Goal: Transaction & Acquisition: Purchase product/service

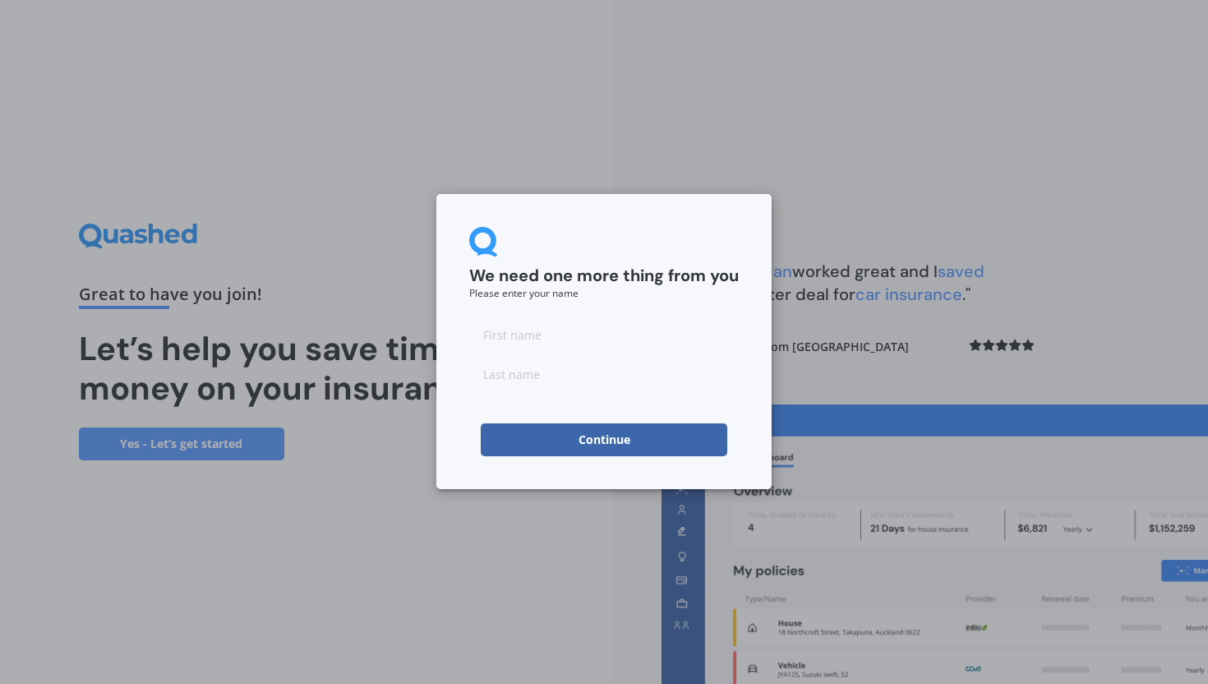
click at [526, 335] on input at bounding box center [604, 334] width 270 height 33
type input "[PERSON_NAME]"
type input "Taylor"
click at [523, 445] on button "Continue" at bounding box center [604, 439] width 247 height 33
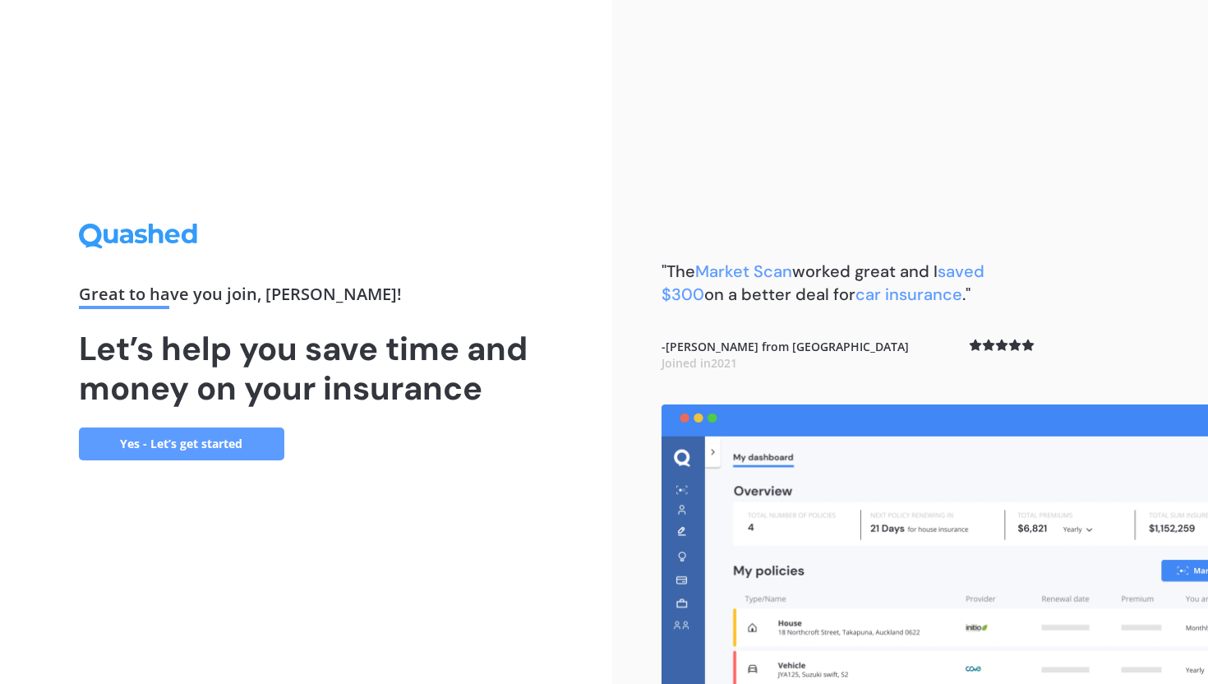
click at [234, 443] on link "Yes - Let’s get started" at bounding box center [181, 443] width 205 height 33
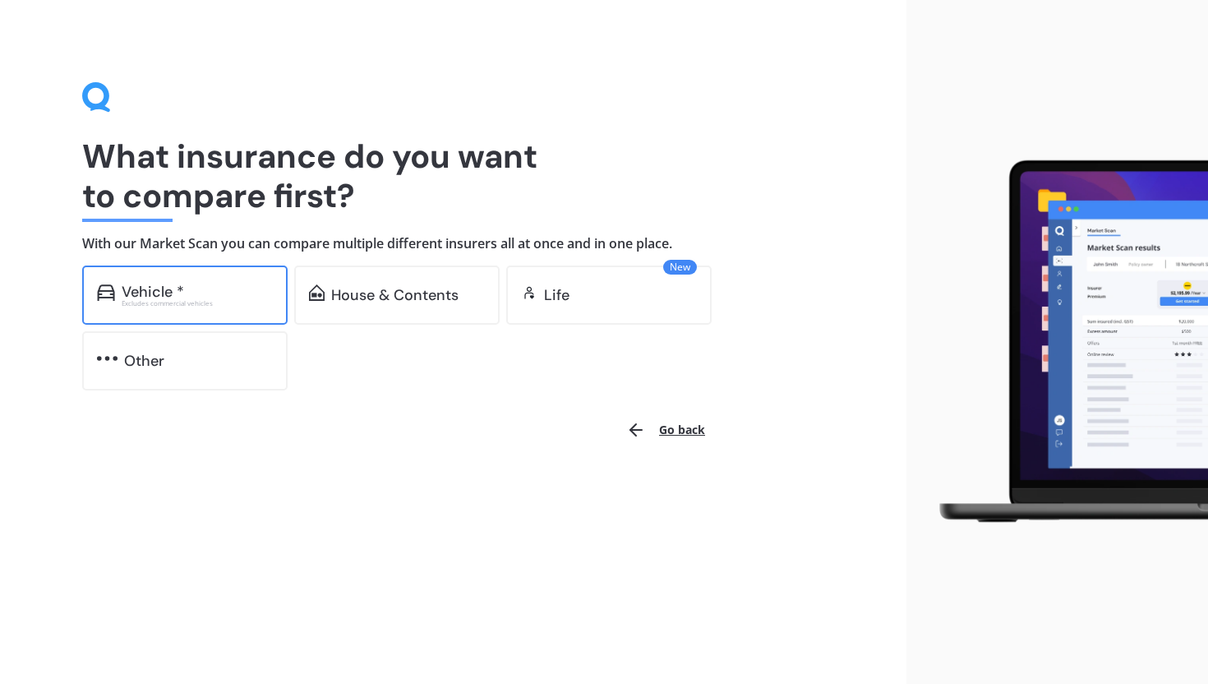
click at [204, 284] on div "Vehicle *" at bounding box center [197, 292] width 151 height 16
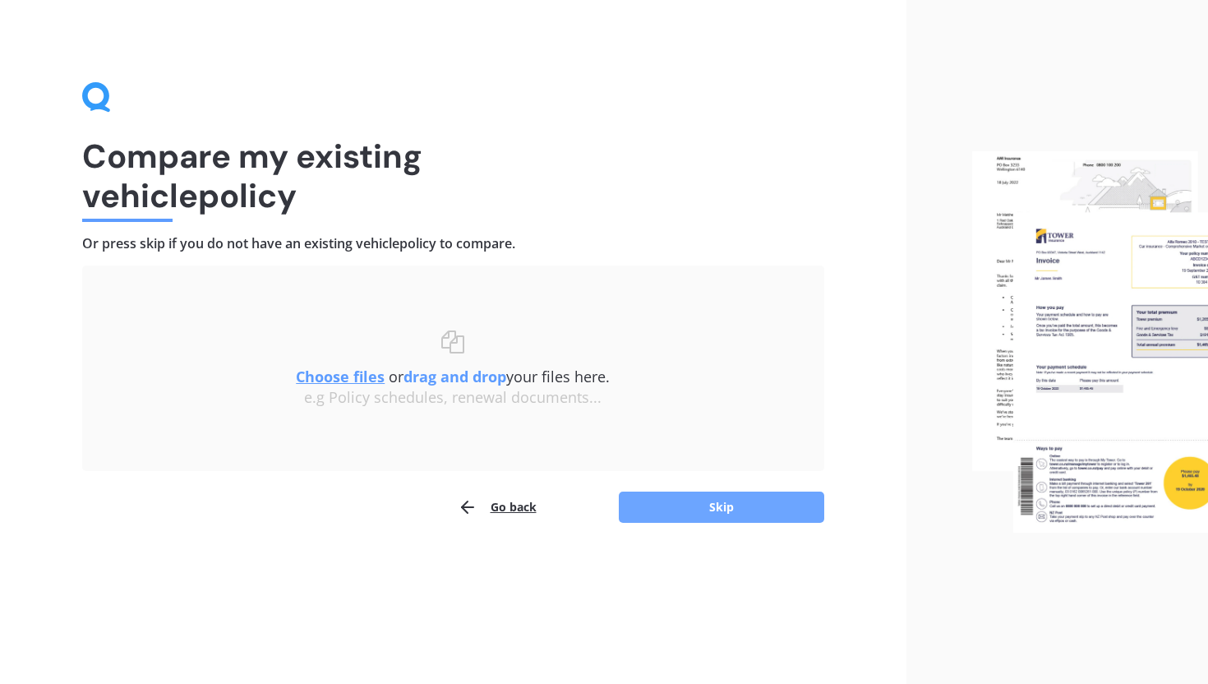
click at [706, 515] on button "Skip" at bounding box center [721, 506] width 205 height 31
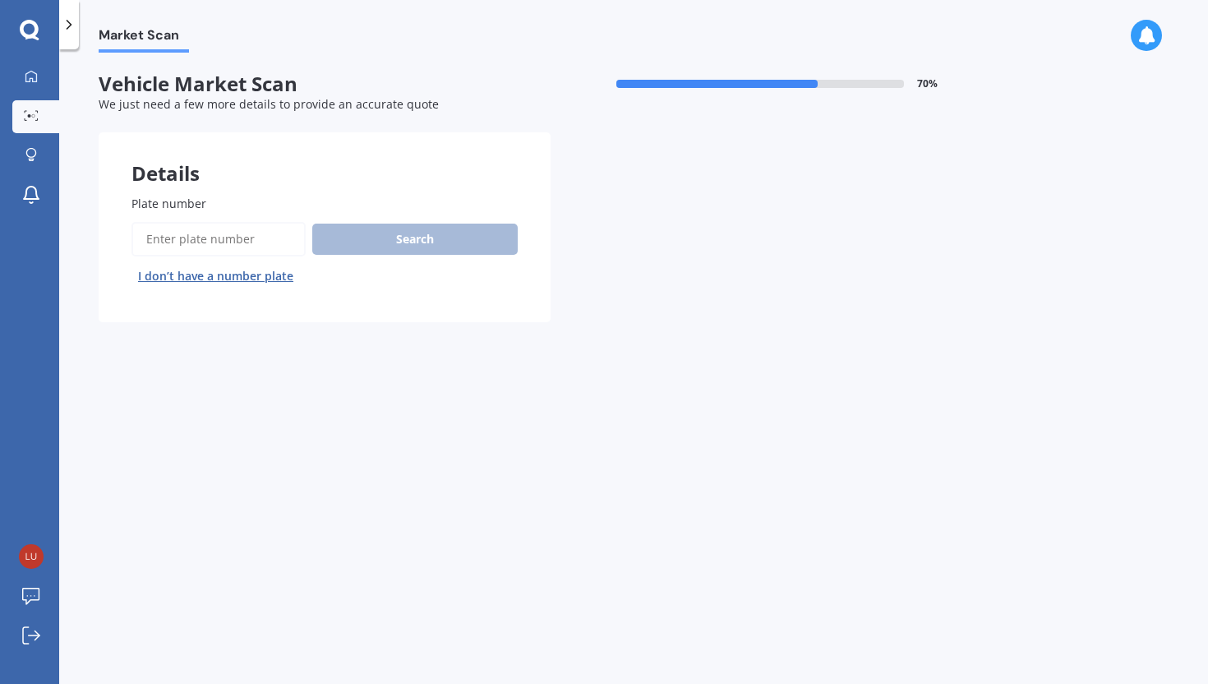
click at [238, 239] on input "Plate number" at bounding box center [219, 239] width 174 height 35
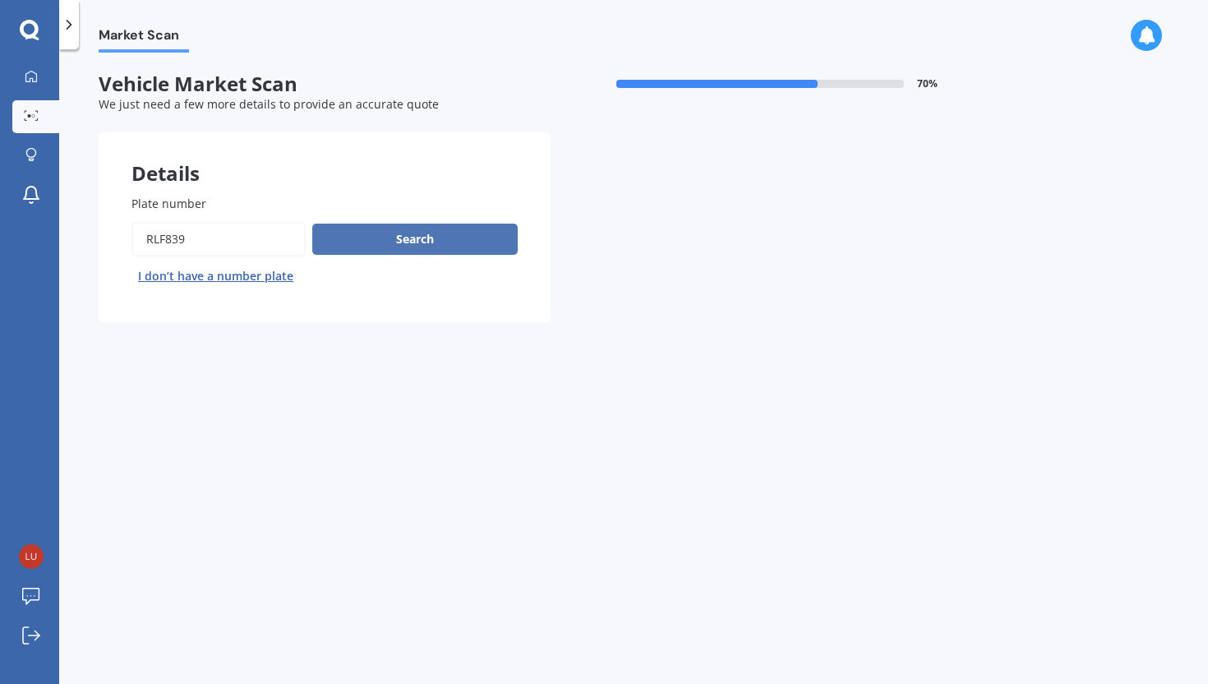
type input "RLF839"
click at [357, 228] on button "Search" at bounding box center [414, 239] width 205 height 31
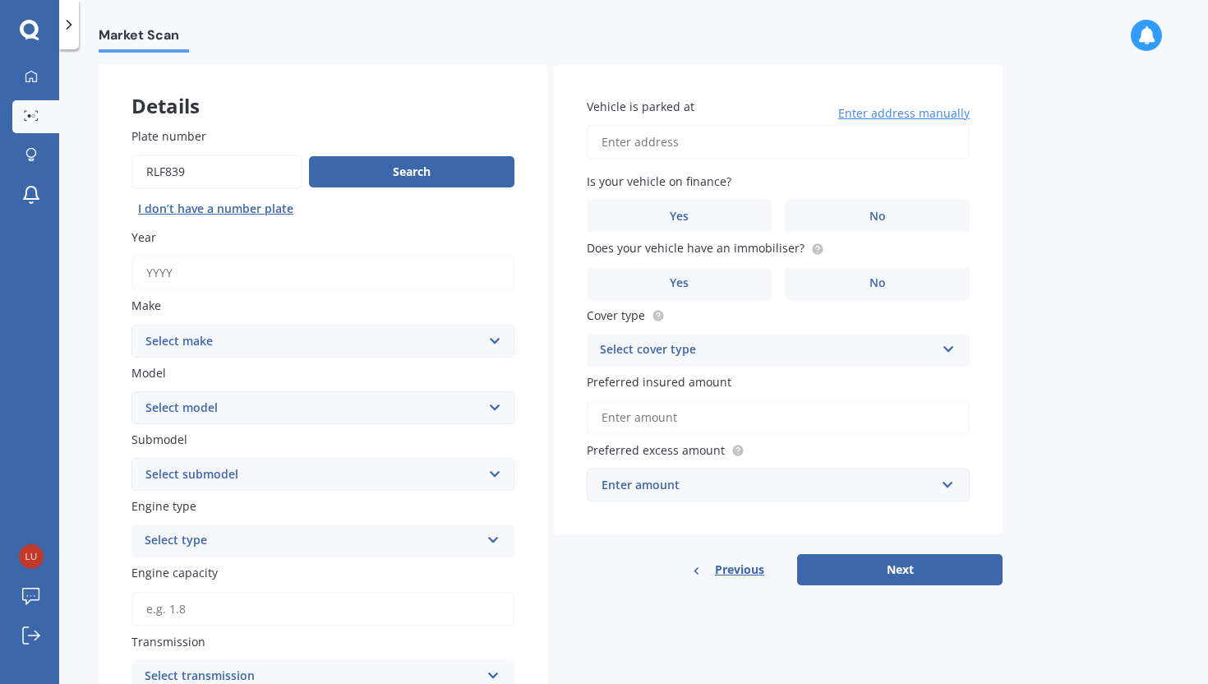
scroll to position [72, 0]
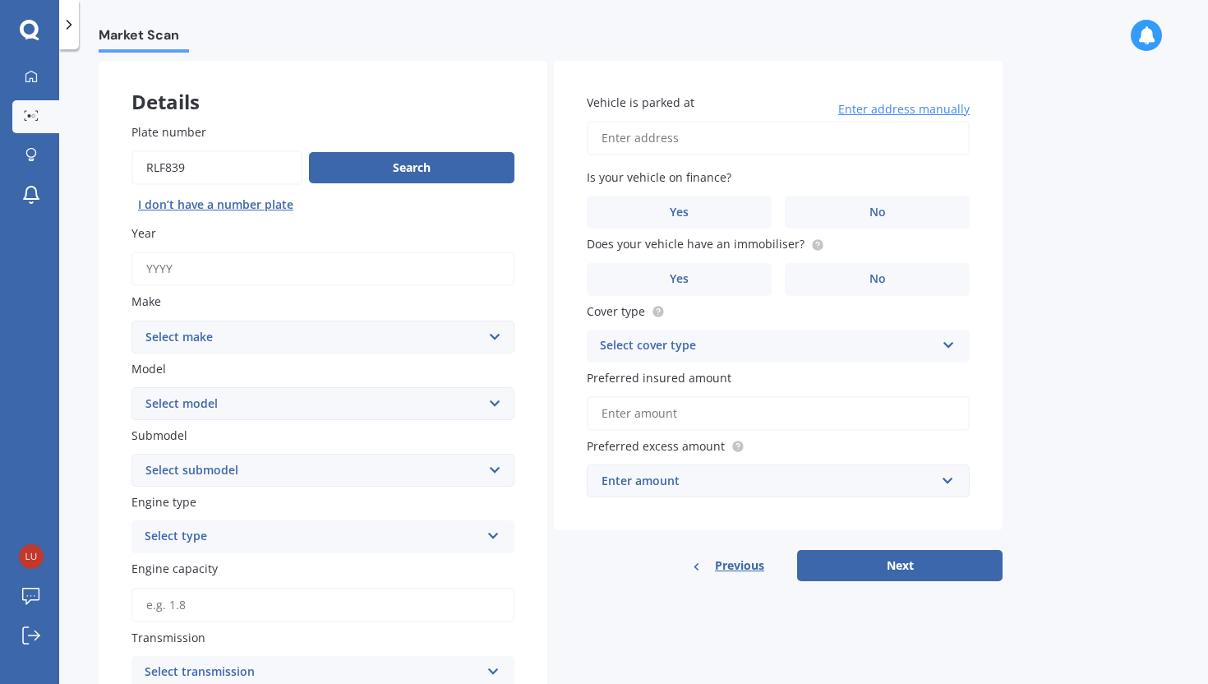
click at [219, 267] on input "Year" at bounding box center [323, 269] width 383 height 35
click at [344, 177] on button "Search" at bounding box center [411, 167] width 205 height 31
click at [235, 267] on input "Year" at bounding box center [323, 269] width 383 height 35
type input "2015"
click at [192, 340] on select "Select make AC ALFA ROMEO ASTON MARTIN AUDI AUSTIN BEDFORD BENTLEY BMW BYD CADI…" at bounding box center [323, 337] width 383 height 33
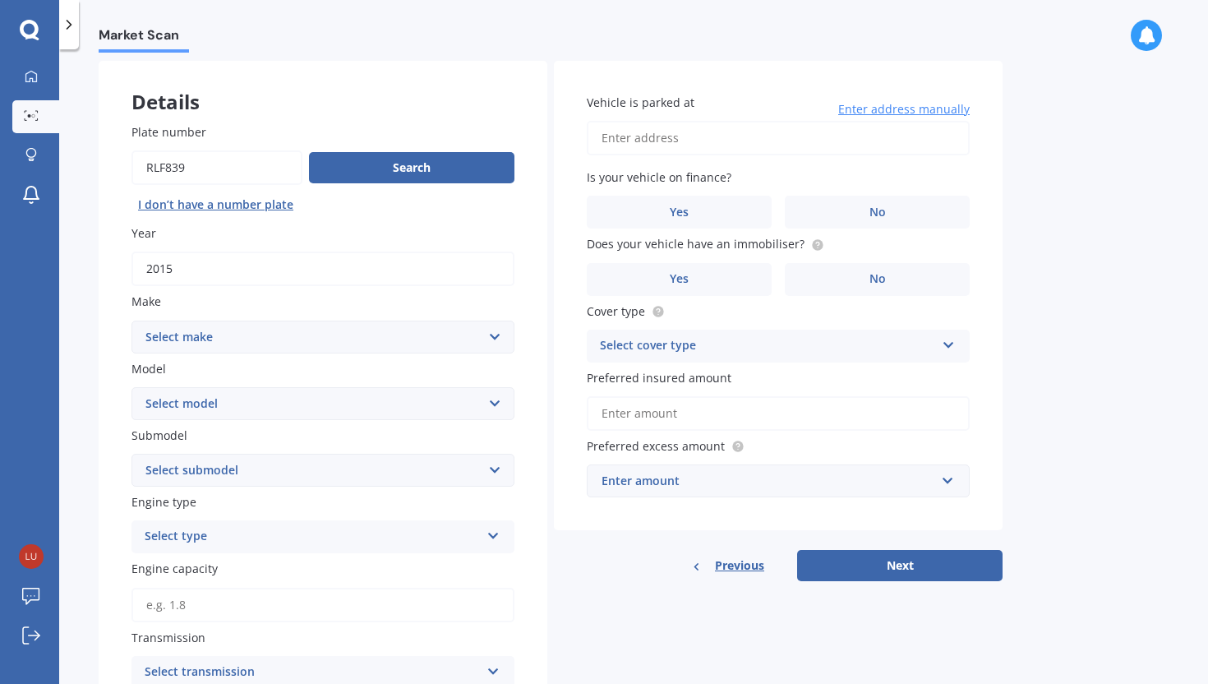
select select "MAZDA"
click at [195, 404] on select "Select model 121 2 3 323 323 / Familia 6 626 929 Atenza Autozam Axela AZ3 B2000…" at bounding box center [323, 403] width 383 height 33
select select "AXELA"
click at [207, 475] on select "Select submodel" at bounding box center [323, 470] width 383 height 33
click at [220, 475] on select "Select submodel (All other) 2.3 Sporthatch 2.3 turbo Hatchback Hatchback turbo …" at bounding box center [323, 470] width 383 height 33
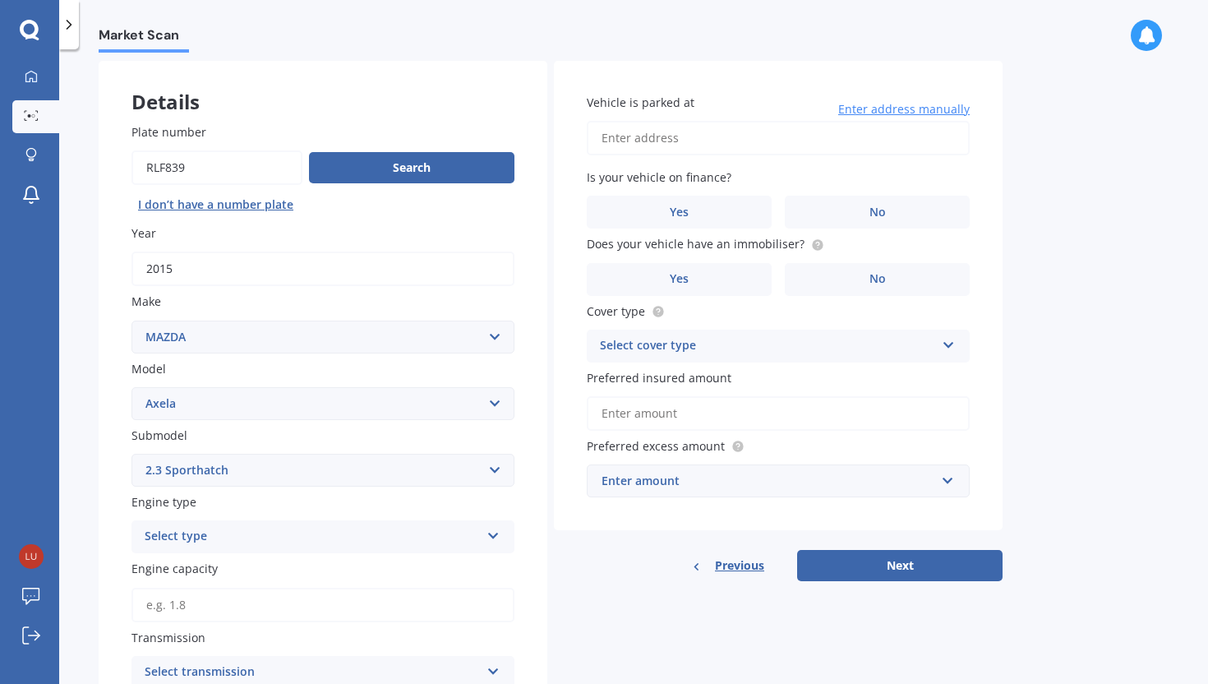
select select "HATCHBACK"
click at [182, 542] on div "Select type" at bounding box center [312, 537] width 335 height 20
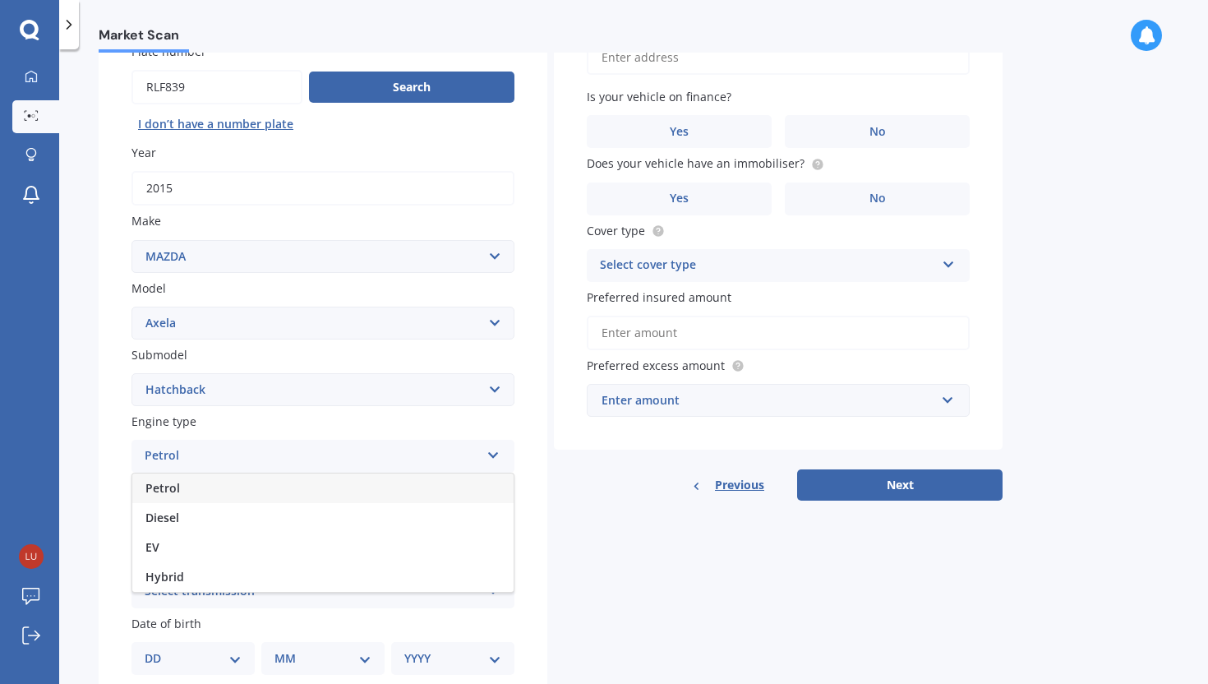
scroll to position [192, 0]
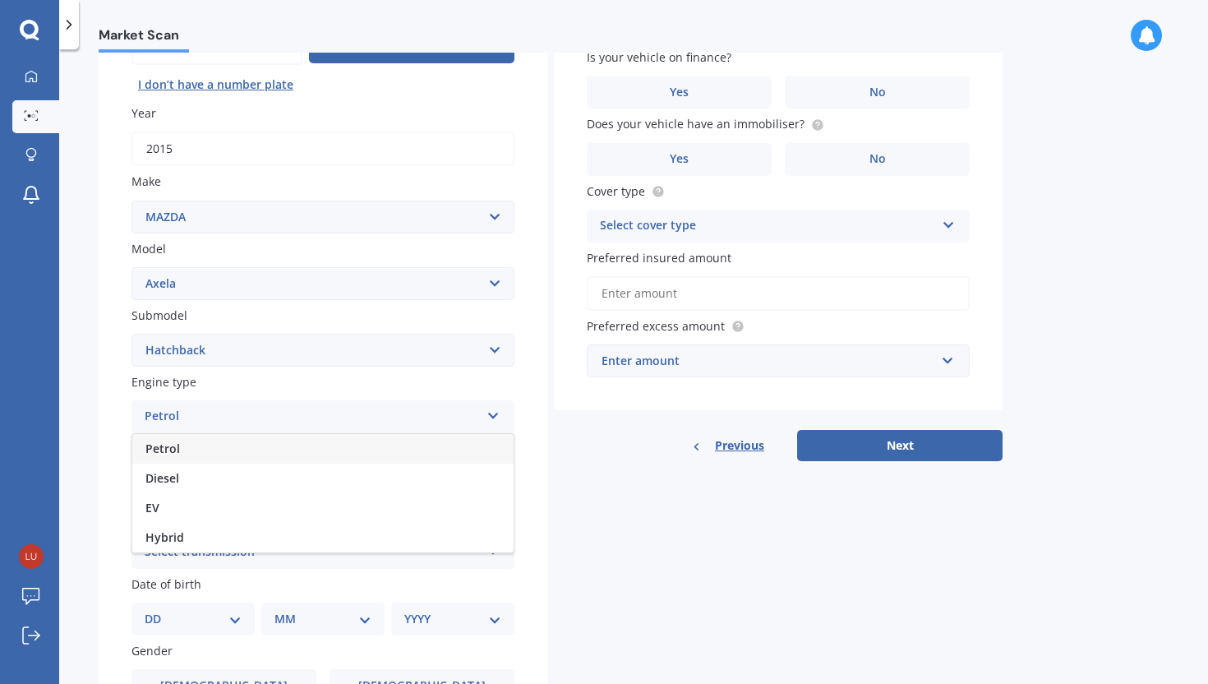
click at [194, 448] on div "Petrol" at bounding box center [322, 449] width 381 height 30
click at [194, 481] on input "Engine capacity" at bounding box center [323, 485] width 383 height 35
click at [190, 487] on input "1.5" at bounding box center [323, 485] width 383 height 35
click at [196, 511] on span "Transmission" at bounding box center [169, 517] width 74 height 17
click at [208, 484] on input "1.5" at bounding box center [323, 485] width 383 height 35
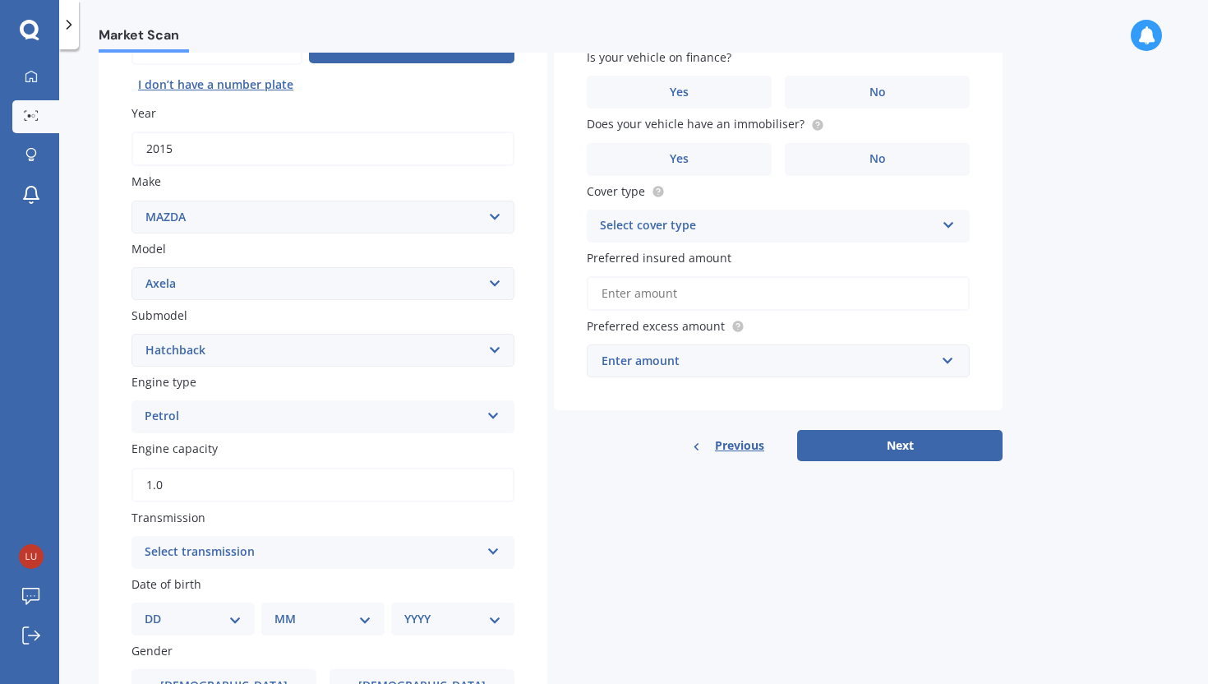
type input "1.0"
type input "1.5"
click at [225, 359] on select "Select submodel (All other) 2.3 Sporthatch 2.3 turbo Hatchback Hatchback turbo …" at bounding box center [323, 350] width 383 height 33
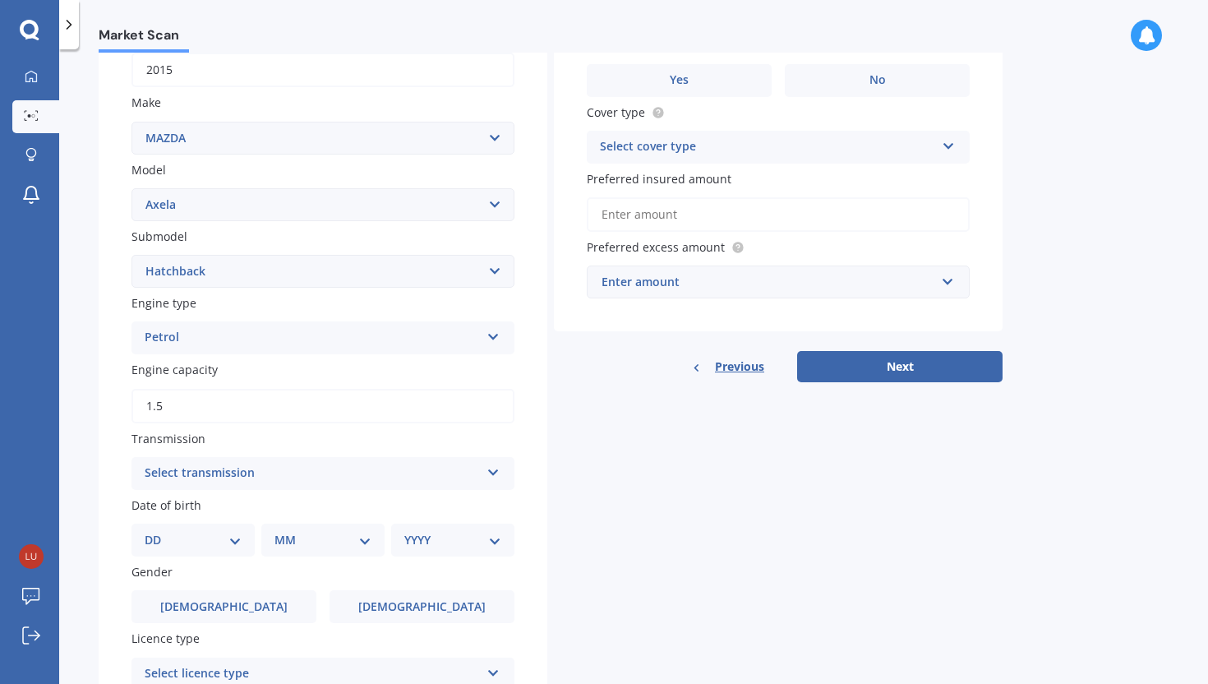
scroll to position [286, 0]
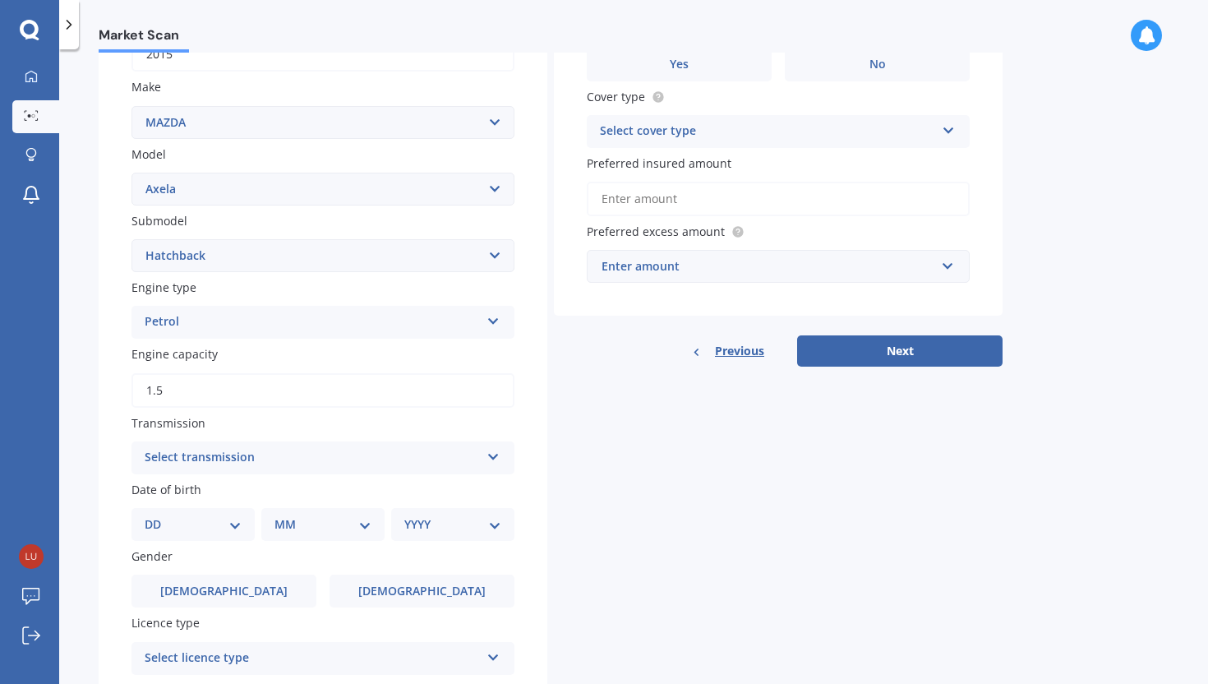
click at [269, 466] on div "Select transmission" at bounding box center [312, 458] width 335 height 20
click at [226, 501] on div "Auto" at bounding box center [322, 490] width 381 height 30
click at [164, 530] on select "DD 01 02 03 04 05 06 07 08 09 10 11 12 13 14 15 16 17 18 19 20 21 22 23 24 25 2…" at bounding box center [193, 524] width 97 height 18
select select "23"
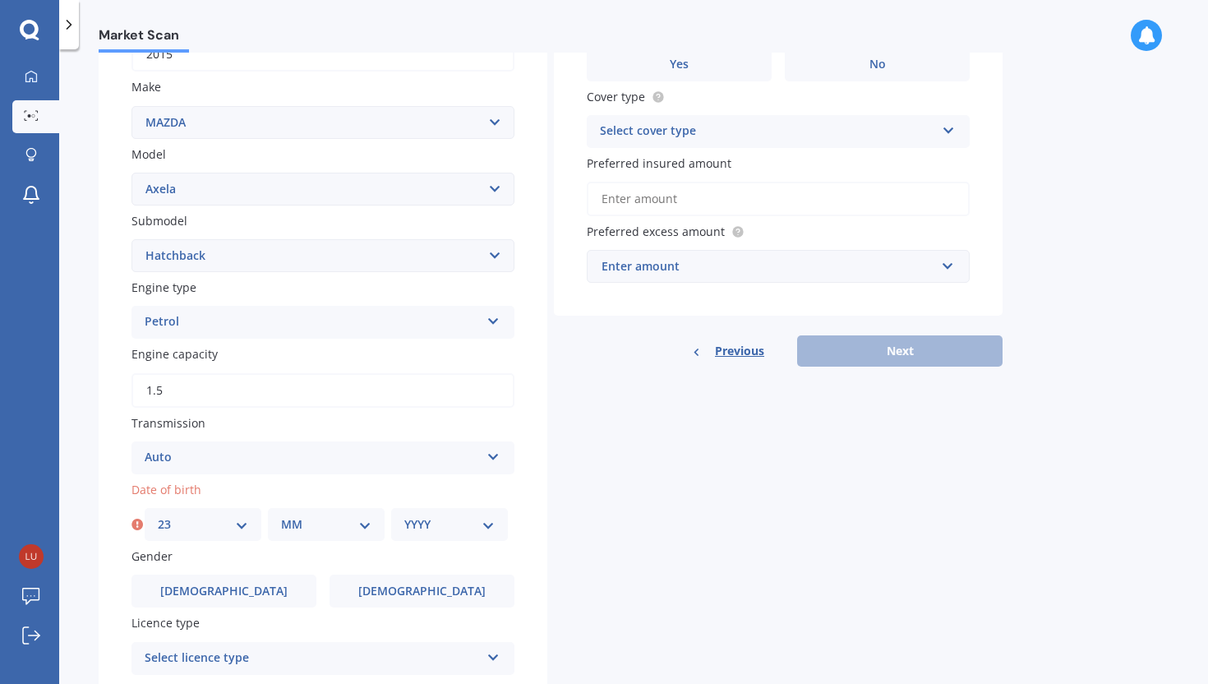
click at [324, 532] on select "MM 01 02 03 04 05 06 07 08 09 10 11 12" at bounding box center [326, 524] width 90 height 18
select select "04"
click at [411, 525] on select "YYYY 2025 2024 2023 2022 2021 2020 2019 2018 2017 2016 2015 2014 2013 2012 2011…" at bounding box center [449, 524] width 90 height 18
select select "1997"
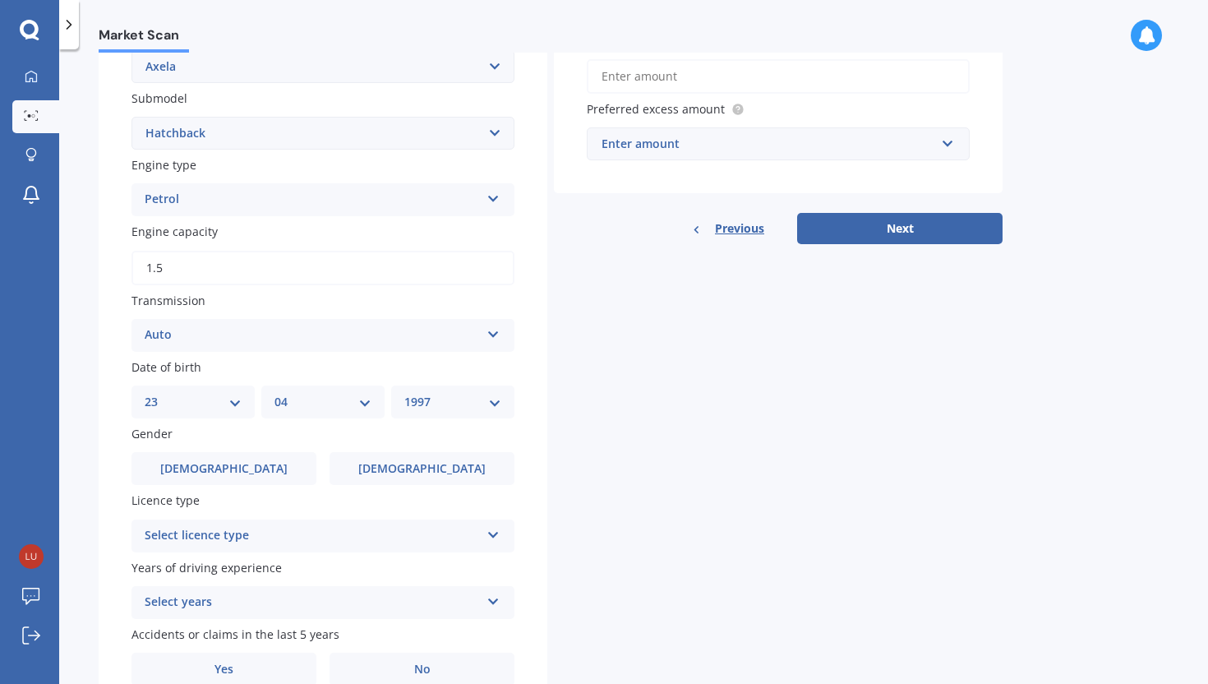
scroll to position [409, 0]
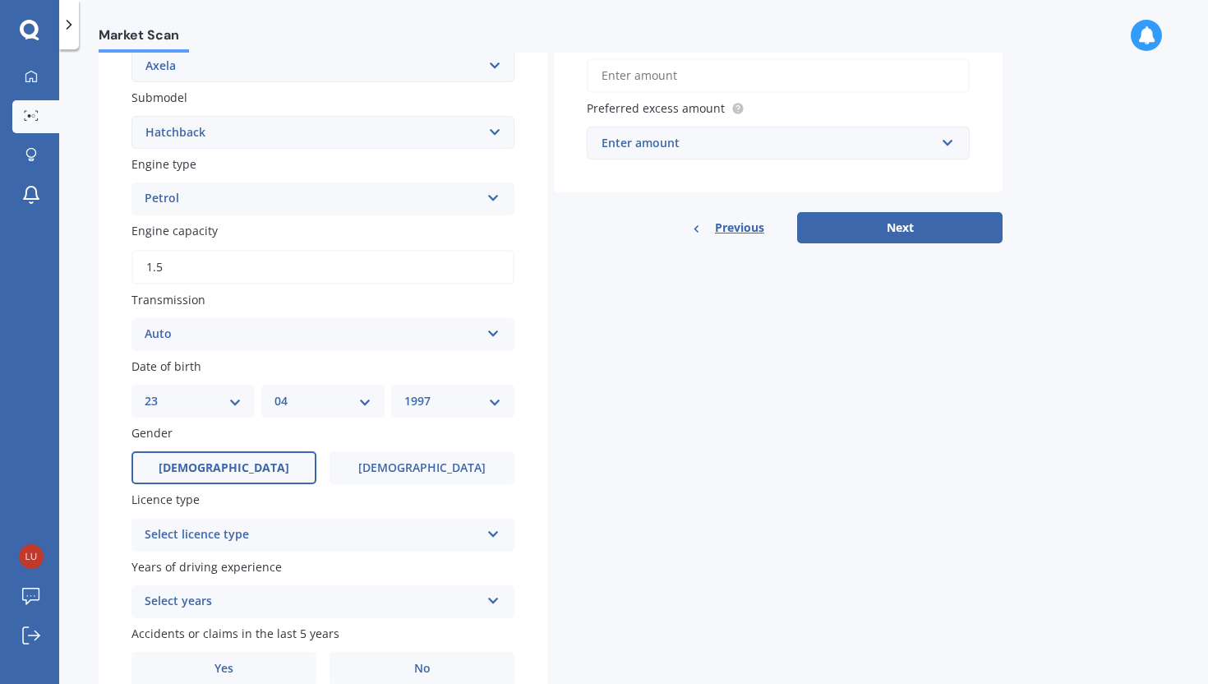
click at [273, 478] on label "Male" at bounding box center [224, 467] width 185 height 33
click at [0, 0] on input "Male" at bounding box center [0, 0] width 0 height 0
click at [240, 542] on div "Select licence type" at bounding box center [312, 535] width 335 height 20
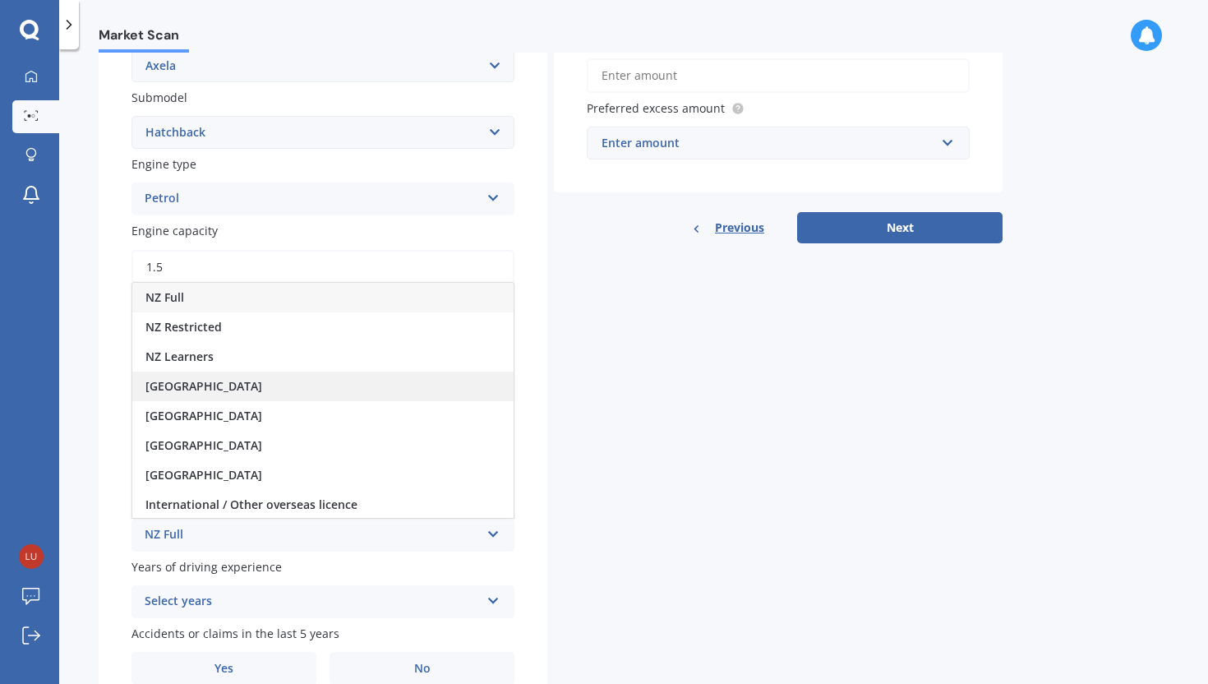
scroll to position [2, 0]
click at [208, 305] on div "NZ Full" at bounding box center [322, 296] width 381 height 30
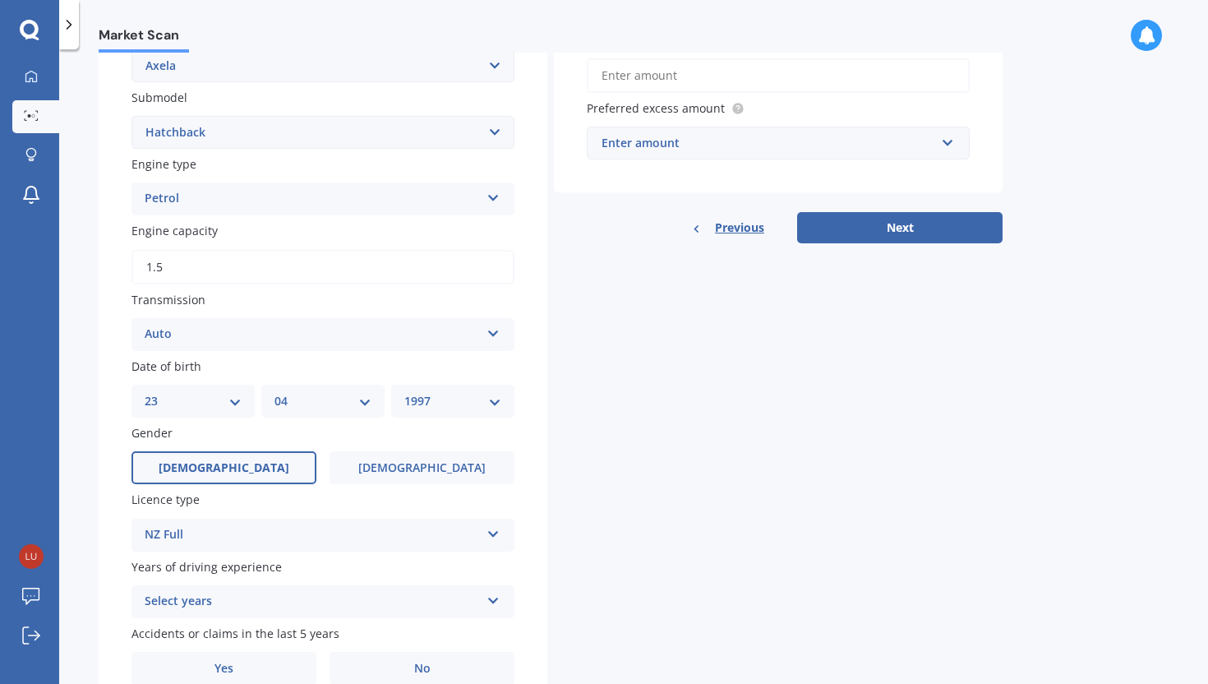
click at [205, 611] on div "Select years" at bounding box center [312, 602] width 335 height 20
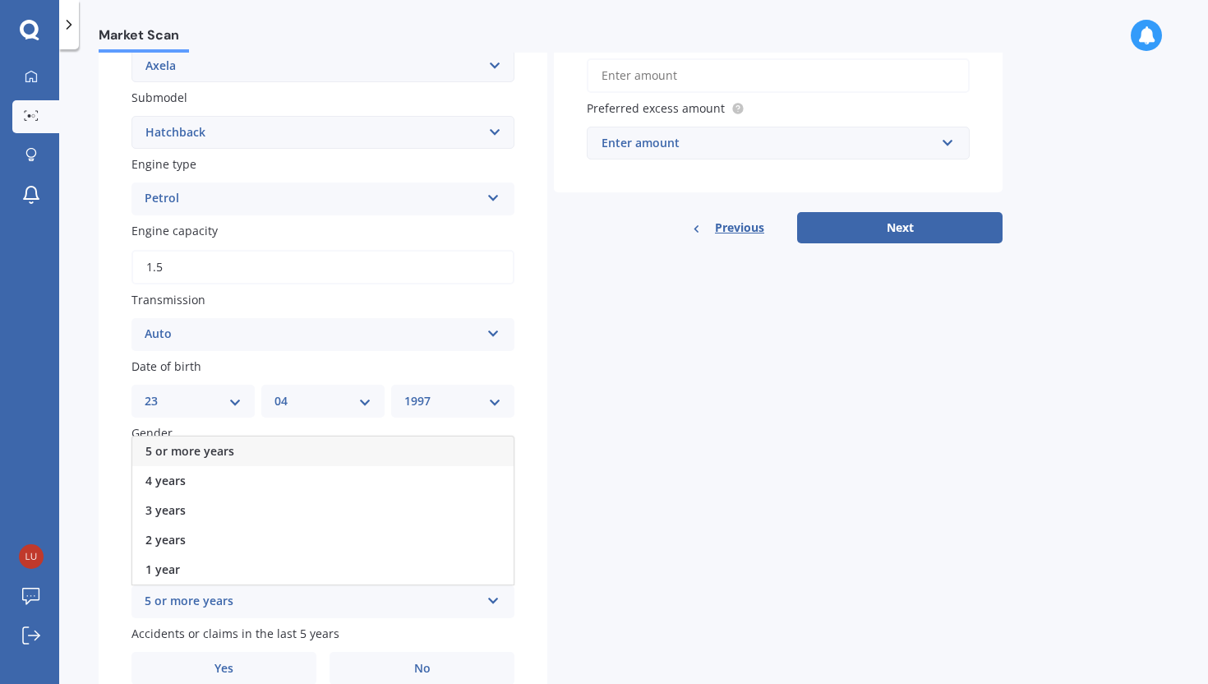
click at [237, 457] on div "5 or more years" at bounding box center [322, 451] width 381 height 30
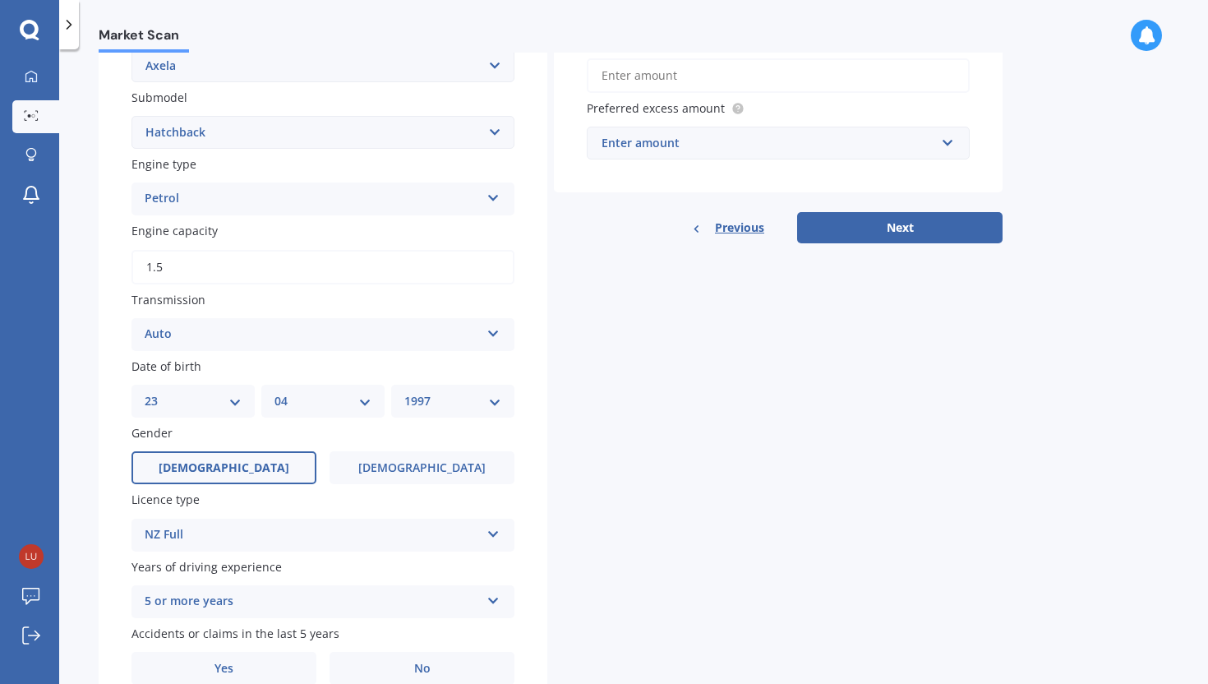
scroll to position [491, 0]
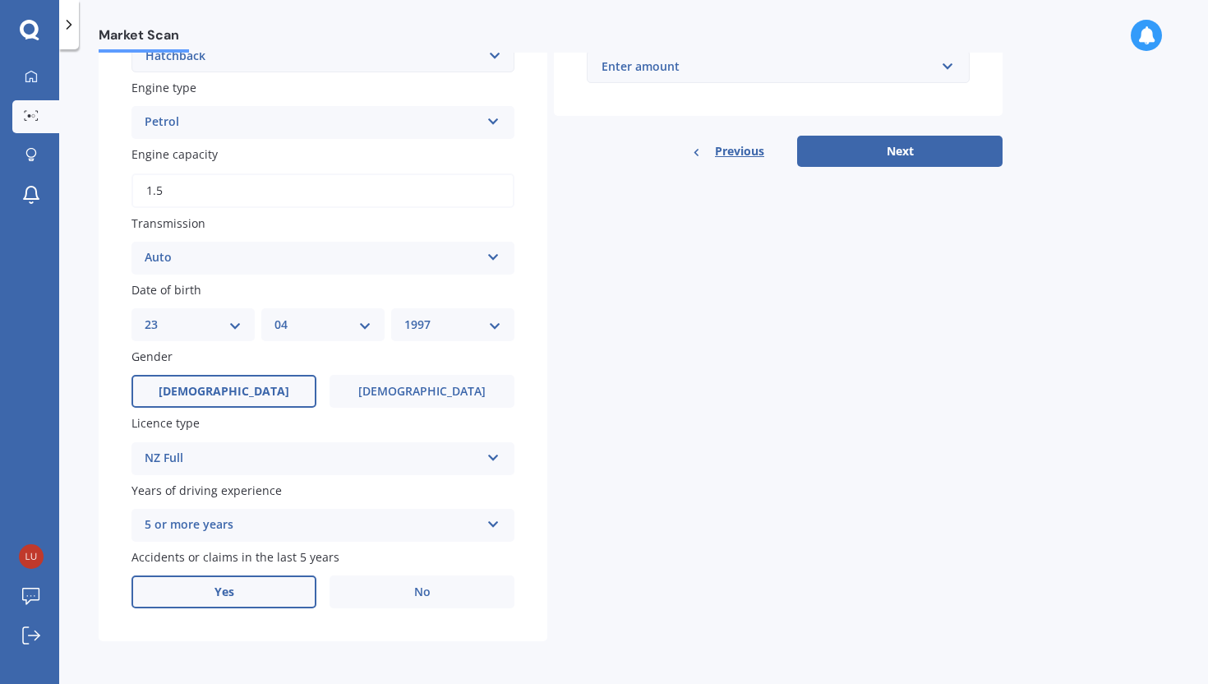
click at [288, 599] on label "Yes" at bounding box center [224, 591] width 185 height 33
click at [0, 0] on input "Yes" at bounding box center [0, 0] width 0 height 0
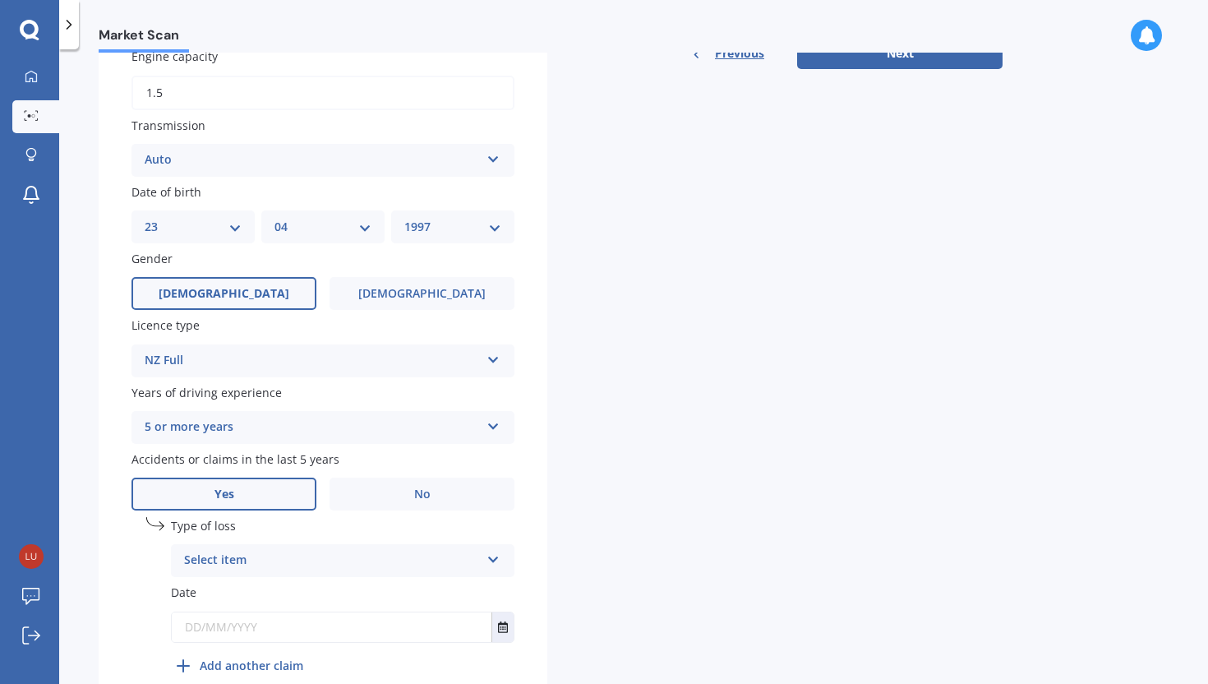
scroll to position [627, 0]
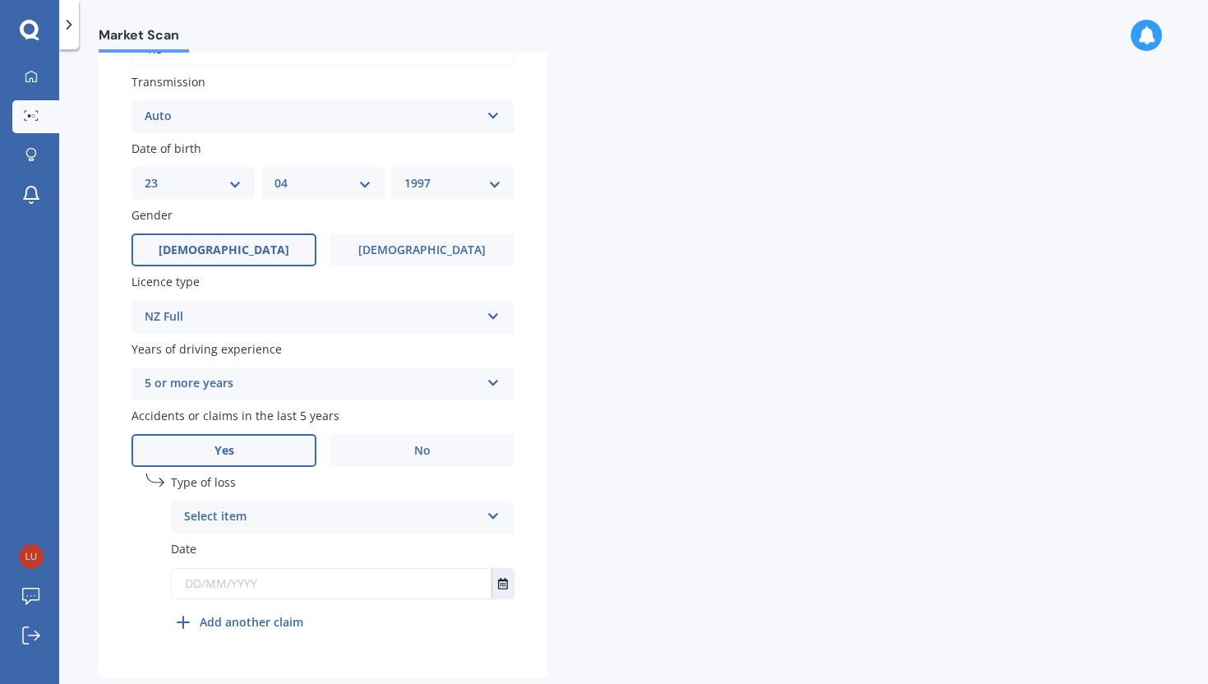
click at [275, 527] on div "Select item" at bounding box center [332, 517] width 296 height 20
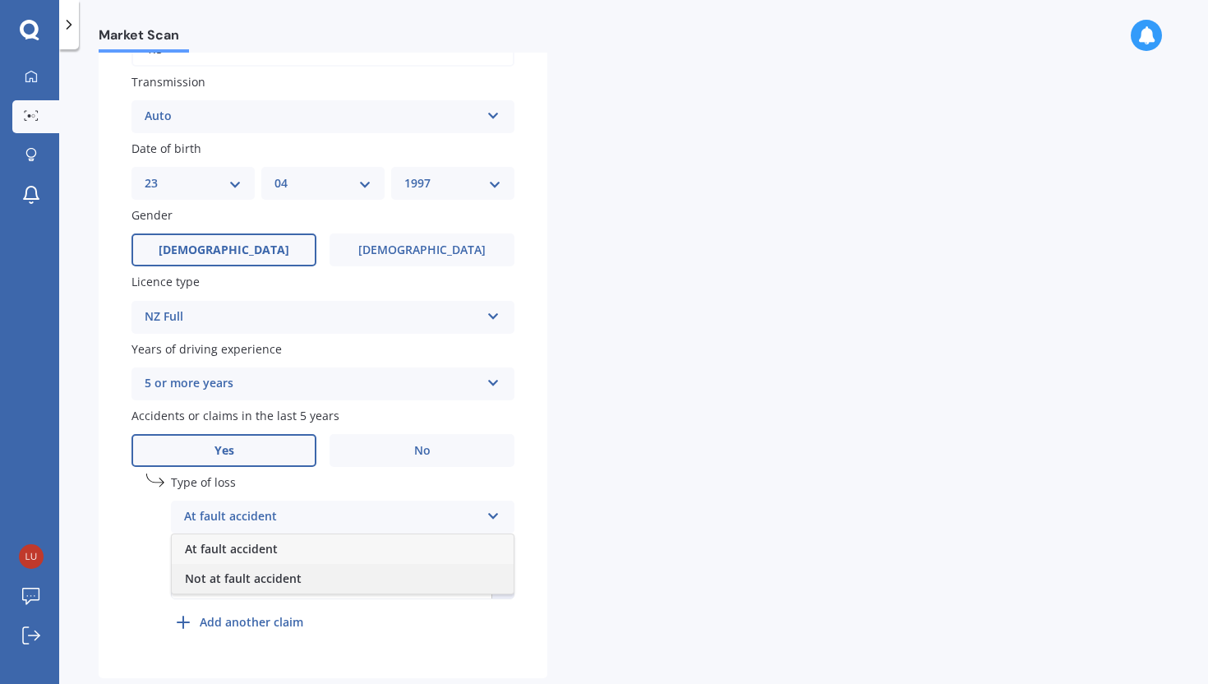
click at [270, 586] on span "Not at fault accident" at bounding box center [243, 578] width 117 height 16
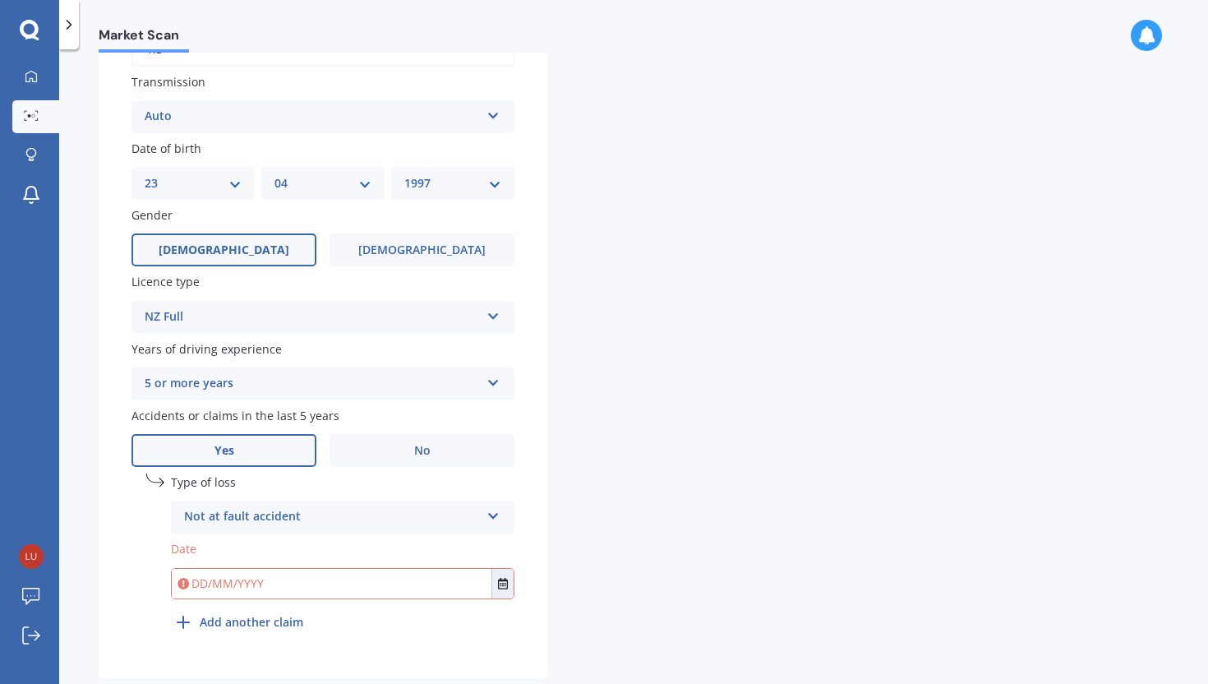
click at [258, 593] on input "text" at bounding box center [332, 584] width 320 height 30
click at [496, 584] on button "Select date" at bounding box center [502, 584] width 22 height 30
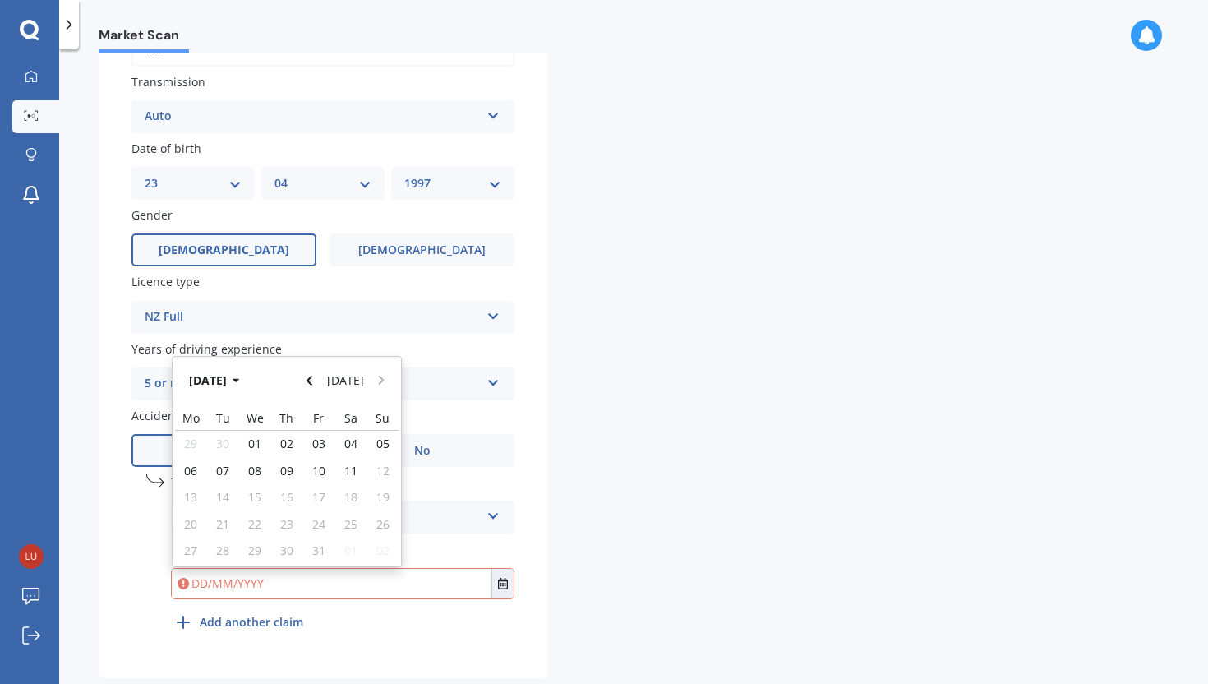
click at [519, 503] on div "Plate number Search I don’t have a number plate Year 2015 Make Select make AC A…" at bounding box center [323, 106] width 449 height 1143
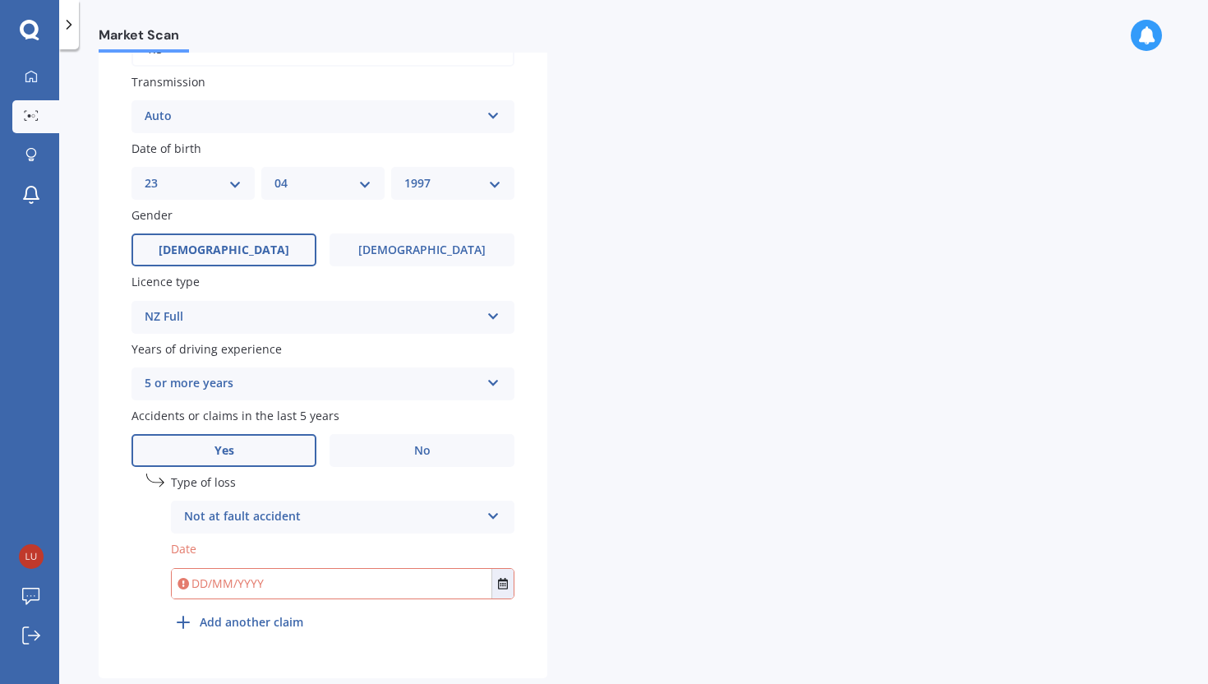
click at [265, 591] on input "text" at bounding box center [332, 584] width 320 height 30
click at [492, 583] on button "Select date" at bounding box center [502, 584] width 22 height 30
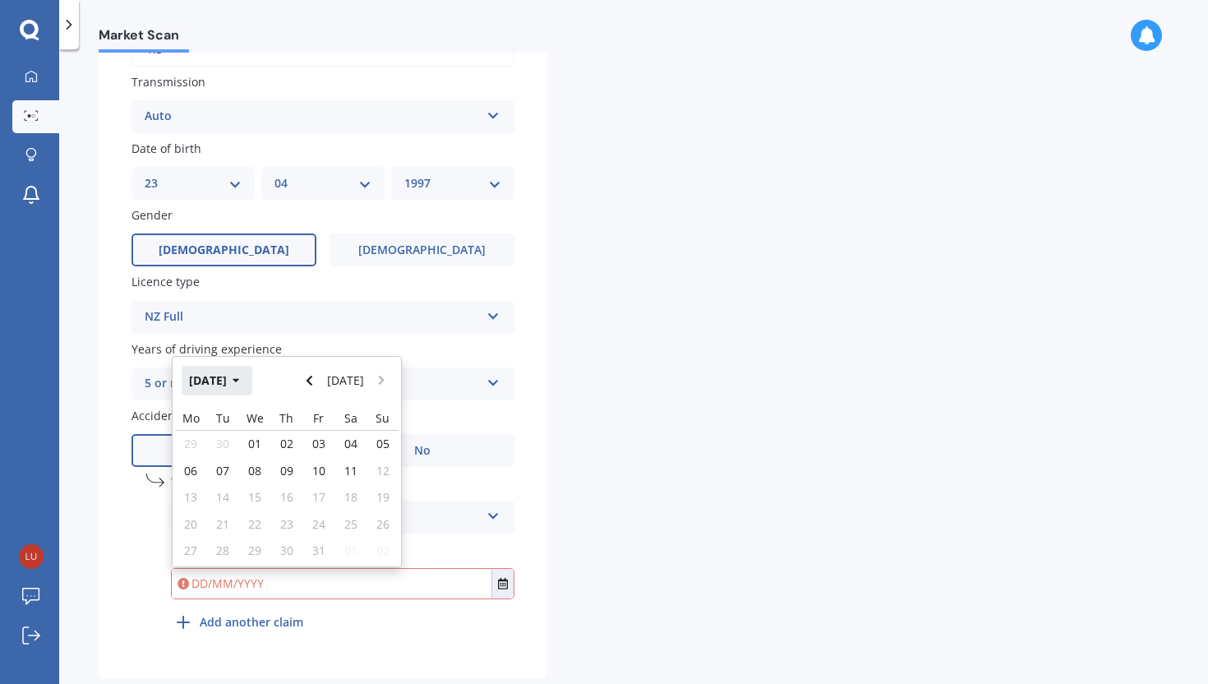
click at [225, 384] on button "Oct 2025" at bounding box center [217, 381] width 71 height 30
click at [195, 441] on span "Jan" at bounding box center [203, 434] width 17 height 16
click at [226, 440] on div "31" at bounding box center [223, 444] width 32 height 26
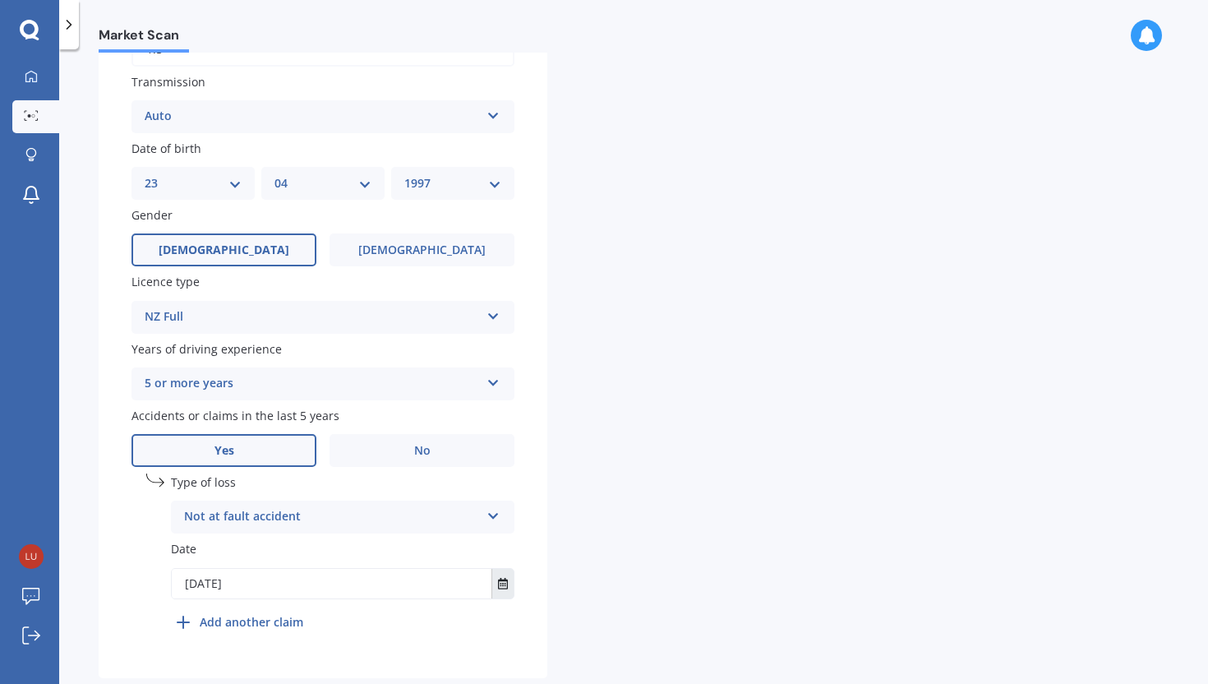
click at [497, 584] on button "Select date" at bounding box center [502, 584] width 22 height 30
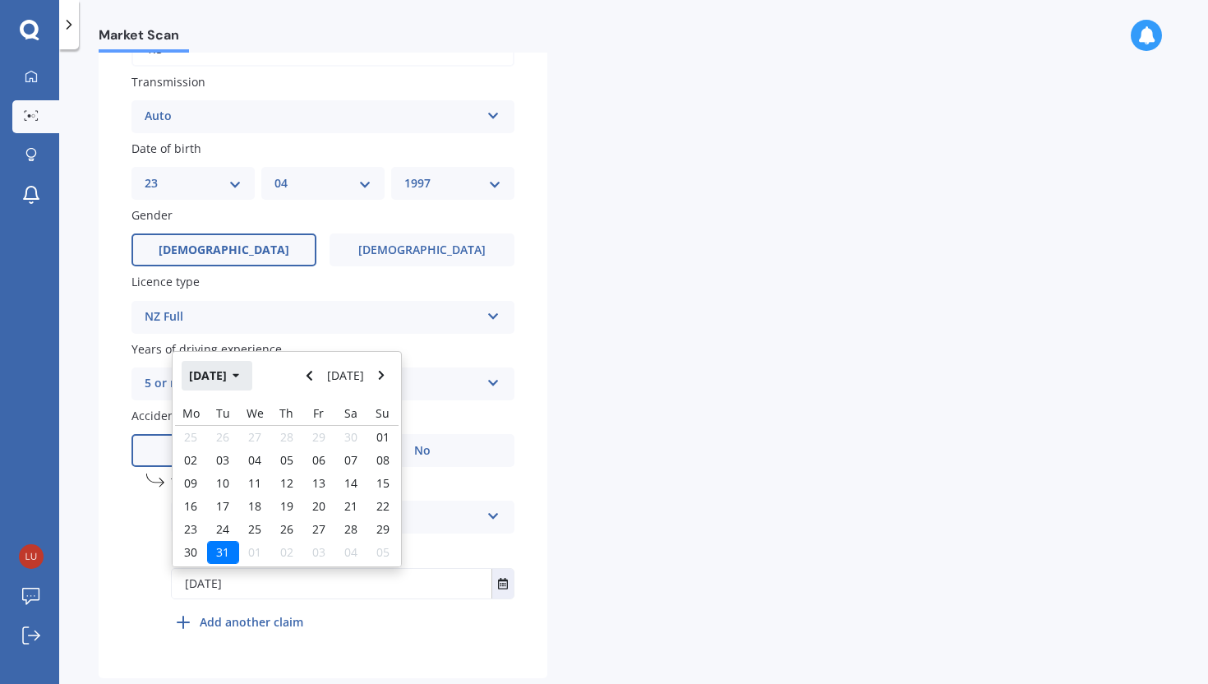
click at [239, 381] on button "Dec 2024" at bounding box center [217, 376] width 71 height 30
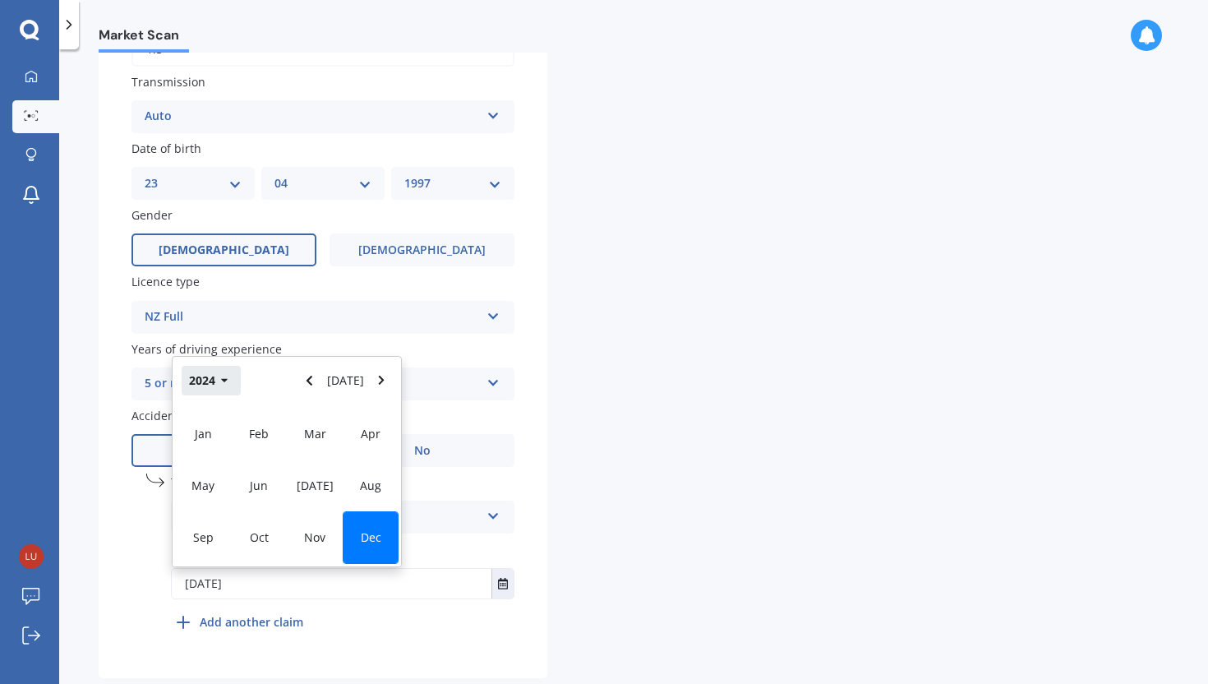
click at [210, 380] on button "2024" at bounding box center [211, 381] width 59 height 30
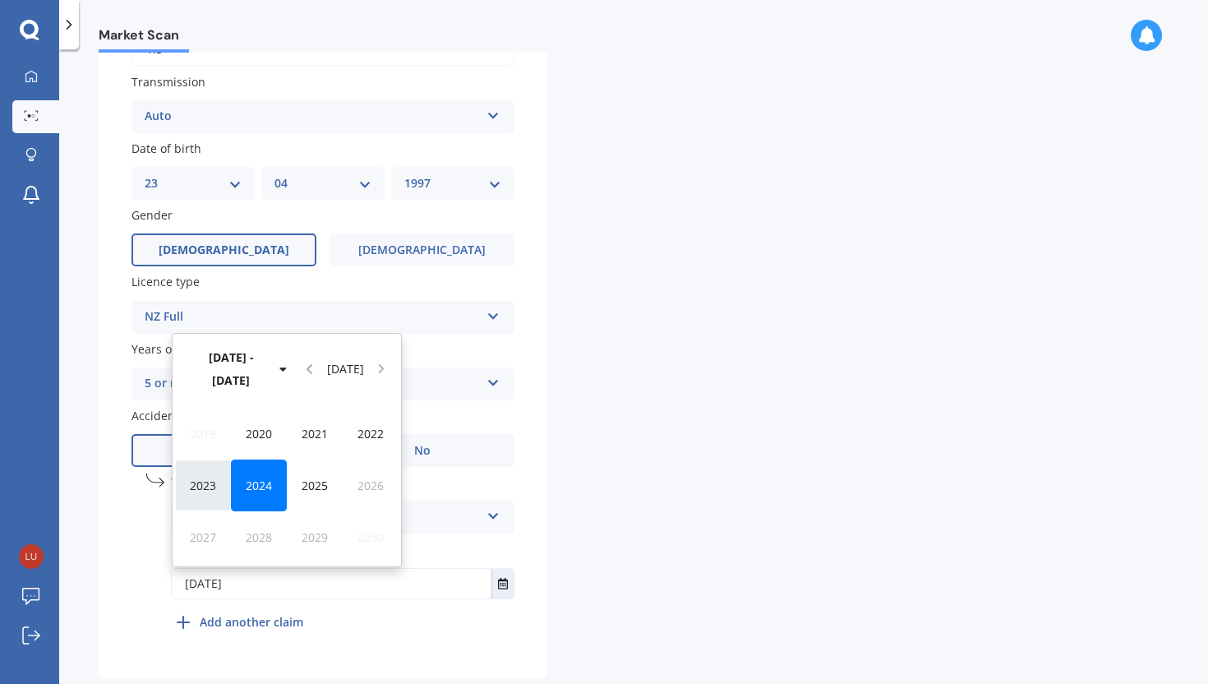
click at [205, 487] on span "2023" at bounding box center [203, 486] width 26 height 16
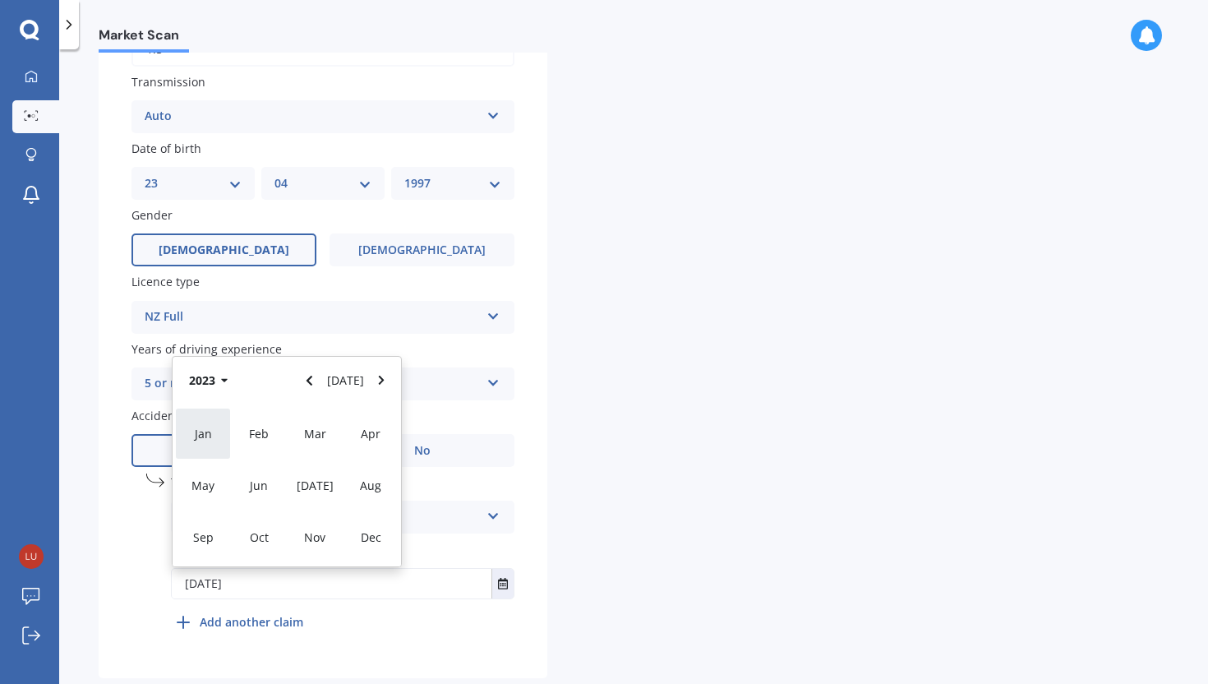
click at [210, 447] on div "Jan" at bounding box center [203, 434] width 56 height 52
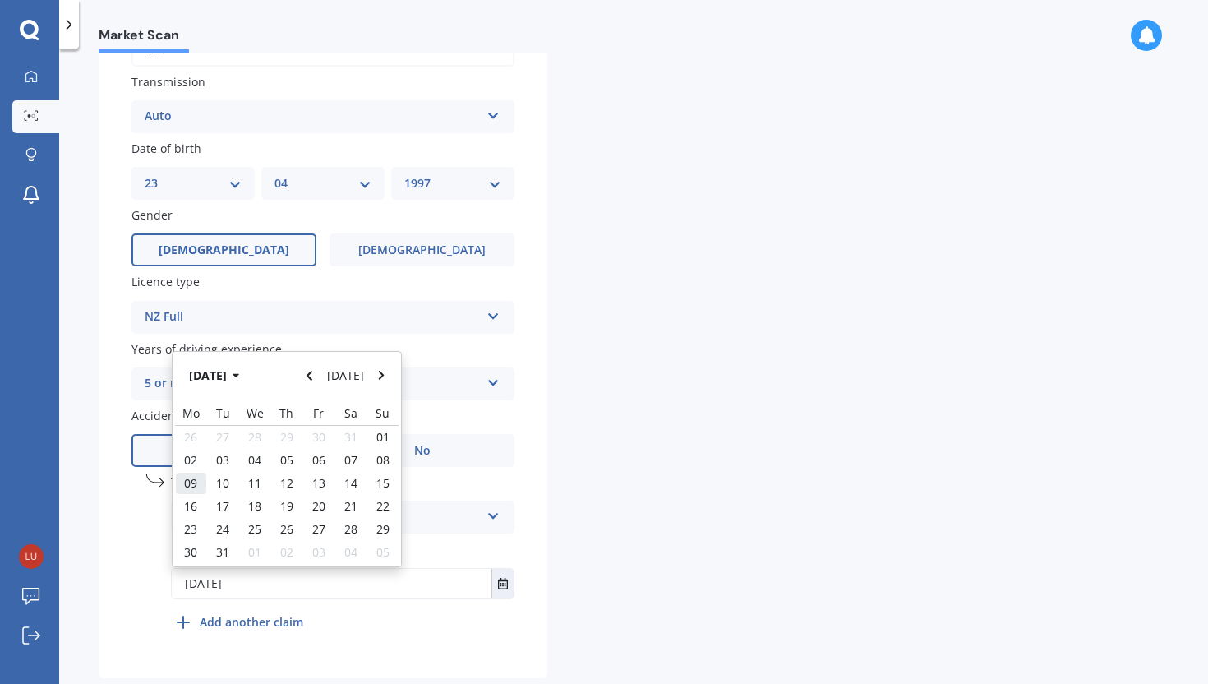
click at [192, 491] on span "09" at bounding box center [190, 483] width 13 height 16
type input "09/01/2023"
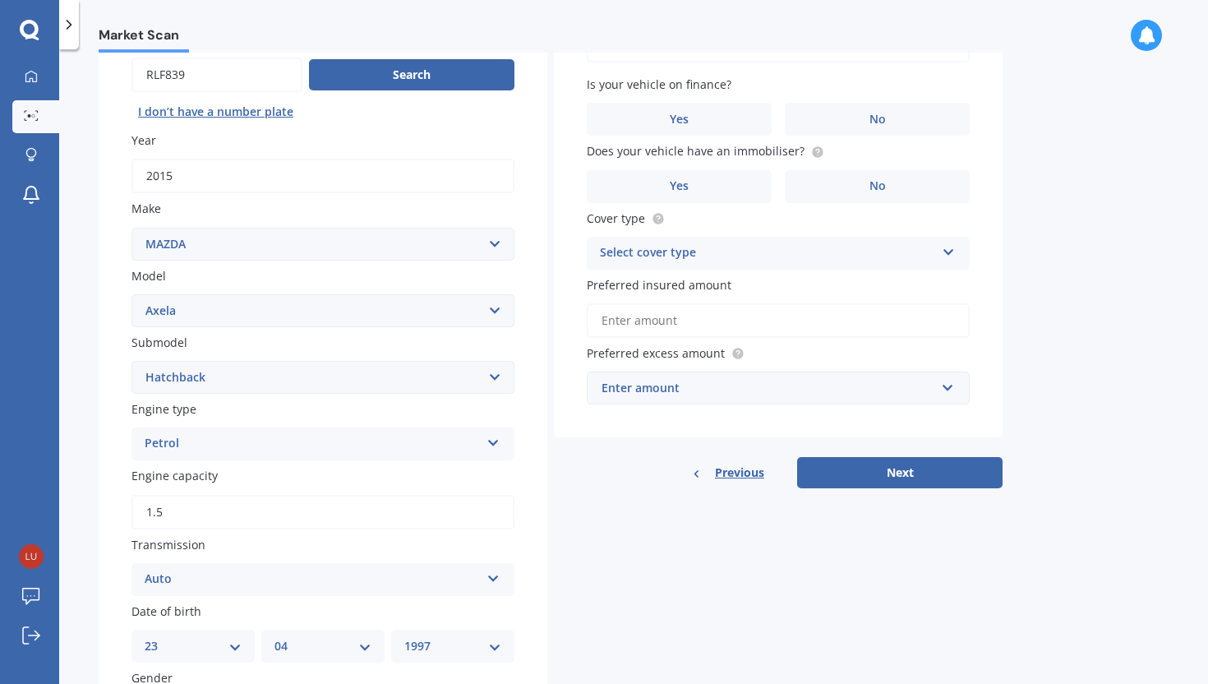
scroll to position [0, 0]
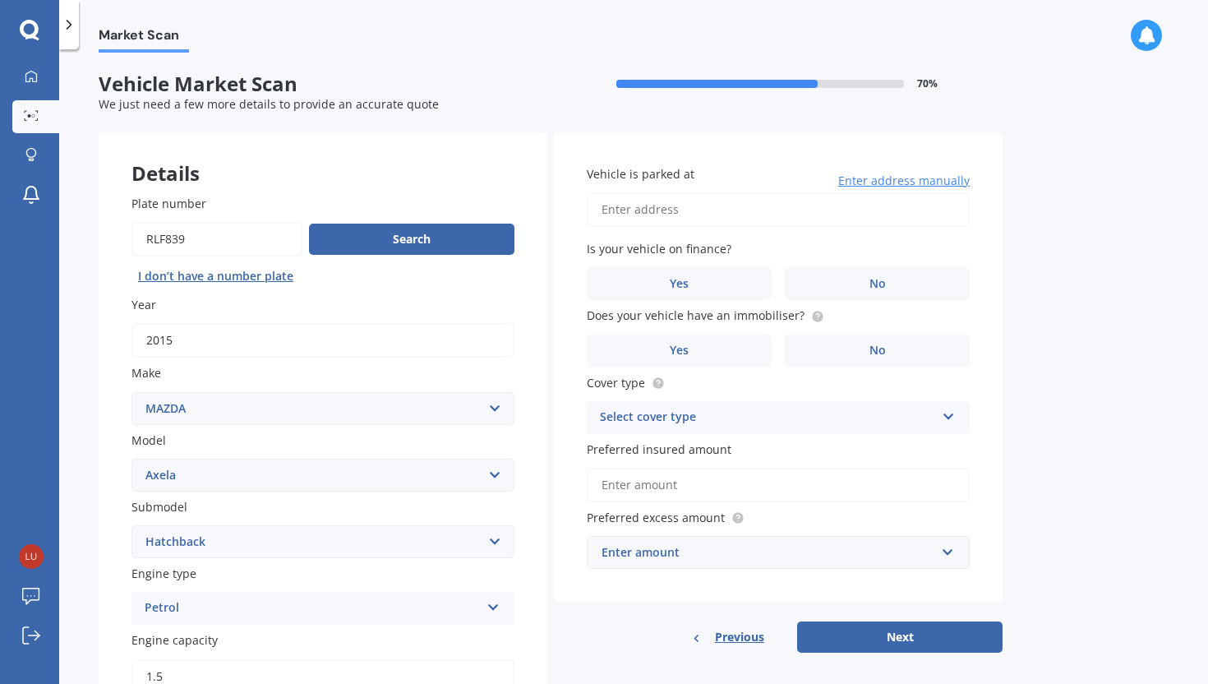
click at [681, 212] on input "Vehicle is parked at" at bounding box center [778, 209] width 383 height 35
type input "[STREET_ADDRESS]"
click at [713, 277] on label "Yes" at bounding box center [679, 283] width 185 height 33
click at [0, 0] on input "Yes" at bounding box center [0, 0] width 0 height 0
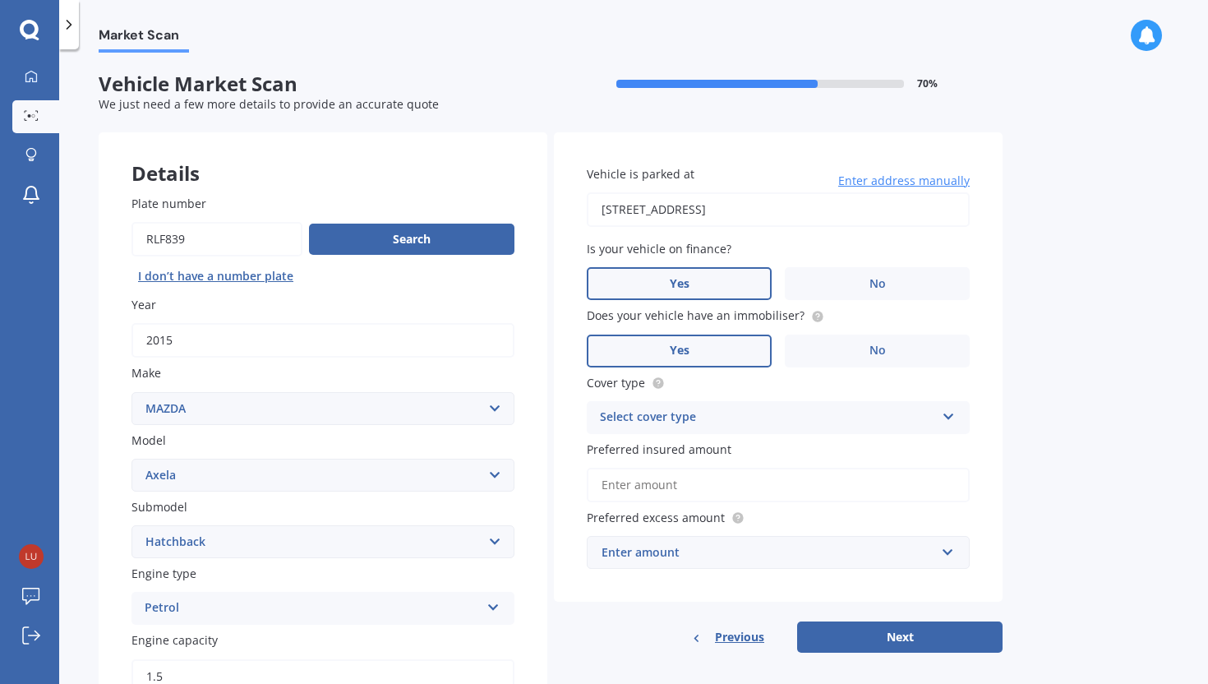
click at [699, 346] on label "Yes" at bounding box center [679, 351] width 185 height 33
click at [0, 0] on input "Yes" at bounding box center [0, 0] width 0 height 0
click at [678, 420] on div "Select cover type" at bounding box center [767, 418] width 335 height 20
click at [674, 452] on span "Comprehensive" at bounding box center [644, 449] width 87 height 16
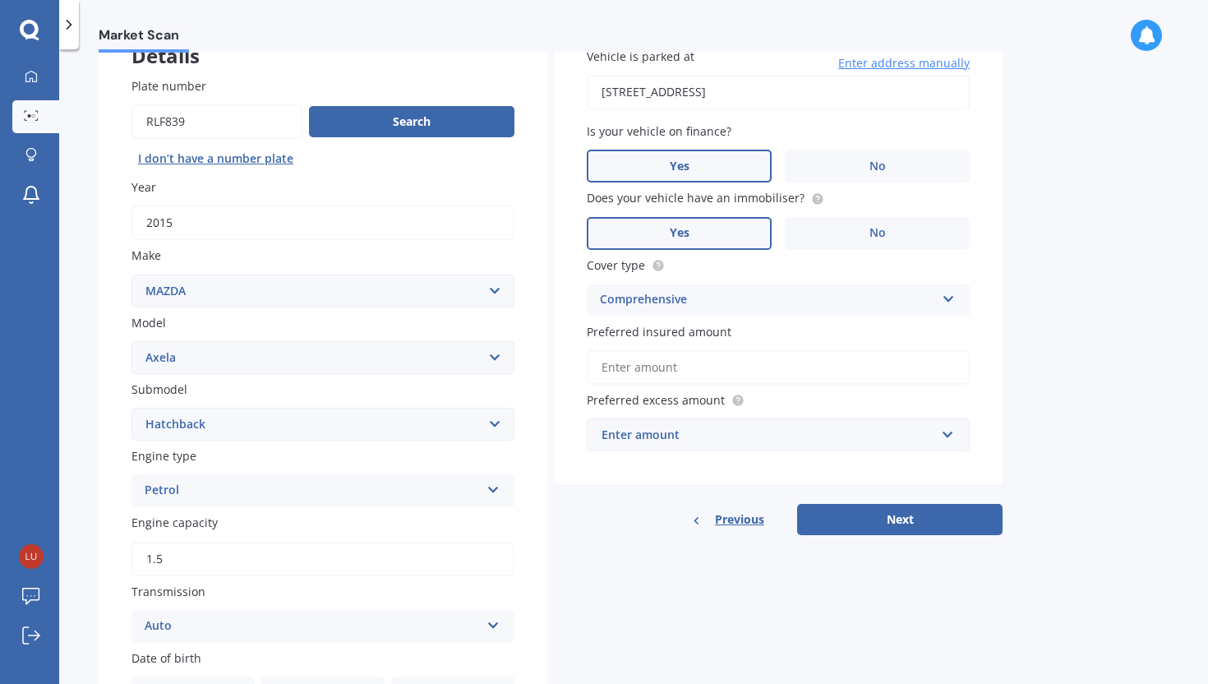
scroll to position [124, 0]
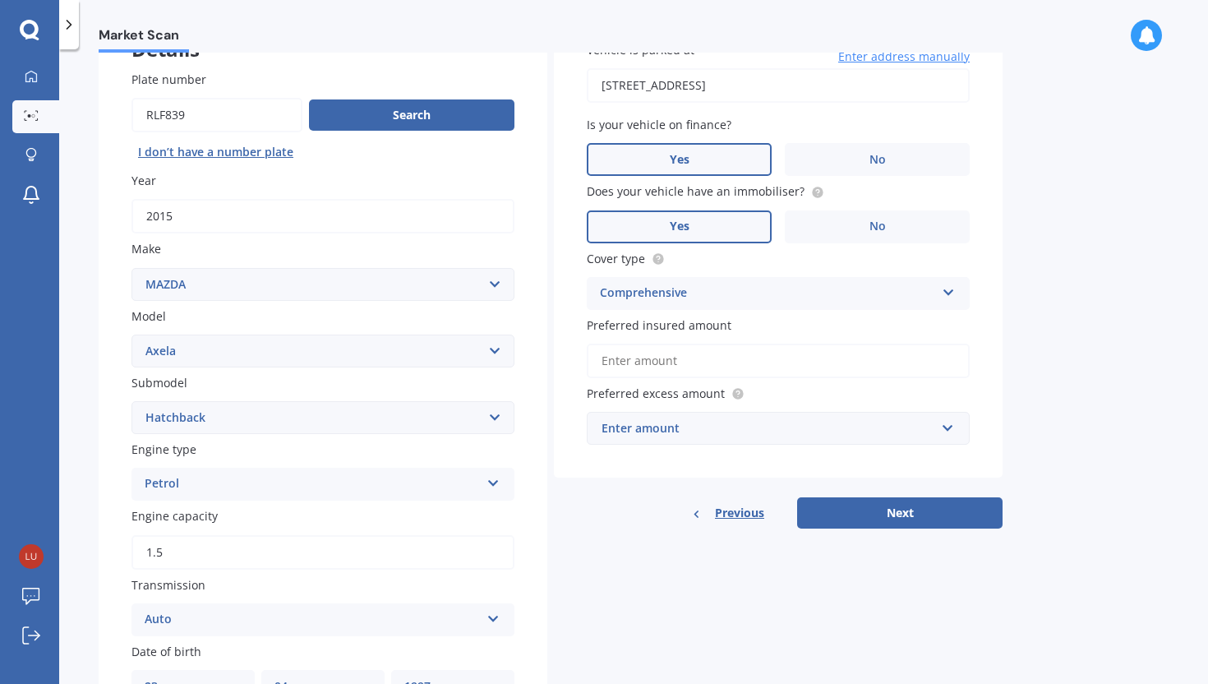
click at [671, 367] on input "Preferred insured amount" at bounding box center [778, 361] width 383 height 35
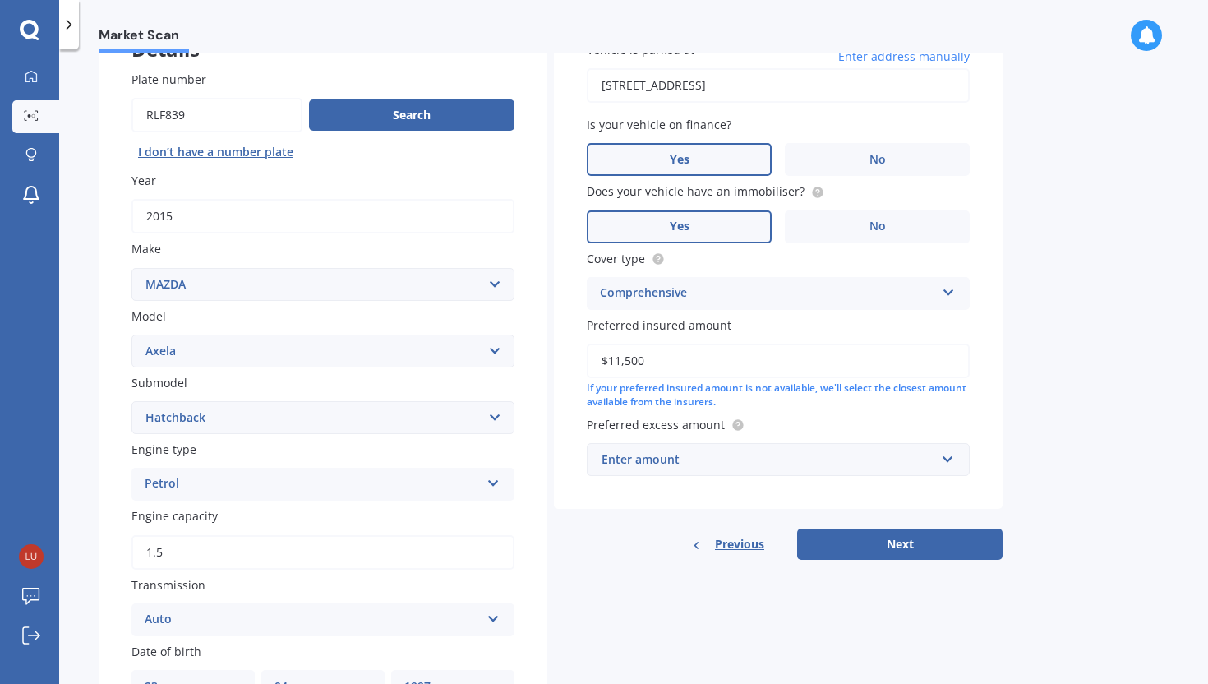
type input "$11,500"
click at [660, 465] on div "Enter amount" at bounding box center [769, 459] width 334 height 18
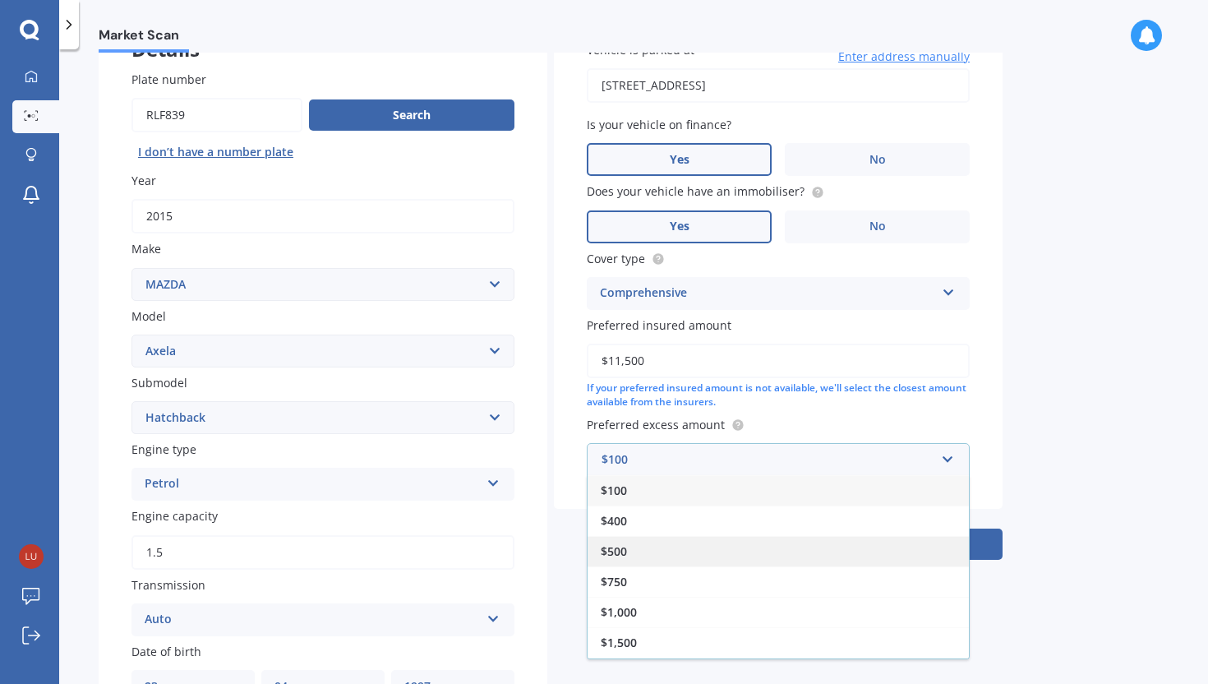
click at [648, 547] on div "$500" at bounding box center [778, 551] width 381 height 30
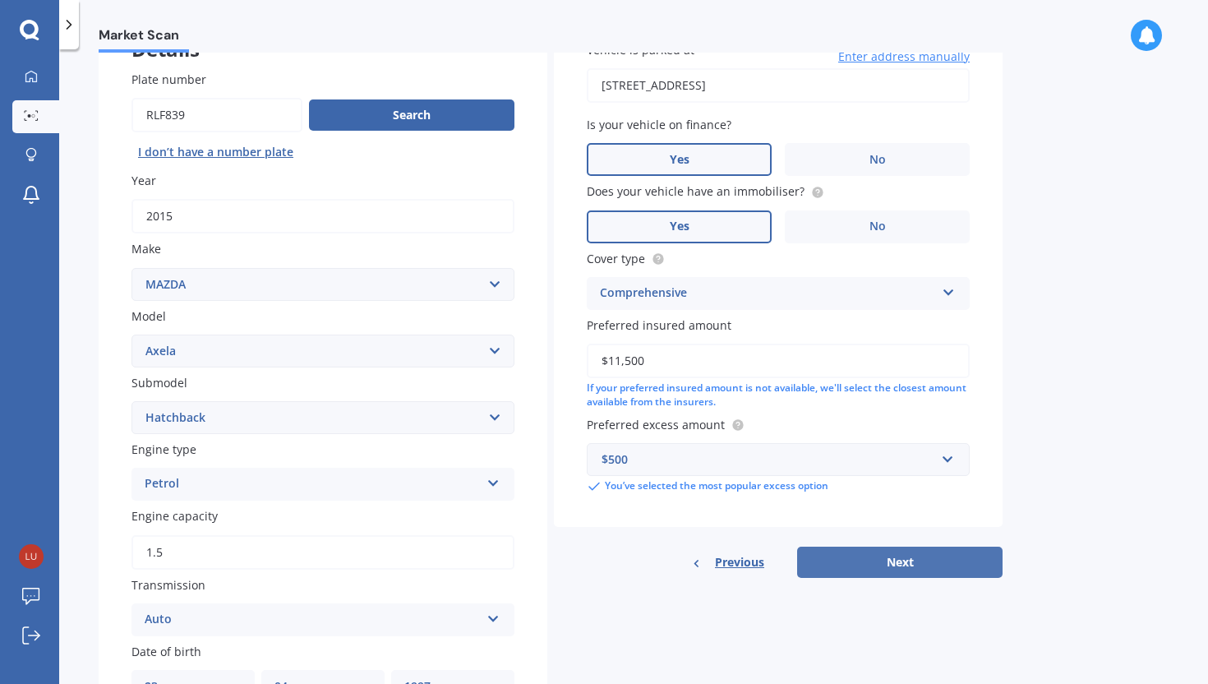
click at [879, 560] on button "Next" at bounding box center [899, 562] width 205 height 31
select select "23"
select select "04"
select select "1997"
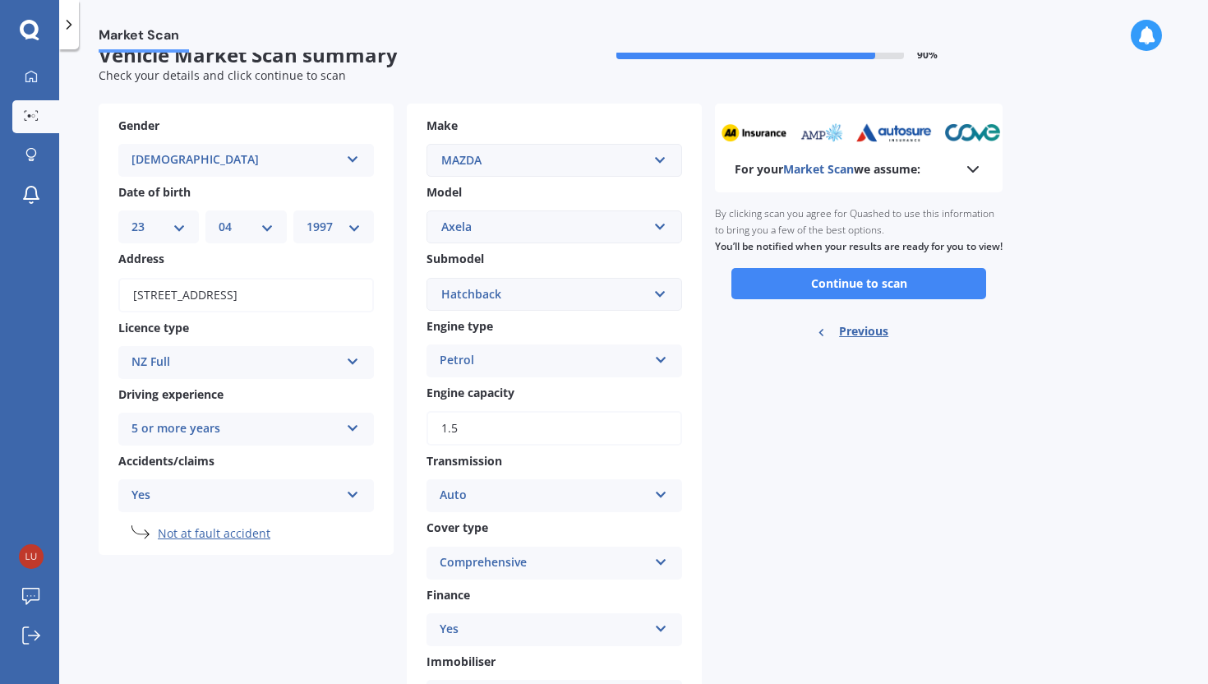
scroll to position [28, 0]
click at [857, 300] on button "Continue to scan" at bounding box center [858, 284] width 255 height 31
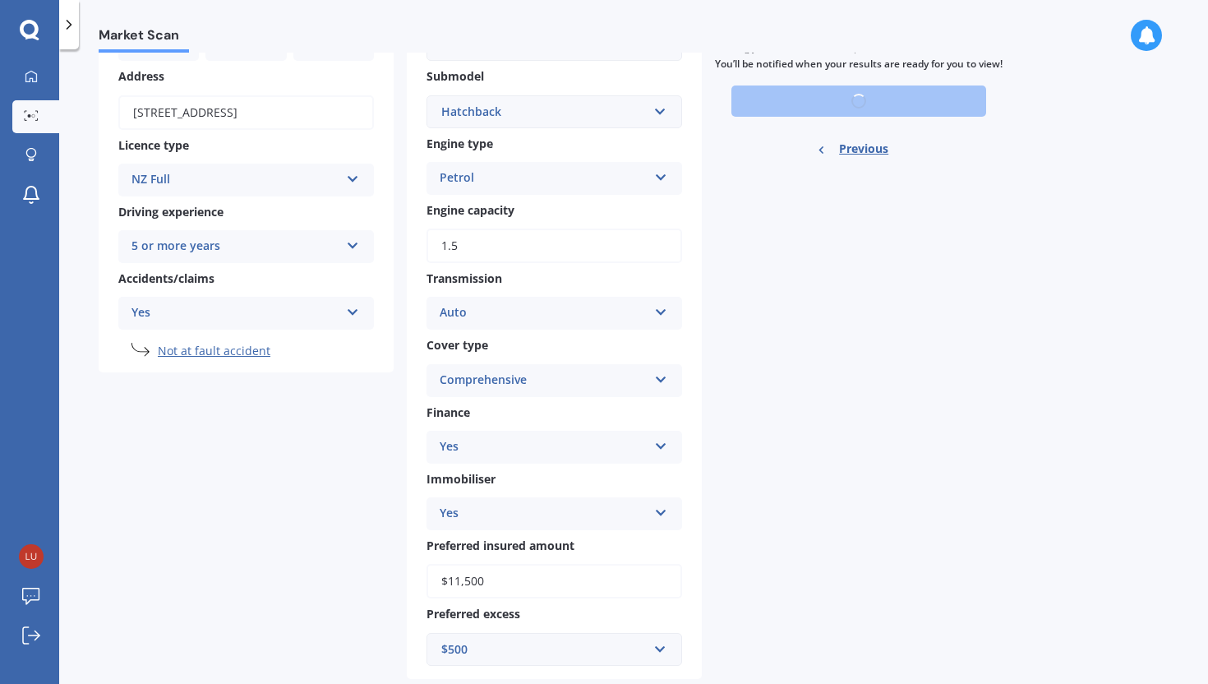
scroll to position [252, 0]
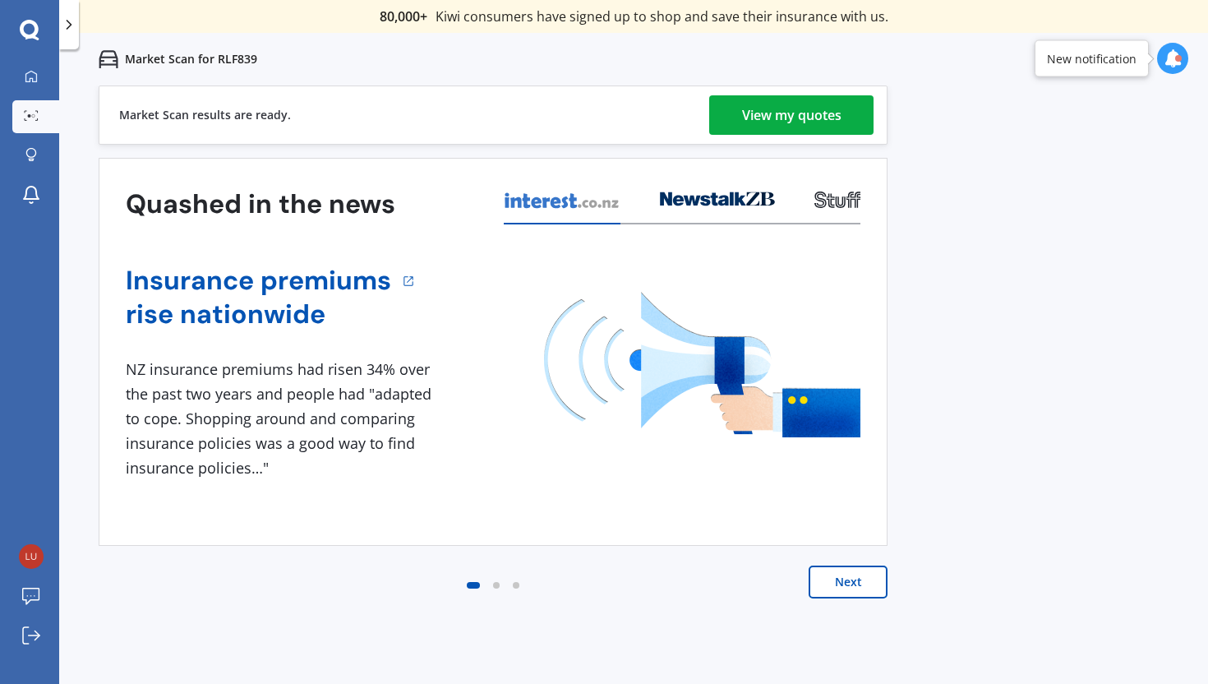
click at [778, 116] on div "View my quotes" at bounding box center [791, 114] width 99 height 39
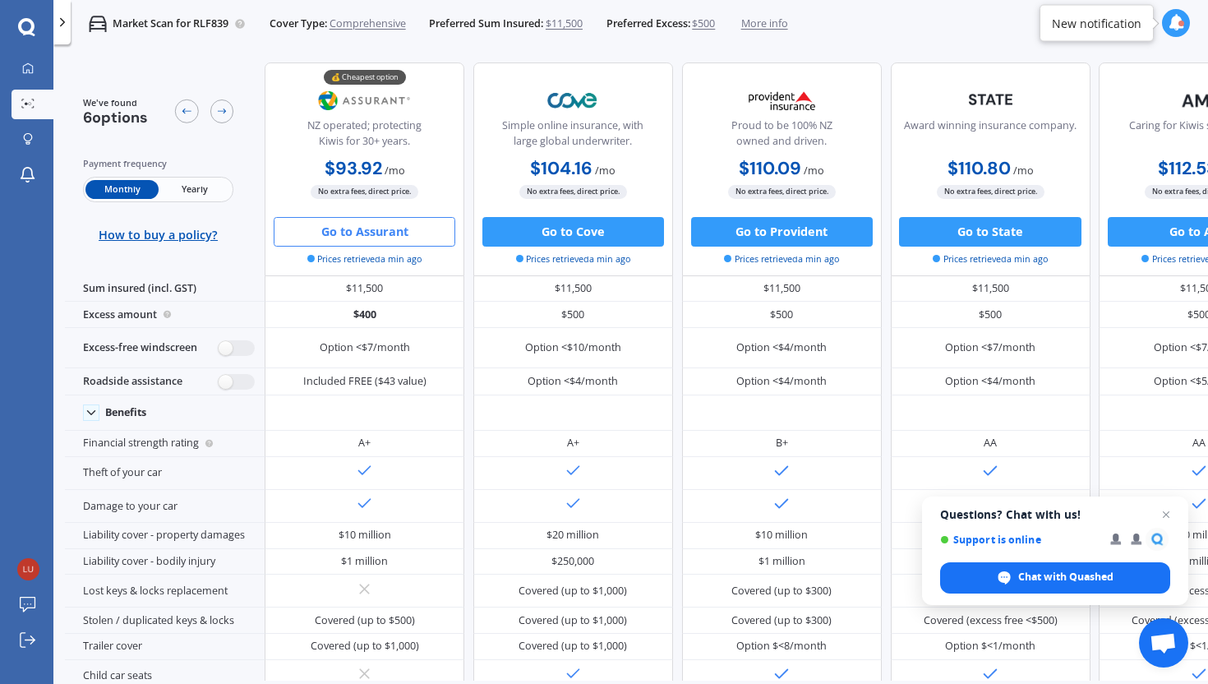
click at [333, 226] on button "Go to Assurant" at bounding box center [365, 232] width 182 height 30
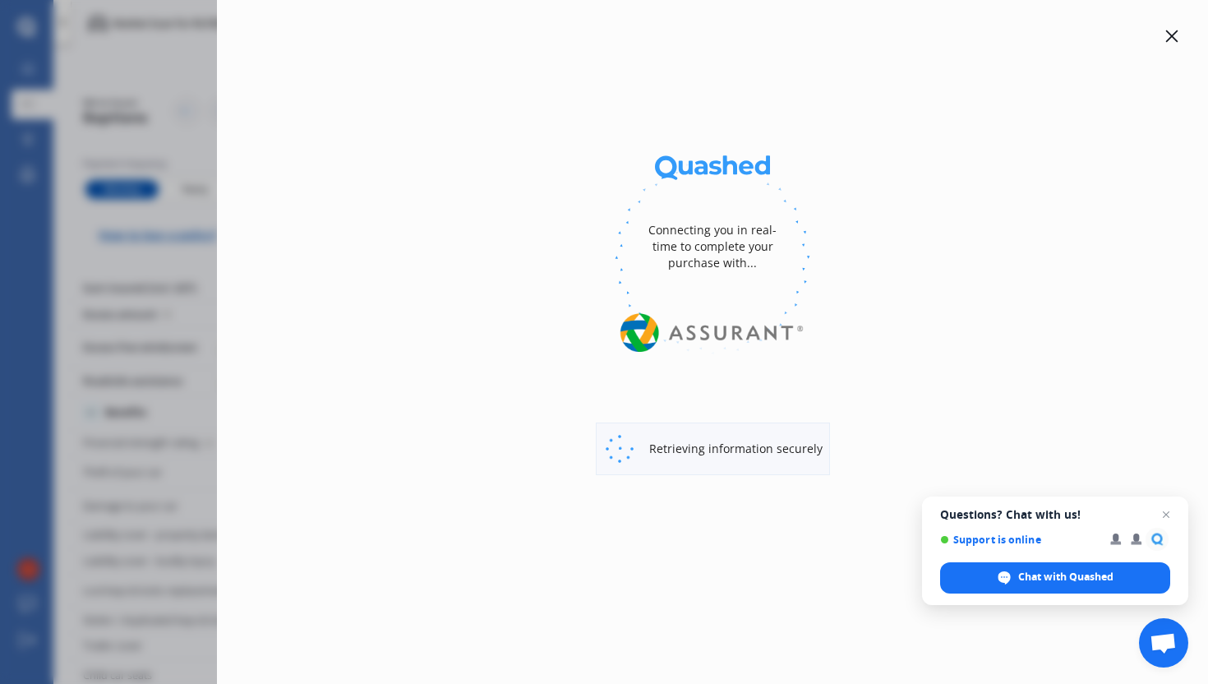
select select "Monthly"
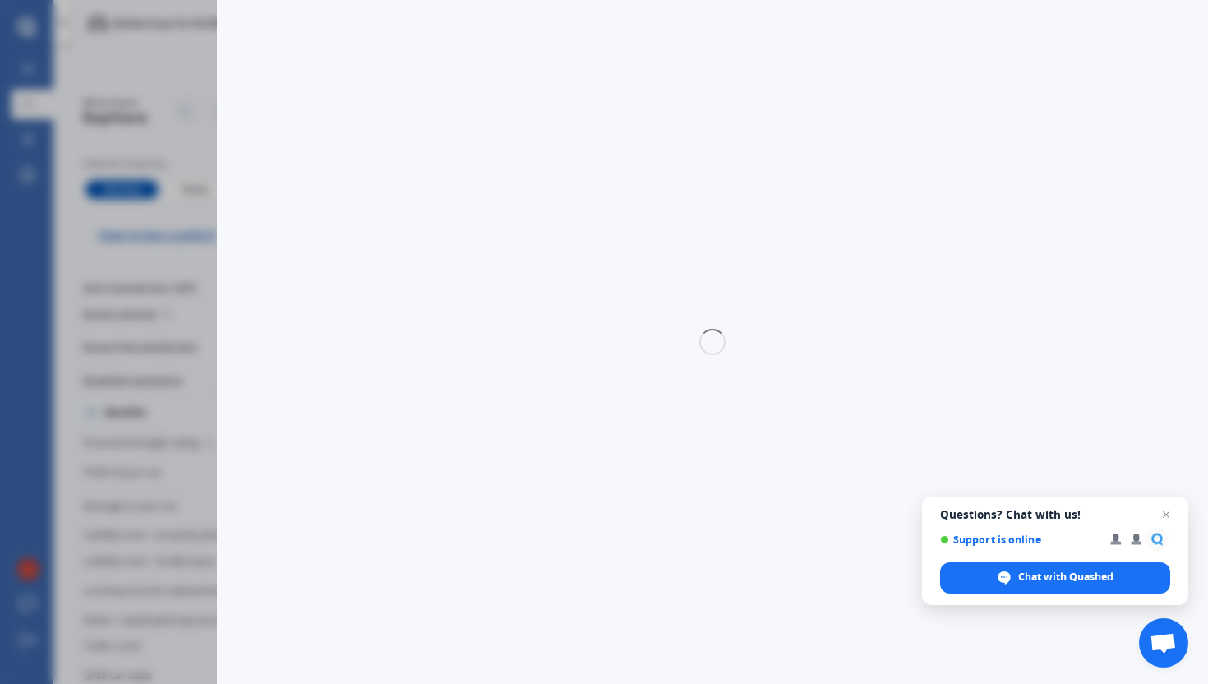
select select "full"
select select "0"
select select "Canterbury"
select select "MAZDA"
select select "AXELA"
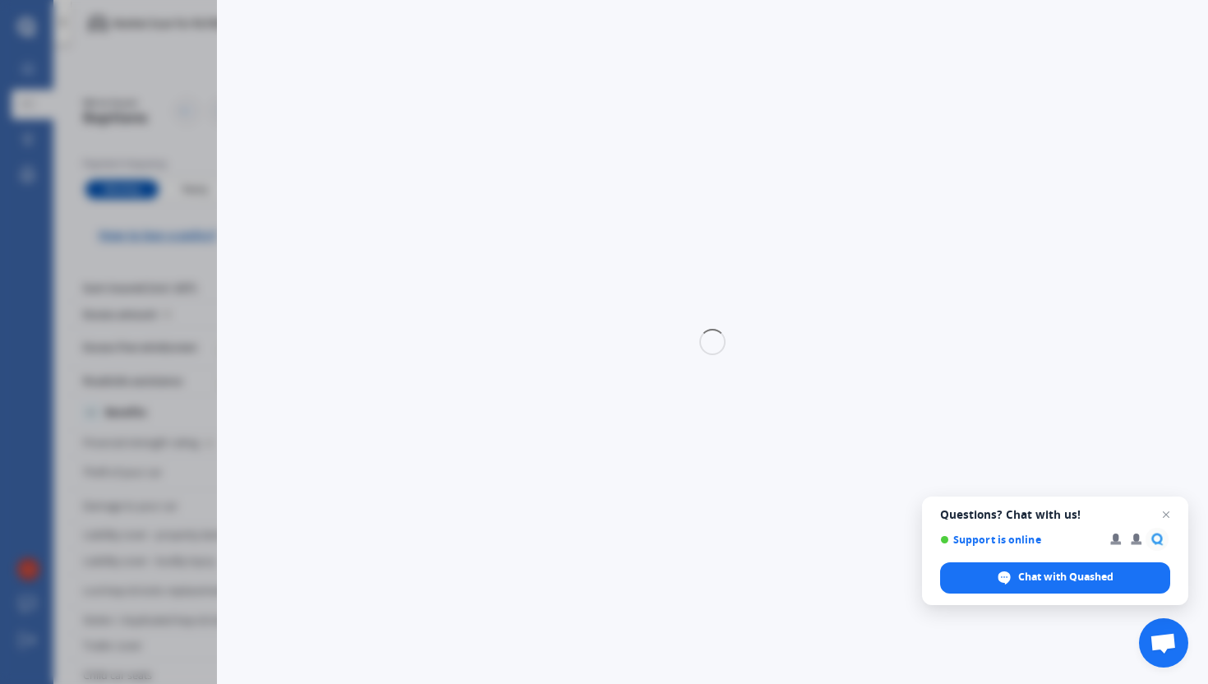
select select "HATCHBACK"
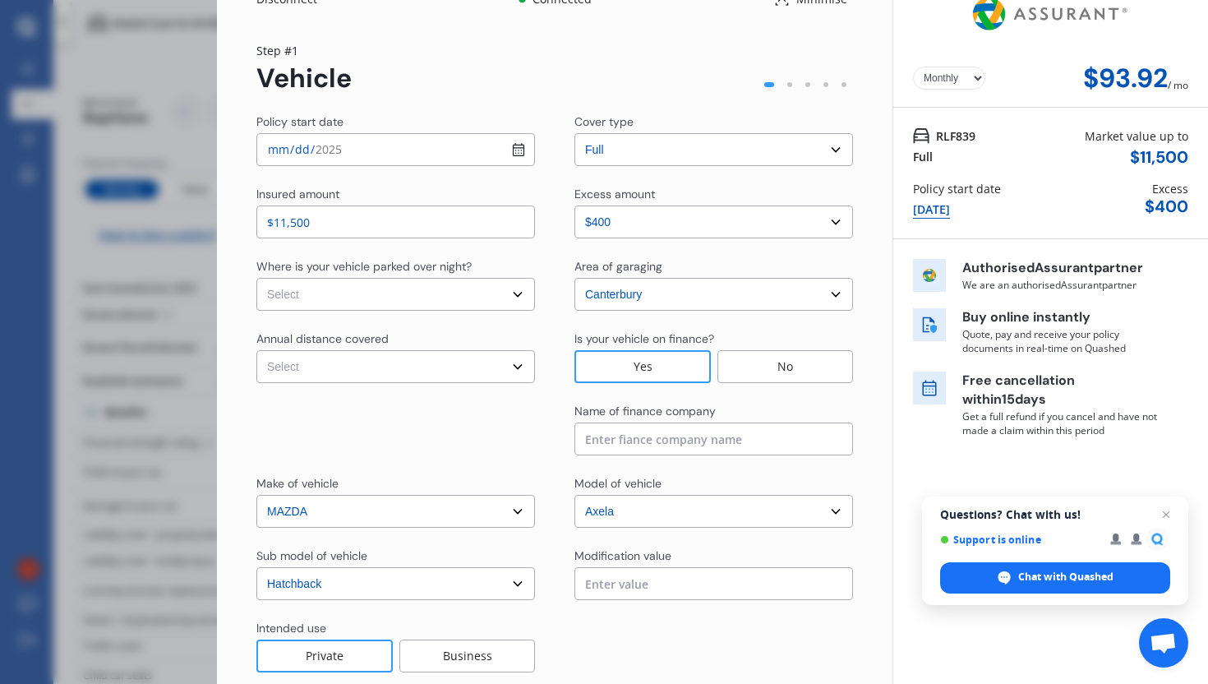
scroll to position [35, 0]
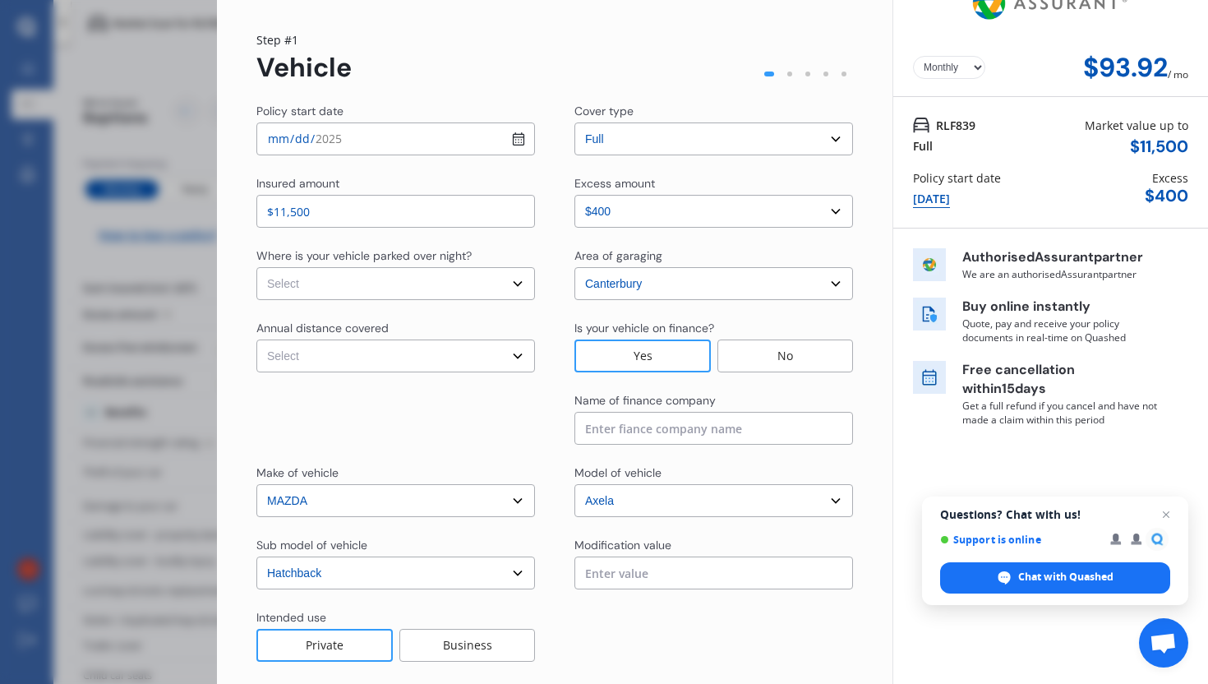
click at [397, 285] on select "Select In a garage On own property On street or road" at bounding box center [395, 283] width 279 height 33
select select "On street or road"
click at [334, 352] on select "Select Low (less than 15,000km per year) Average (15,000-30,000km per year) Hig…" at bounding box center [395, 355] width 279 height 33
select select "20000"
click at [645, 432] on input at bounding box center [714, 428] width 279 height 33
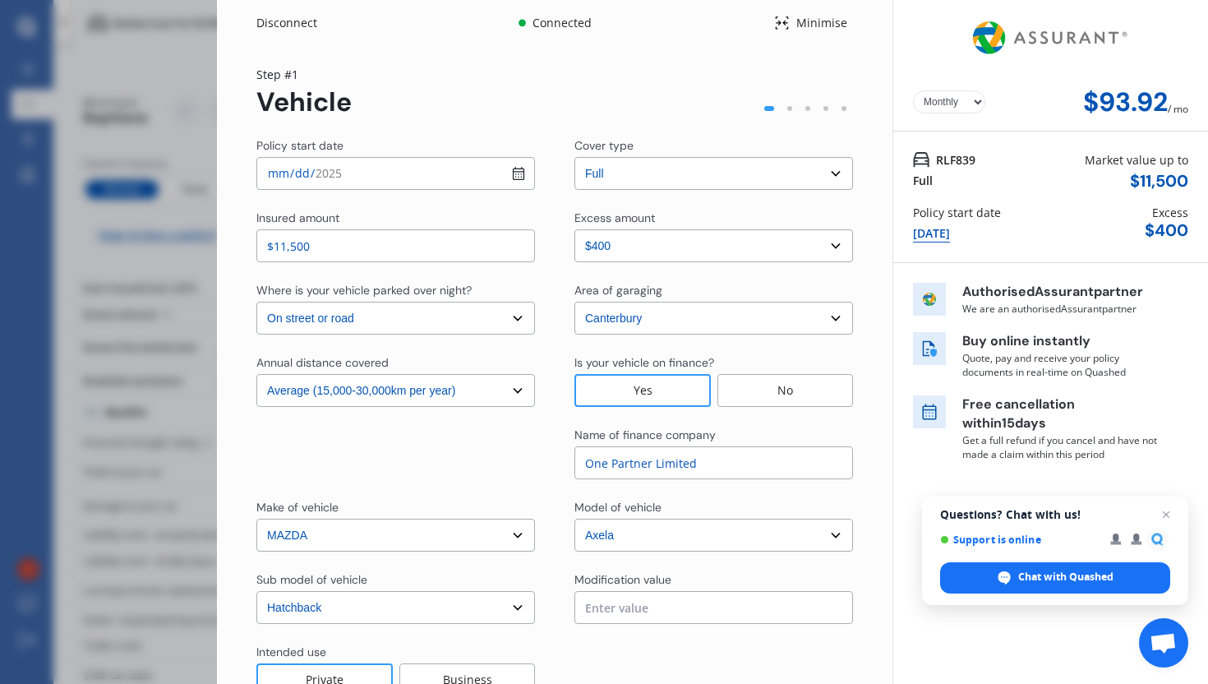
scroll to position [111, 0]
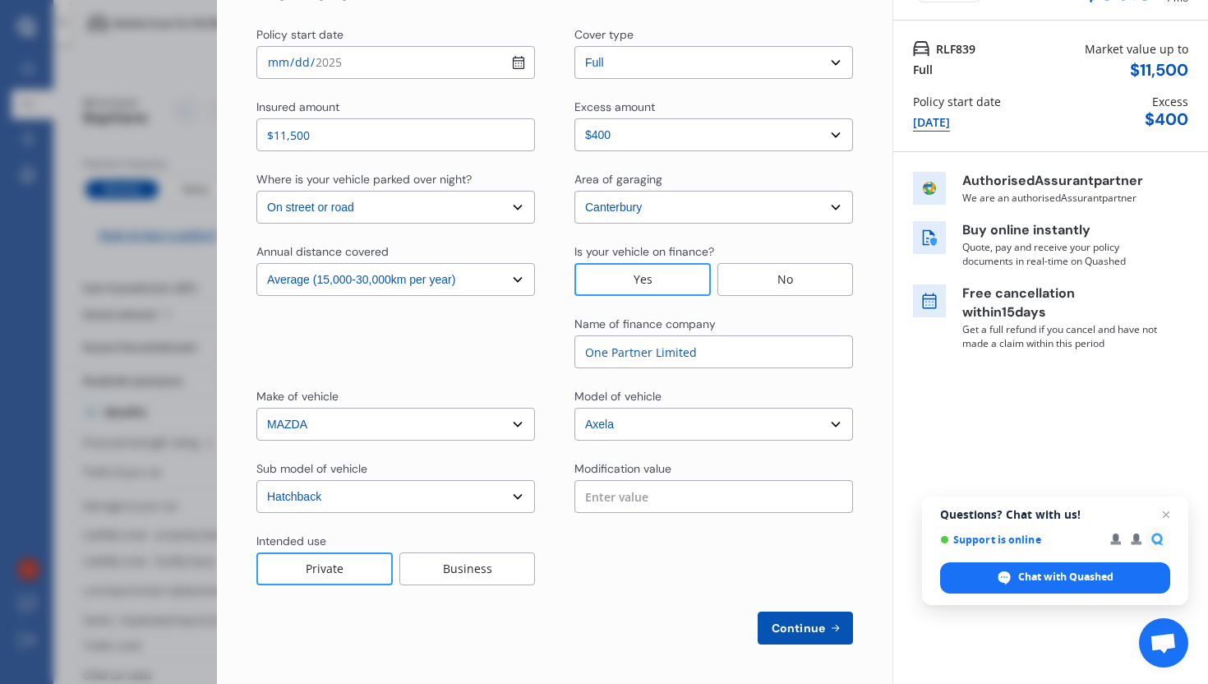
type input "One Partner Limited"
click at [798, 634] on span "Continue" at bounding box center [798, 627] width 60 height 13
select select "Mr"
select select "23"
select select "04"
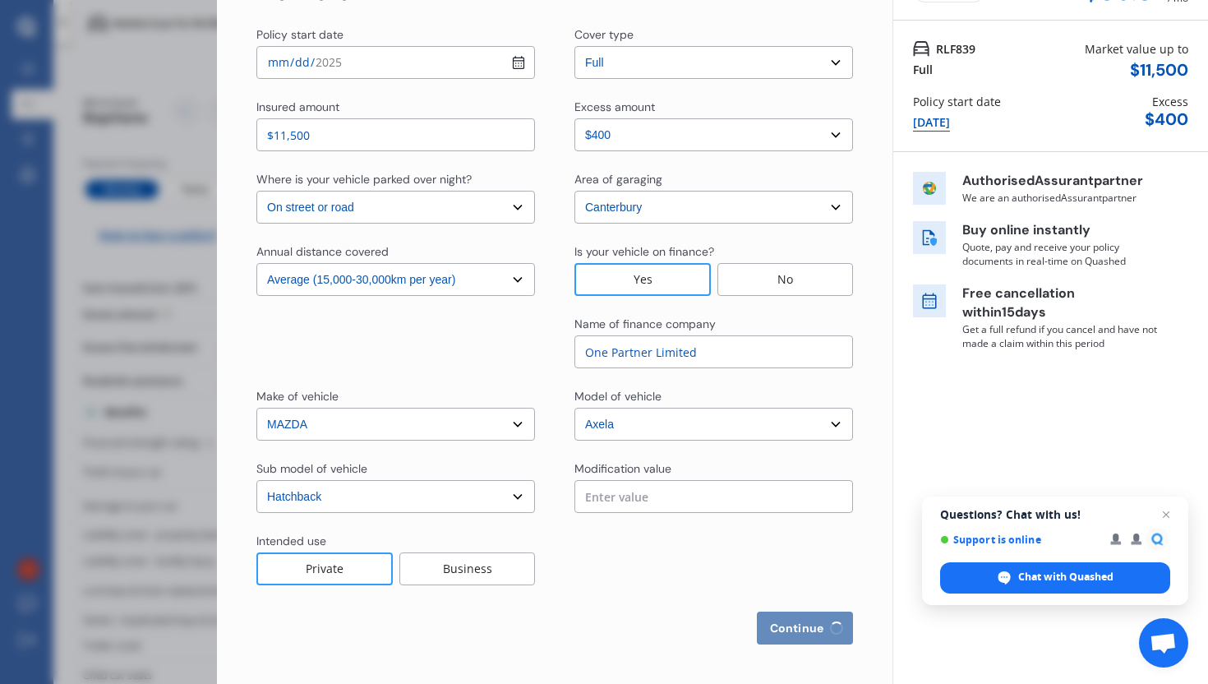
select select "1997"
select select "full"
select select "more than 4 years"
select select "New Zealand"
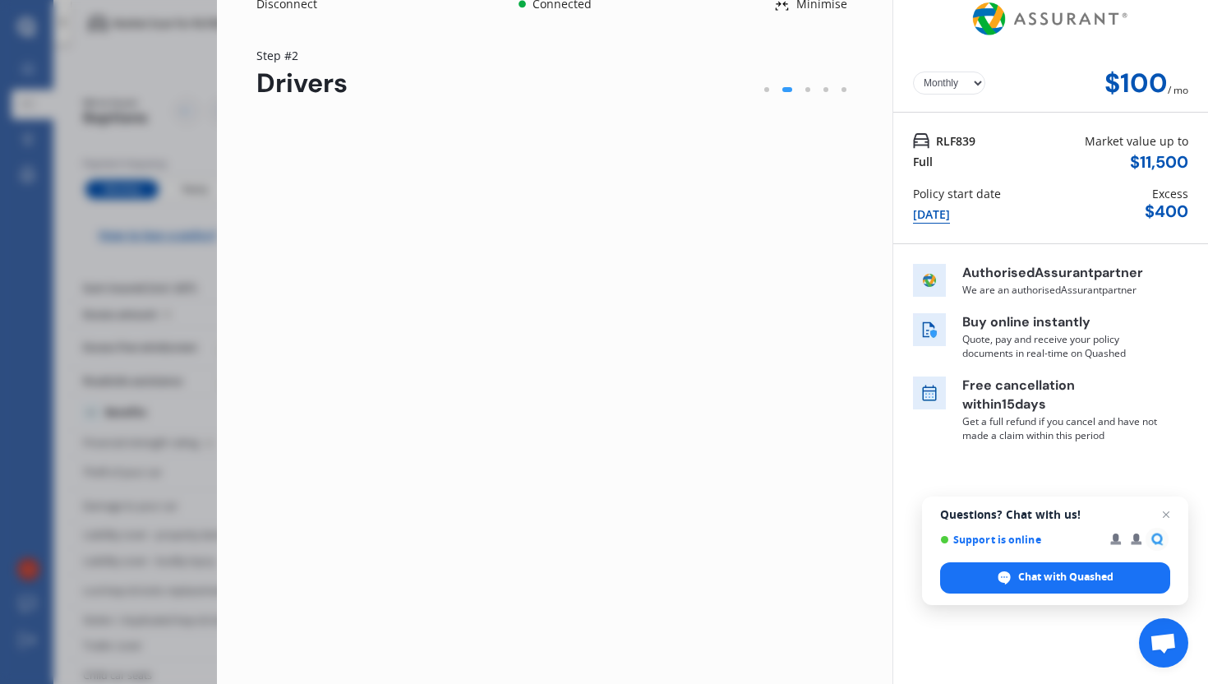
scroll to position [0, 0]
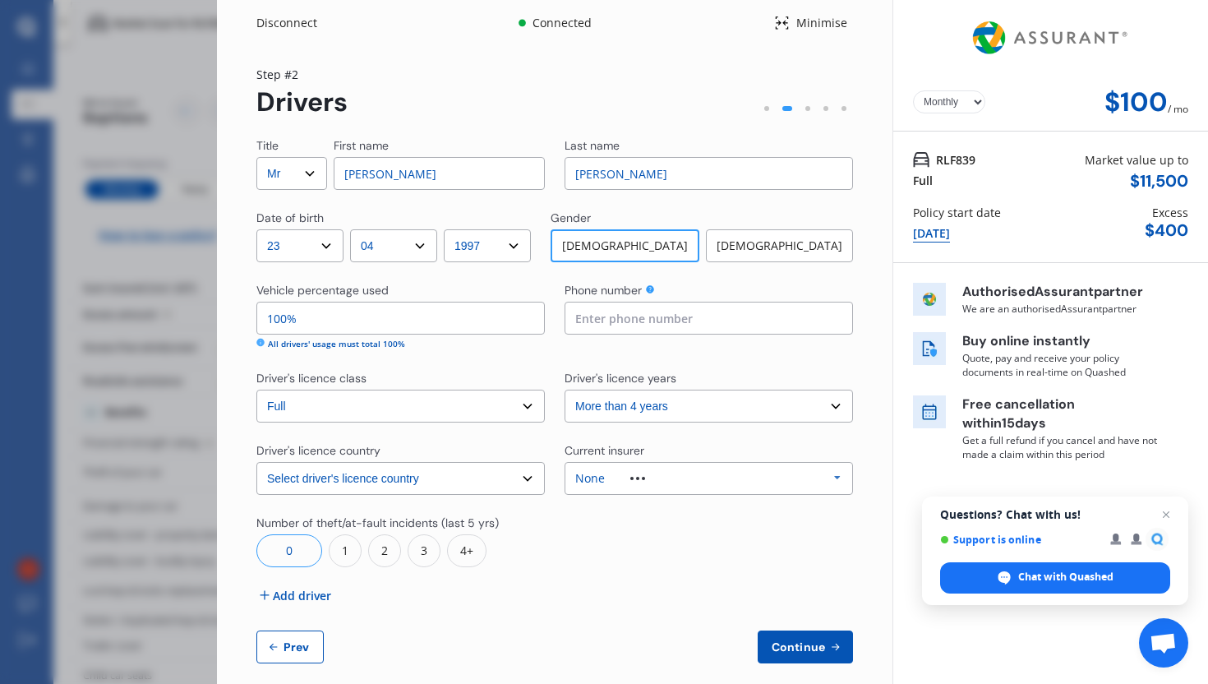
click at [648, 325] on input at bounding box center [709, 318] width 288 height 33
type input "0204589392"
click at [342, 555] on div "1" at bounding box center [345, 550] width 33 height 33
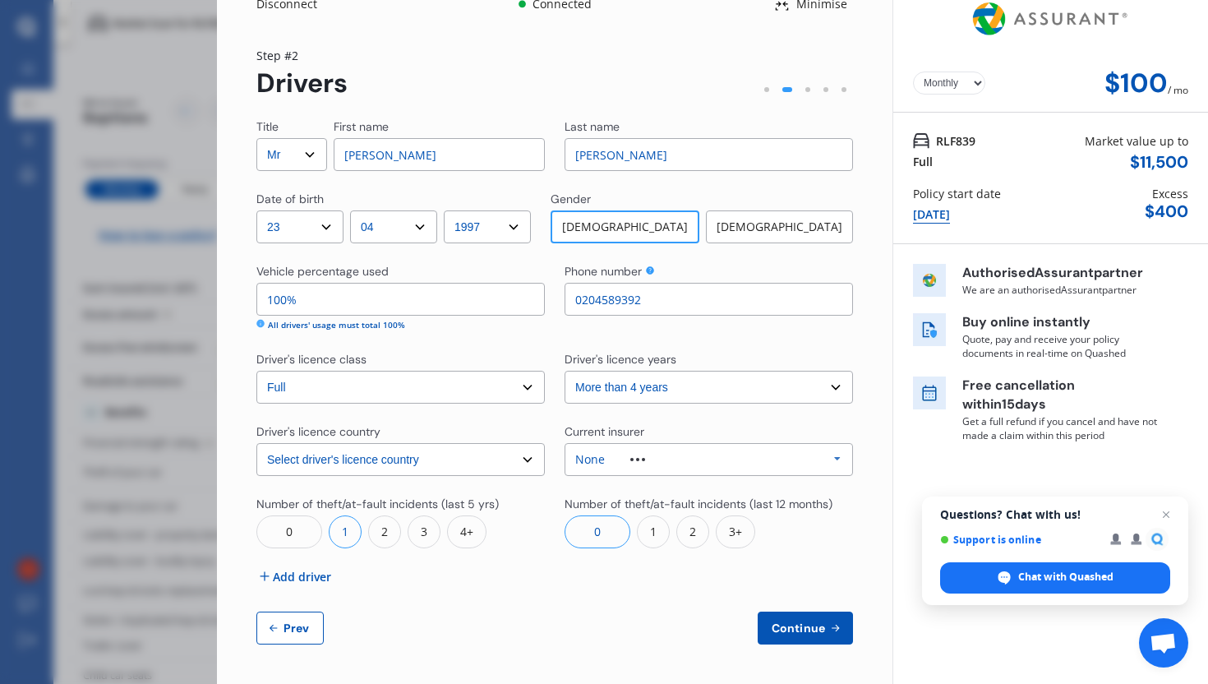
click at [301, 574] on span "Add driver" at bounding box center [302, 576] width 58 height 17
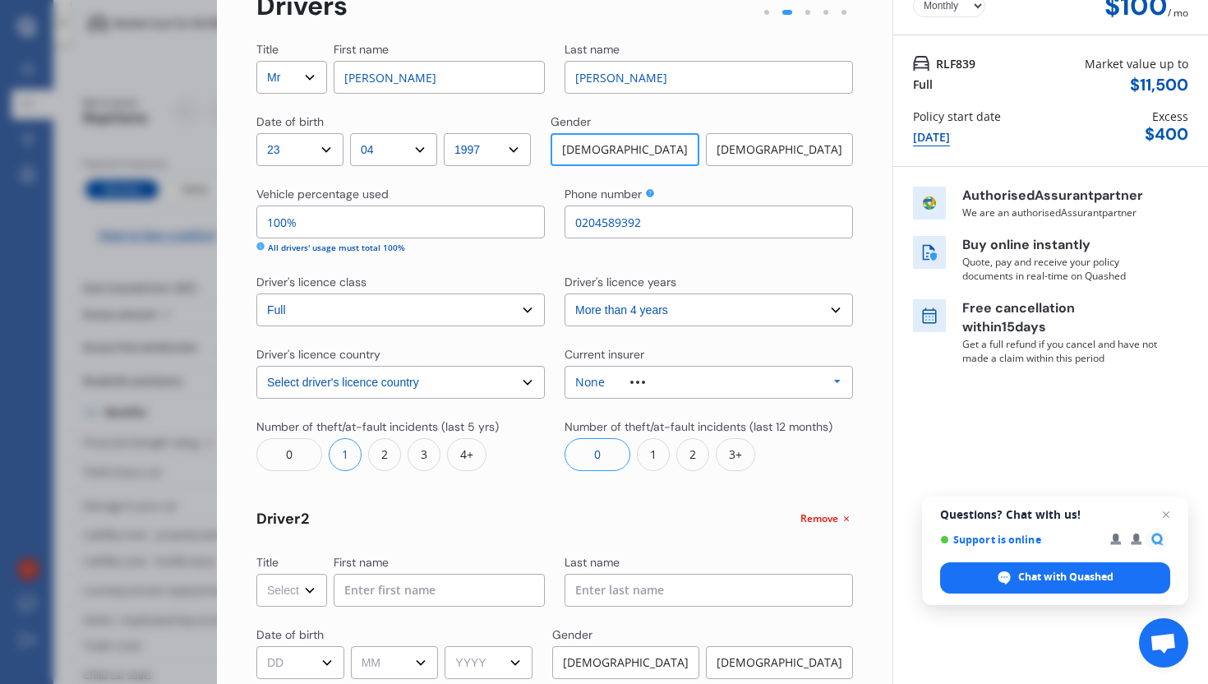
scroll to position [95, 0]
click at [293, 588] on select "Select Mr Mrs Miss Ms Dr" at bounding box center [291, 591] width 71 height 33
select select "Miss"
click at [373, 585] on input at bounding box center [439, 591] width 211 height 33
type input "Taylah"
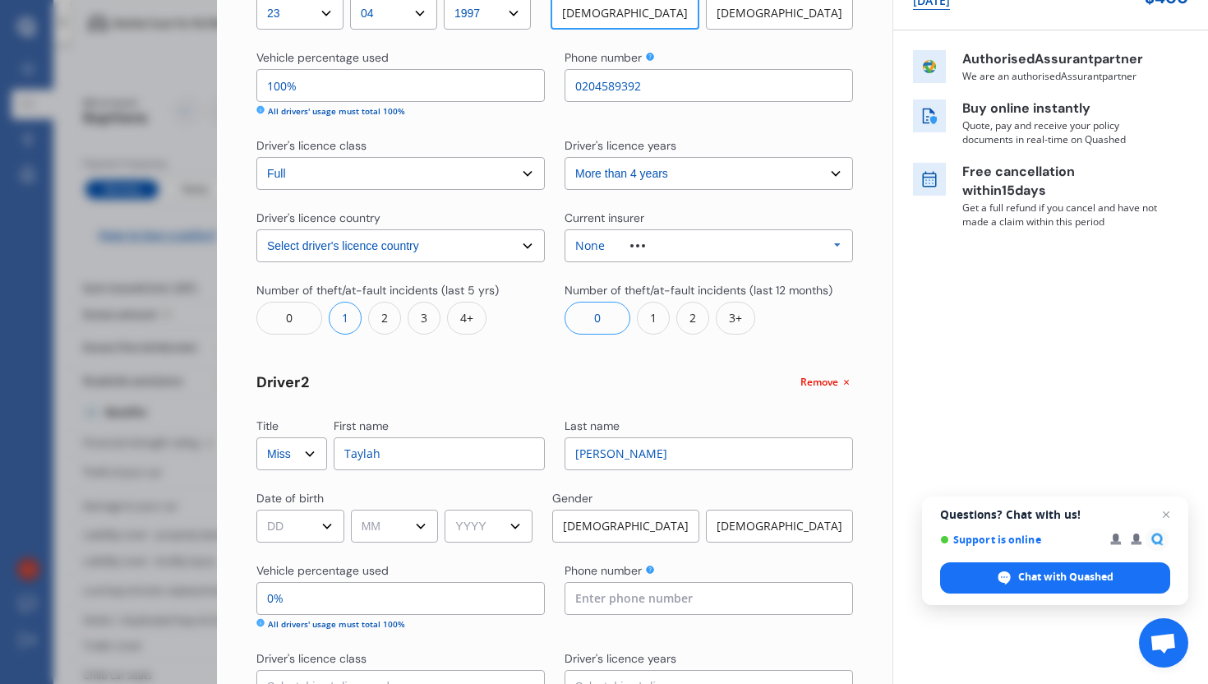
scroll to position [273, 0]
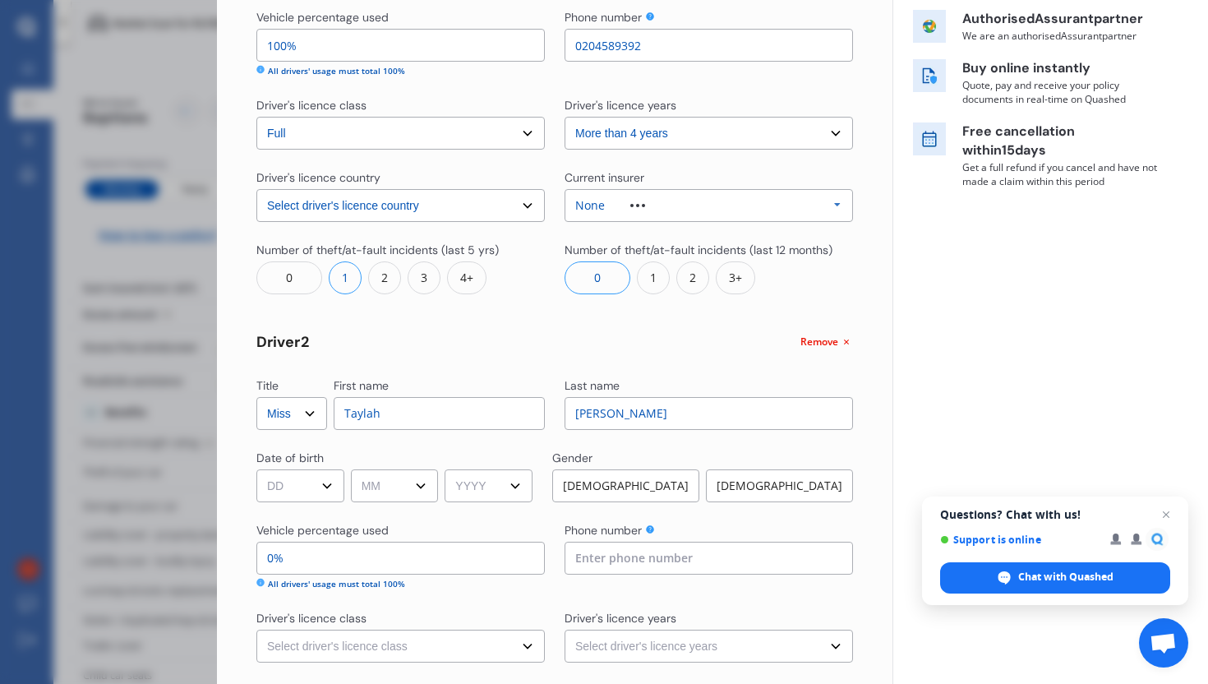
type input "Allfrey"
click at [330, 490] on select "DD 01 02 03 04 05 06 07 08 09 10 11 12 13 14 15 16 17 18 19 20 21 22 23 24 25 2…" at bounding box center [300, 485] width 88 height 33
select select "15"
click at [381, 475] on select "MM 01 02 03 04 05 06 07 08 09 10 11 12" at bounding box center [395, 485] width 88 height 33
select select "07"
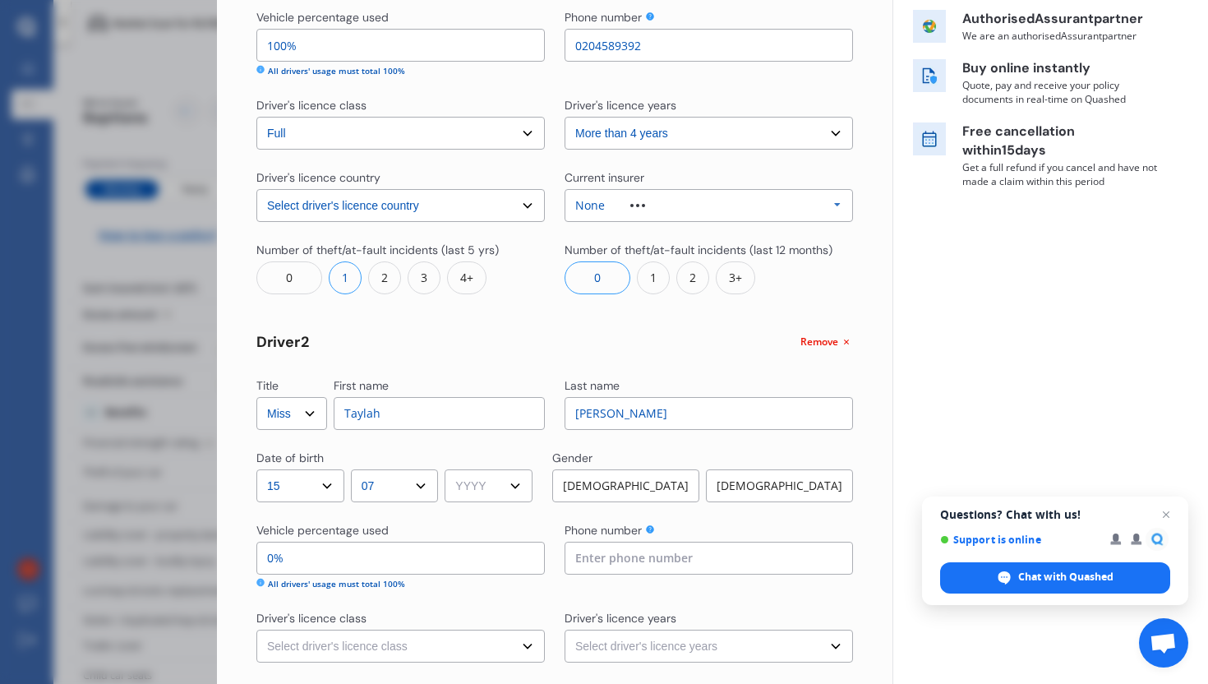
click at [489, 493] on select "YYYY 2009 2008 2007 2006 2005 2004 2003 2002 2001 2000 1999 1998 1997 1996 1995…" at bounding box center [489, 485] width 88 height 33
select select "1997"
click at [714, 484] on div "Female" at bounding box center [779, 485] width 147 height 33
click at [400, 565] on input "0%" at bounding box center [400, 558] width 288 height 33
click at [261, 582] on icon at bounding box center [260, 583] width 8 height 8
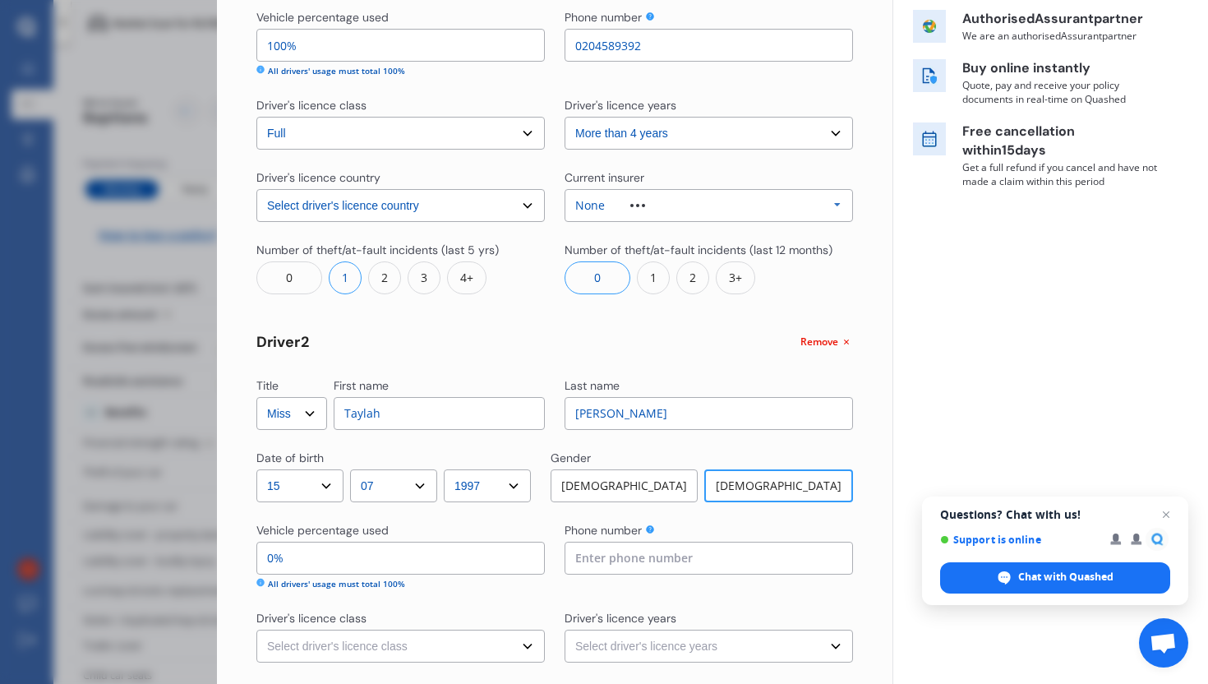
click at [261, 582] on icon at bounding box center [260, 583] width 8 height 8
click at [308, 554] on input "0%" at bounding box center [400, 558] width 288 height 33
drag, startPoint x: 335, startPoint y: 44, endPoint x: 256, endPoint y: 43, distance: 79.7
click at [256, 43] on div "Yearly Monthly $100 / mo Step # 2 Drivers Title Select Mr Mrs Miss Ms Dr First …" at bounding box center [555, 358] width 676 height 1170
type input "0%"
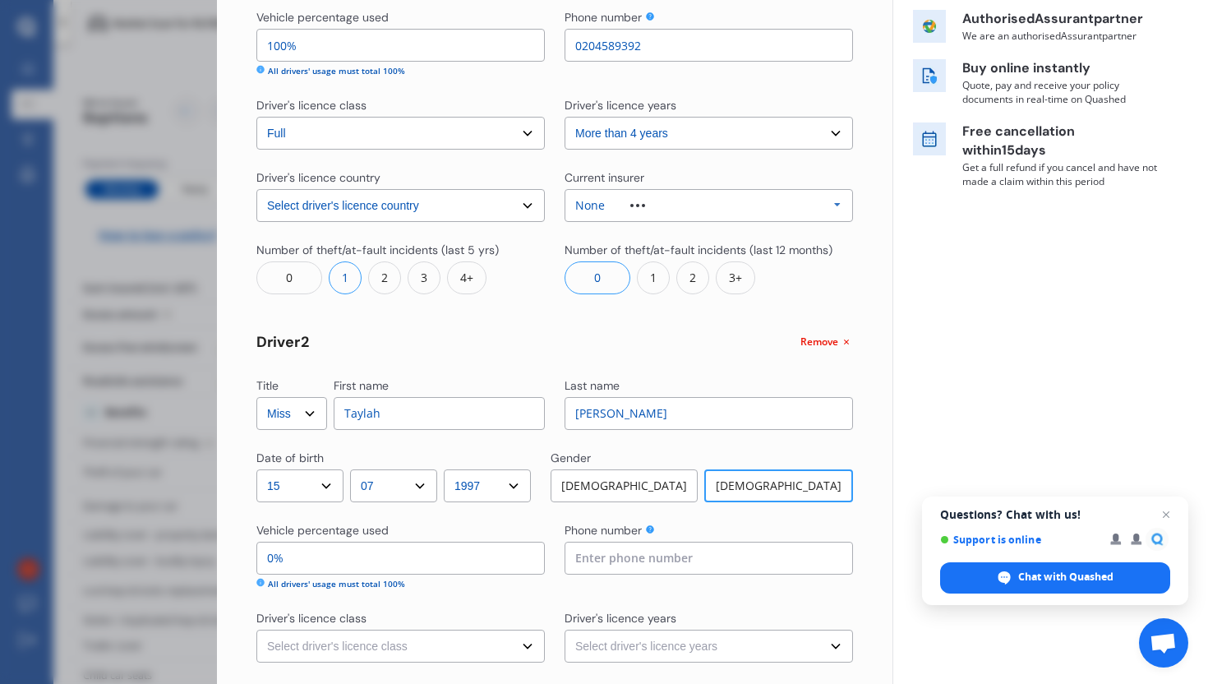
type input "100%"
type input "80%"
type input "20%"
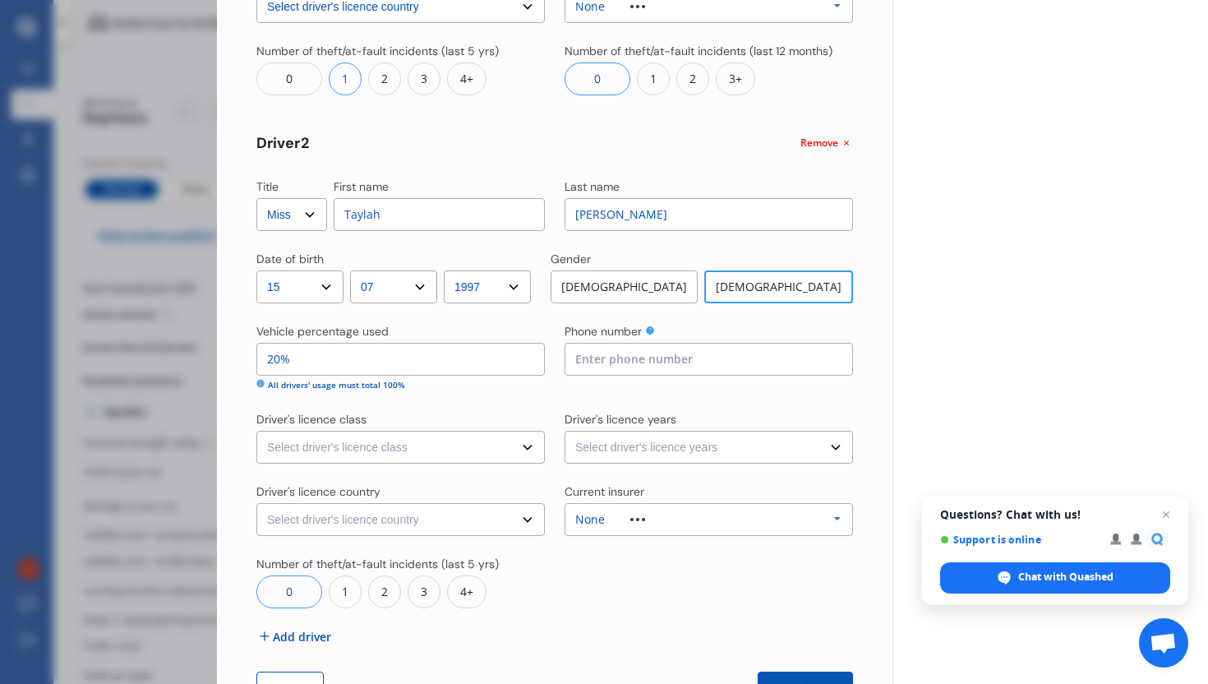
scroll to position [473, 0]
type input "80%"
click at [601, 356] on input at bounding box center [709, 358] width 288 height 33
type input "0204577261"
click at [418, 436] on select "Select driver's licence class None Learner Restricted Full" at bounding box center [400, 446] width 288 height 33
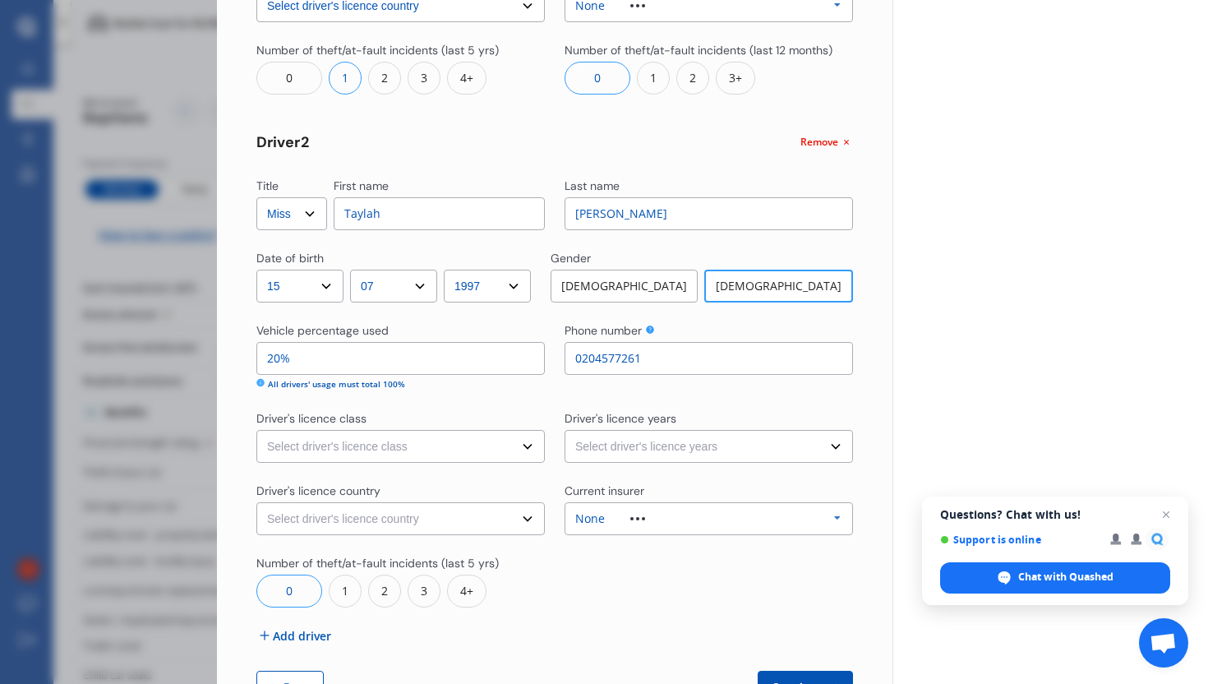
select select "restricted"
click at [575, 439] on select "Select driver's licence years Less than 1 year 1-2 years 2-4 years More than 4 …" at bounding box center [709, 446] width 288 height 33
select select "more than 4 years"
click at [394, 515] on select "Select driver's licence country New Zealand Australia Canada Japan Singapore So…" at bounding box center [400, 518] width 288 height 33
select select "New Zealand"
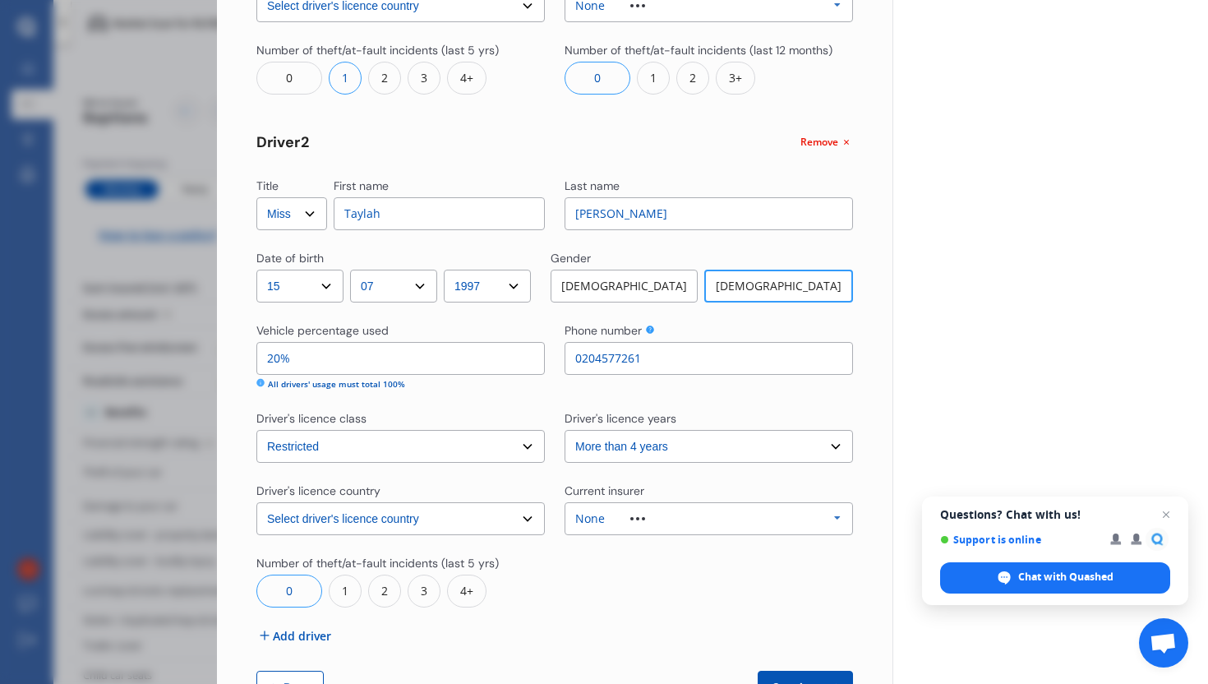
click at [592, 519] on div "None" at bounding box center [590, 519] width 30 height 12
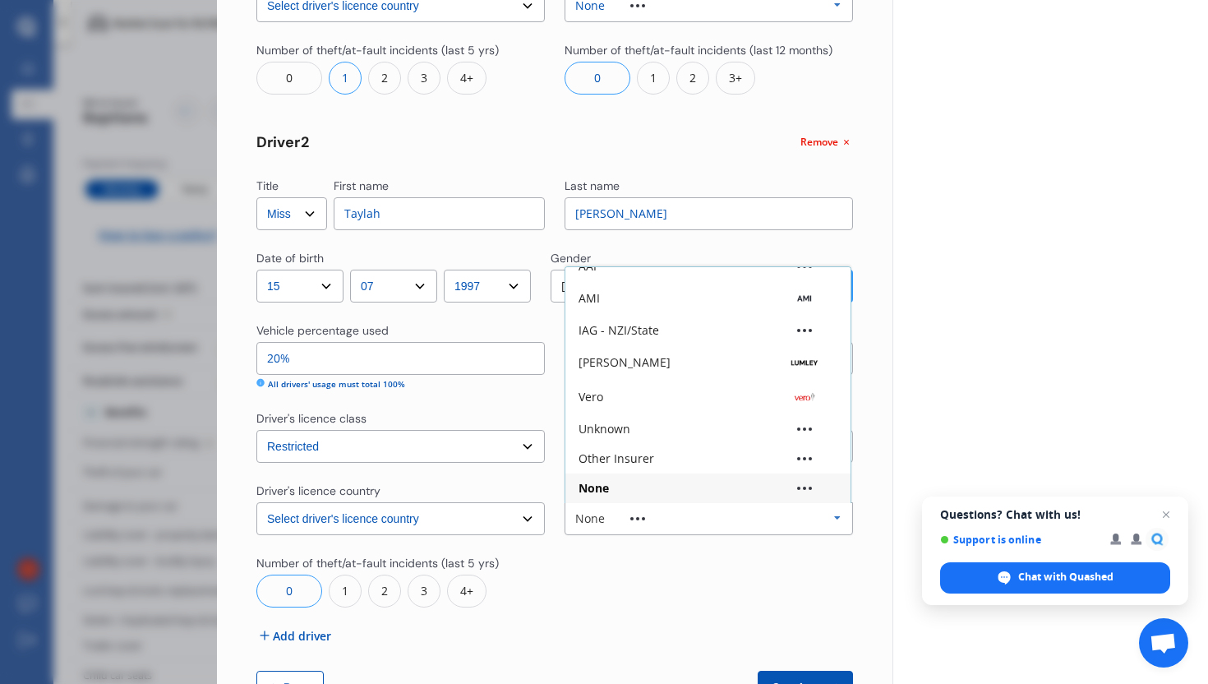
click at [602, 487] on div "None" at bounding box center [594, 488] width 30 height 12
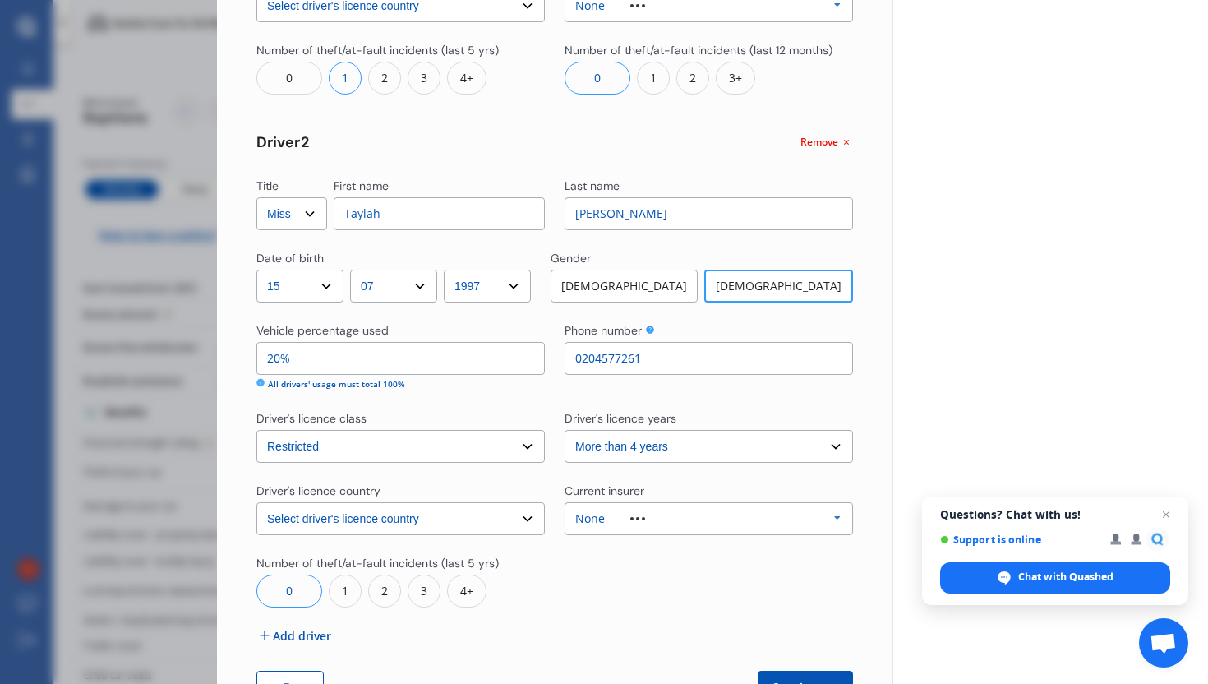
scroll to position [532, 0]
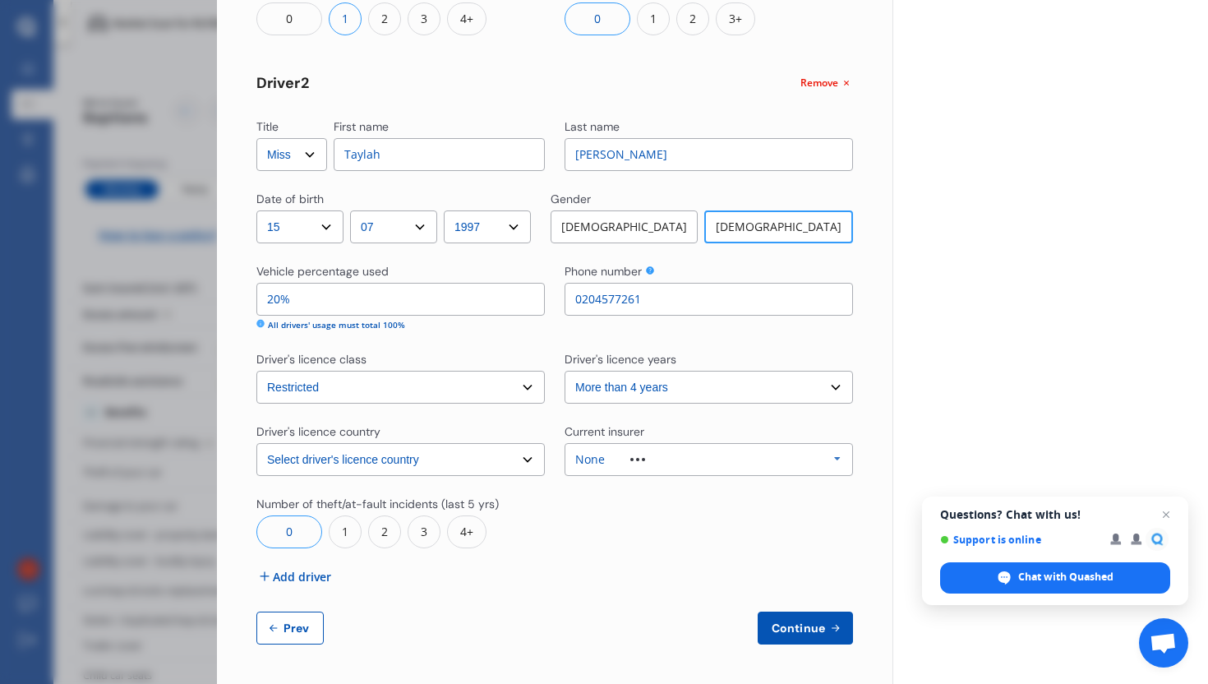
click at [342, 524] on div "1" at bounding box center [345, 531] width 33 height 33
click at [828, 624] on icon at bounding box center [835, 627] width 14 height 13
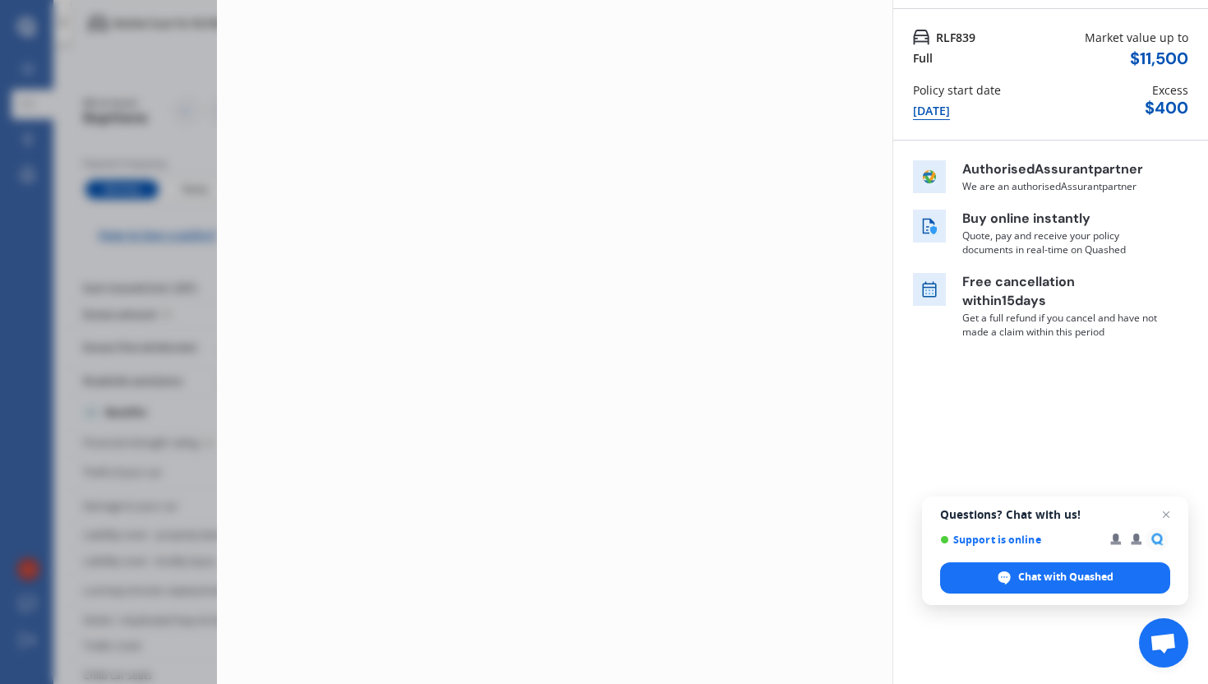
scroll to position [0, 0]
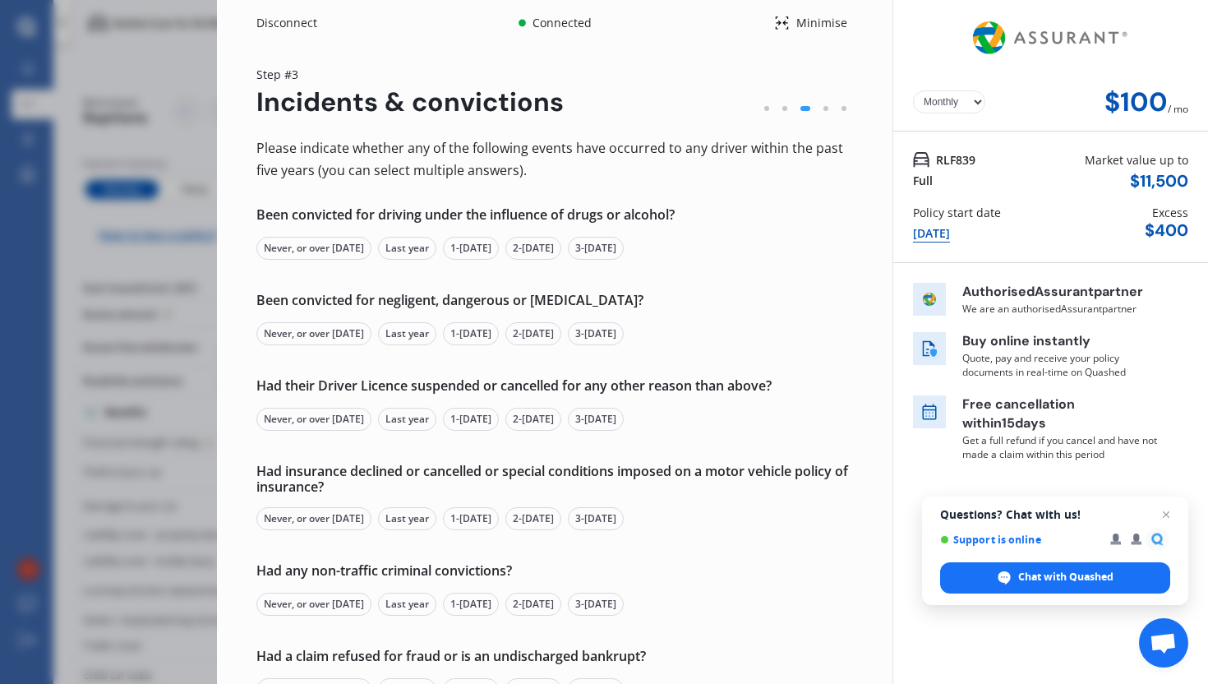
click at [358, 242] on div "Never, or over 5 yrs ago" at bounding box center [313, 248] width 115 height 23
click at [303, 332] on div "Never, or over 5 yrs ago" at bounding box center [313, 333] width 115 height 23
click at [302, 411] on div "Never, or over 5 yrs ago" at bounding box center [313, 419] width 115 height 23
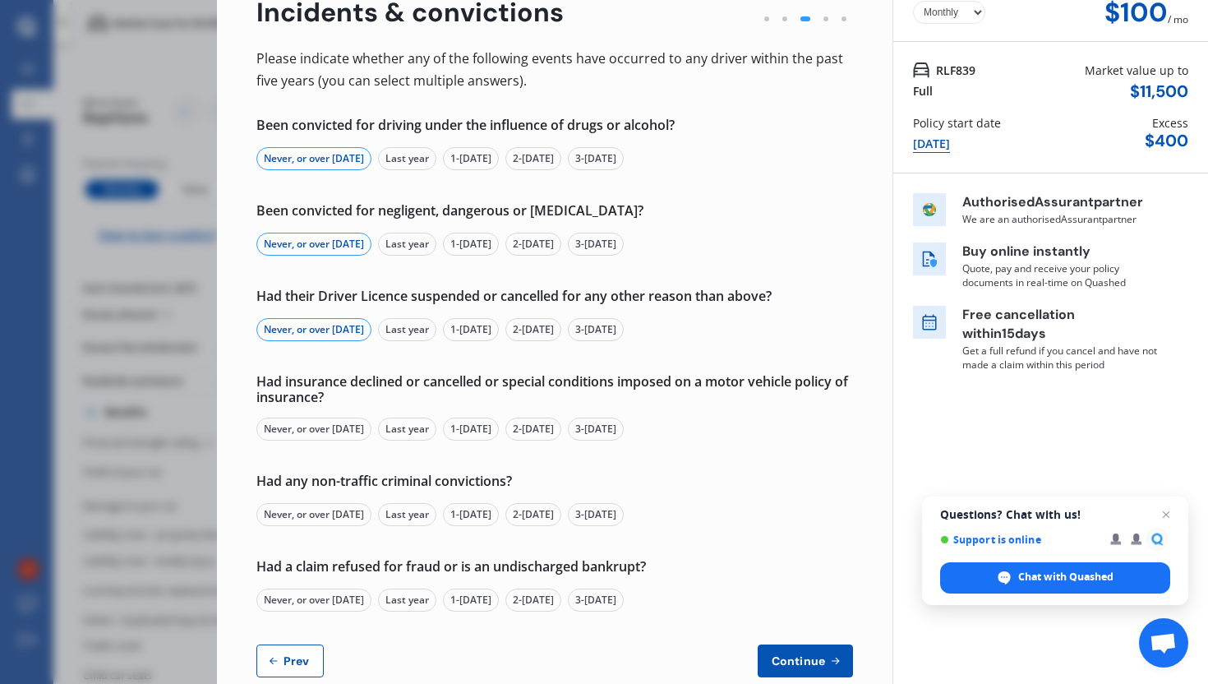
scroll to position [90, 0]
click at [301, 424] on div "Never, or over 5 yrs ago" at bounding box center [313, 428] width 115 height 23
click at [299, 525] on div "Please indicate whether any of the following events have occurred to any driver…" at bounding box center [554, 362] width 597 height 630
click at [309, 511] on div "Never, or over 5 yrs ago" at bounding box center [313, 513] width 115 height 23
click at [308, 592] on div "Never, or over 5 yrs ago" at bounding box center [313, 599] width 115 height 23
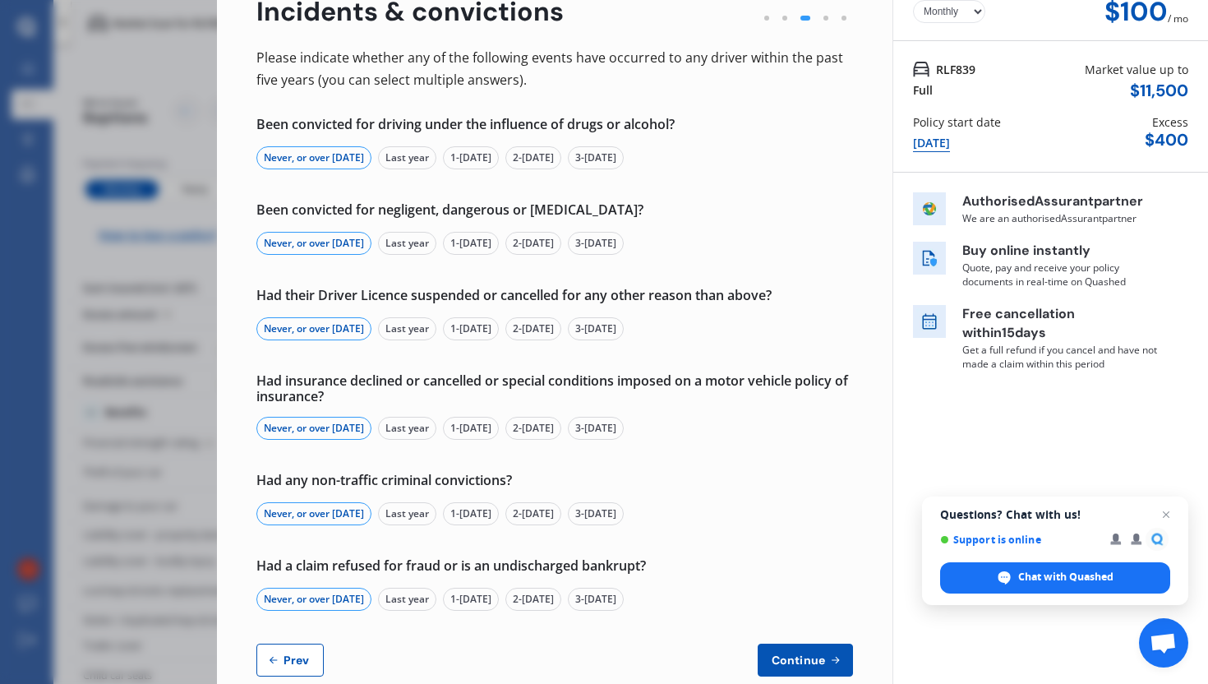
scroll to position [122, 0]
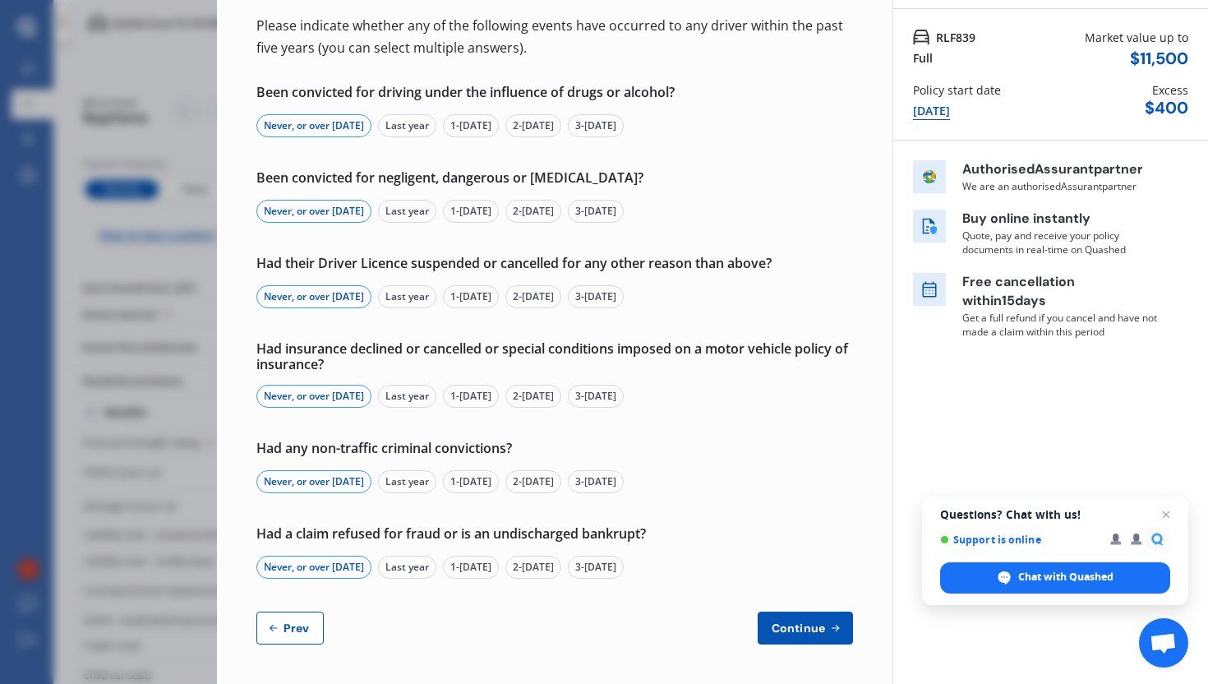
click at [803, 618] on button "Continue" at bounding box center [805, 627] width 95 height 33
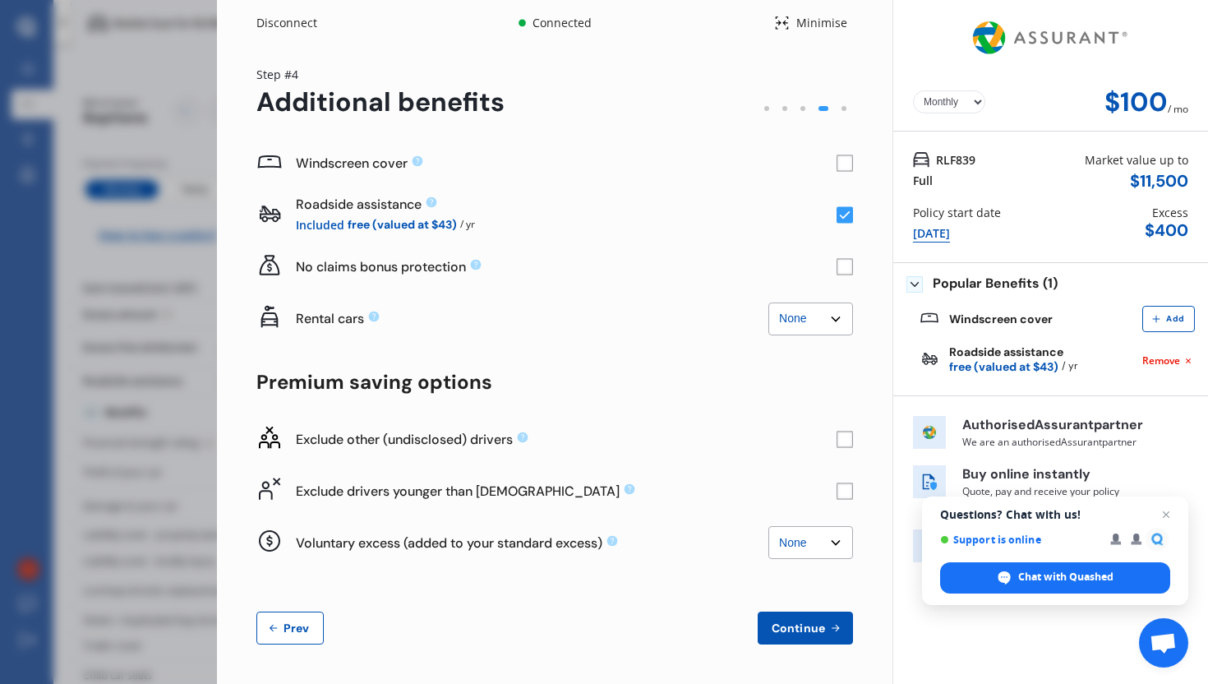
click at [848, 495] on rect at bounding box center [845, 490] width 16 height 16
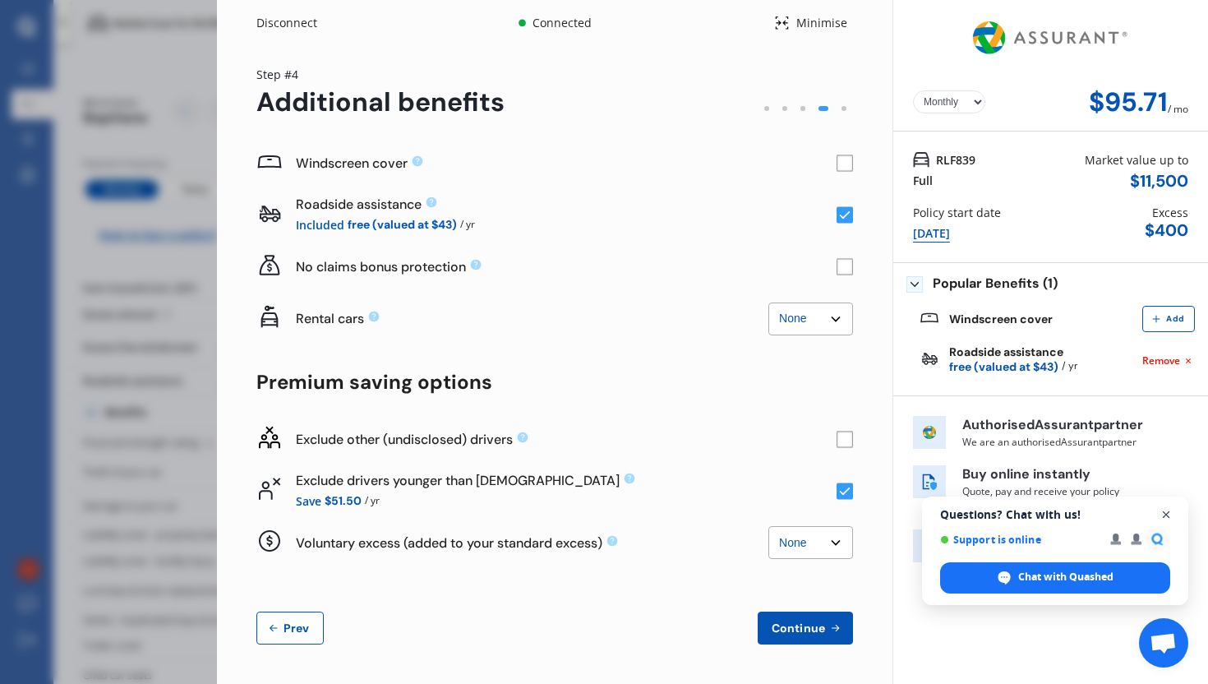
click at [1167, 511] on span "Close chat" at bounding box center [1166, 515] width 21 height 21
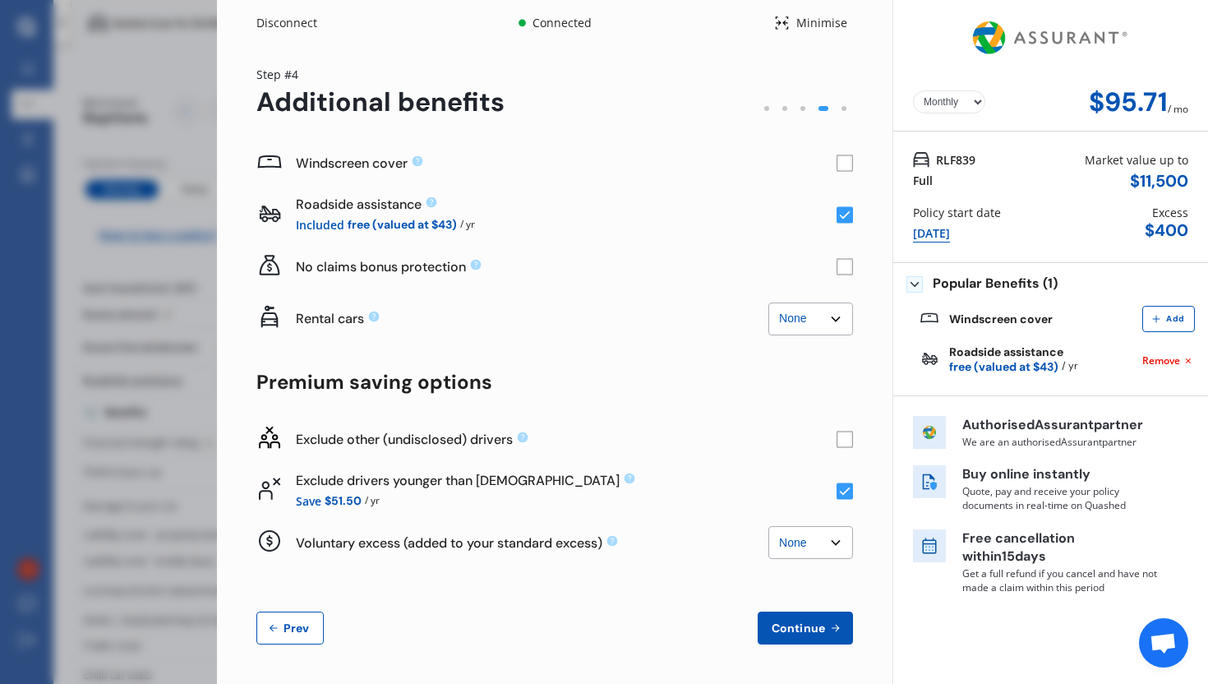
click at [819, 641] on button "Continue" at bounding box center [805, 627] width 95 height 33
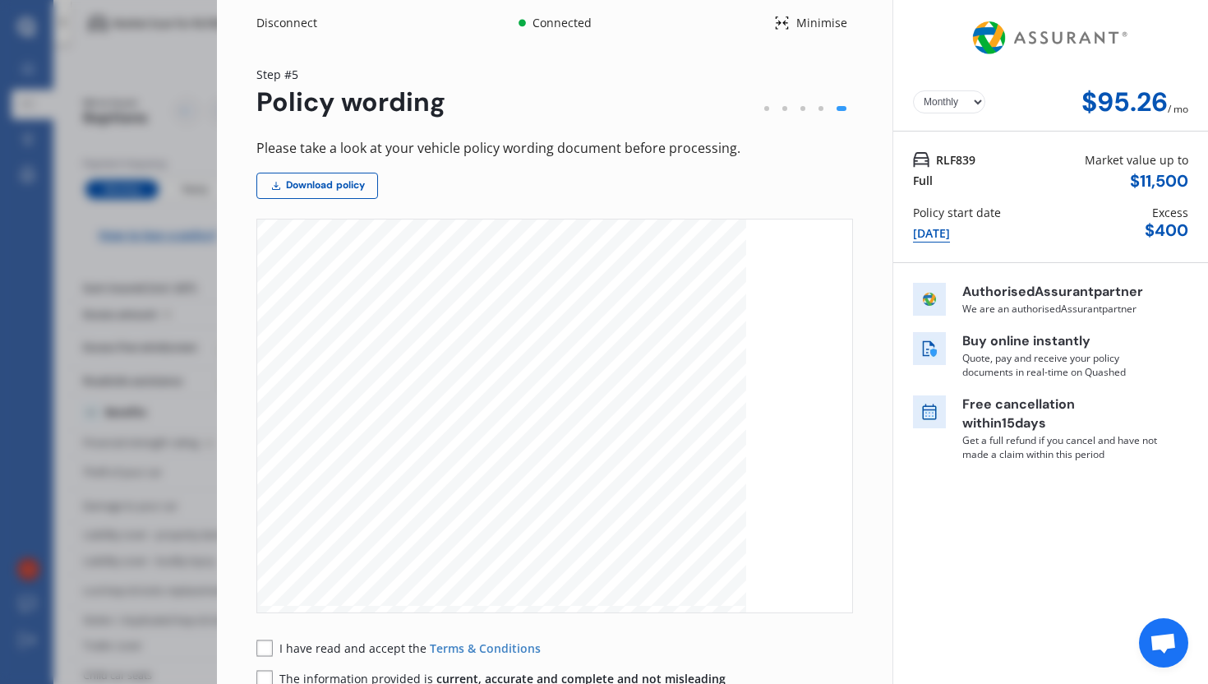
scroll to position [101, 0]
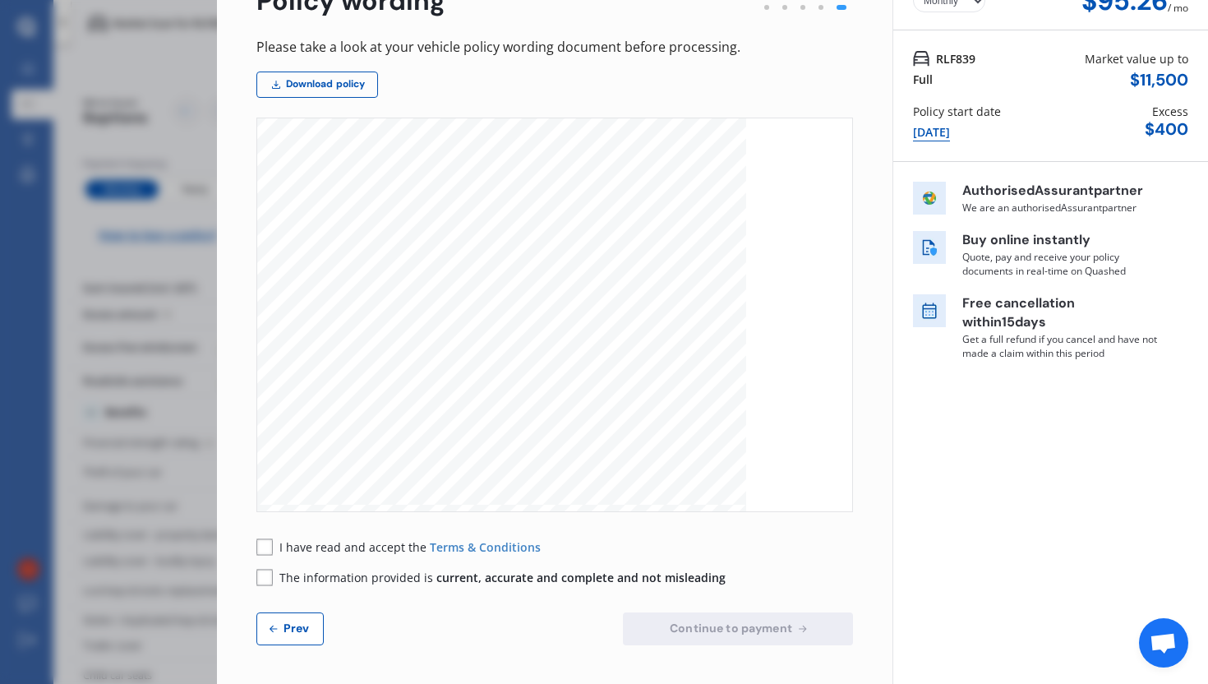
click at [261, 540] on rect at bounding box center [264, 546] width 16 height 16
click at [271, 581] on rect at bounding box center [264, 577] width 16 height 16
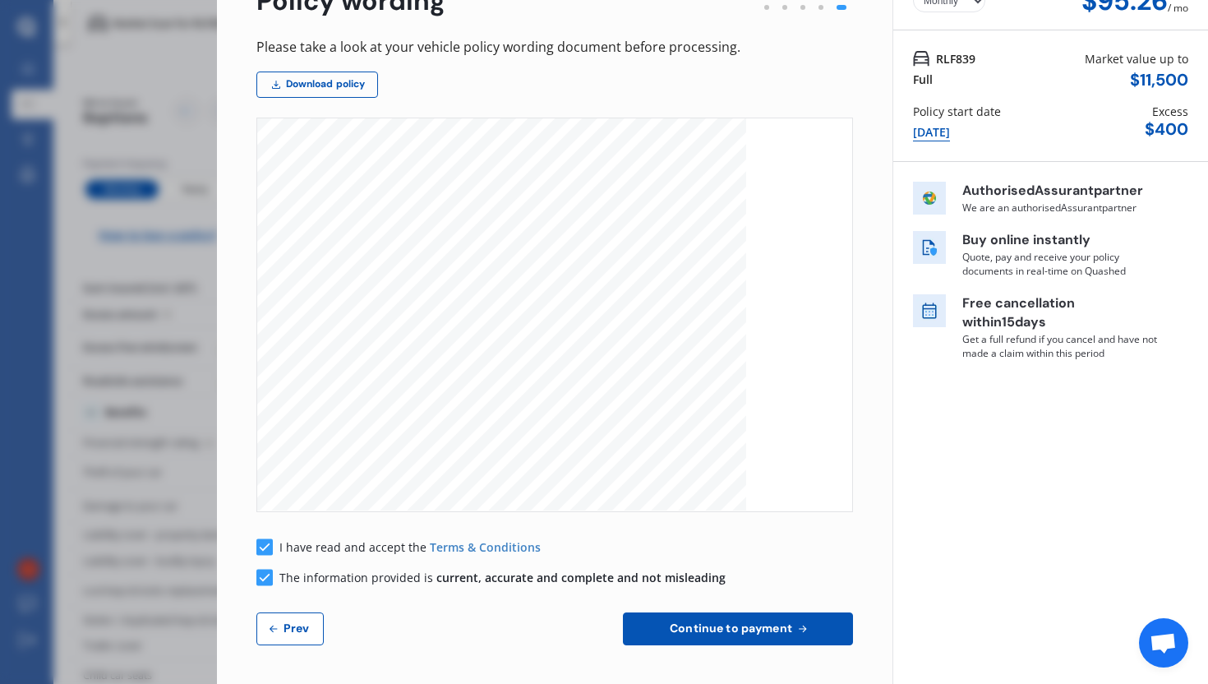
click at [644, 622] on button "Continue to payment" at bounding box center [738, 628] width 230 height 33
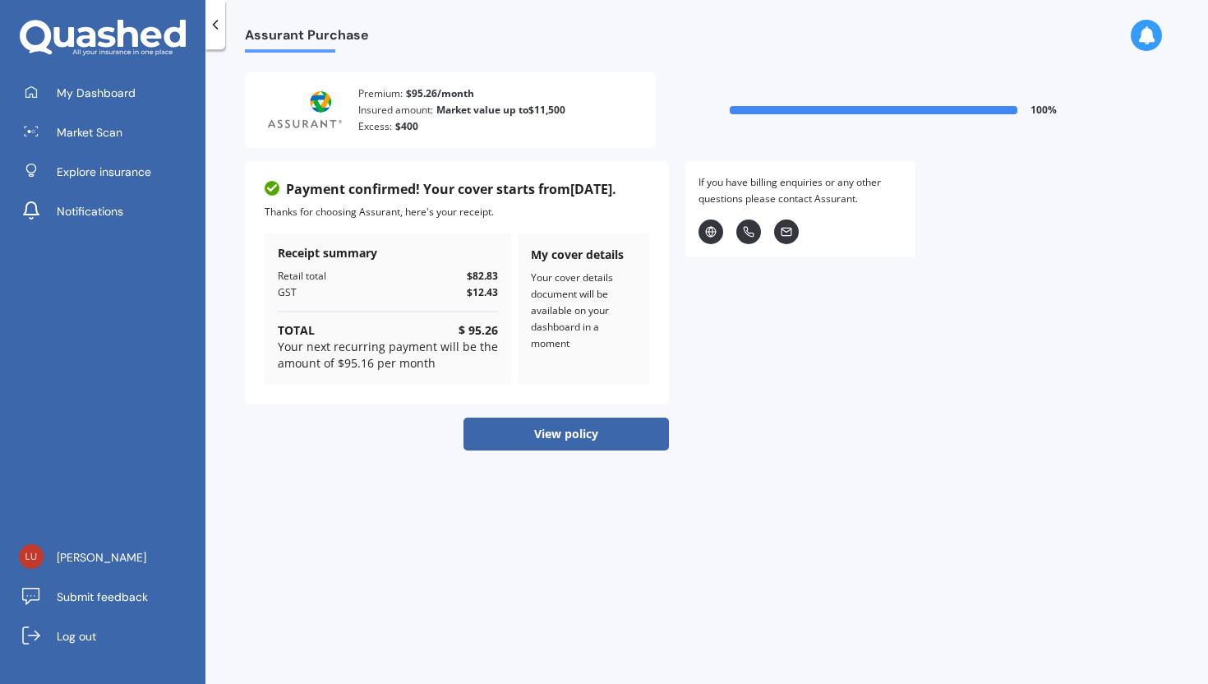
click at [540, 430] on button "View policy" at bounding box center [566, 434] width 205 height 33
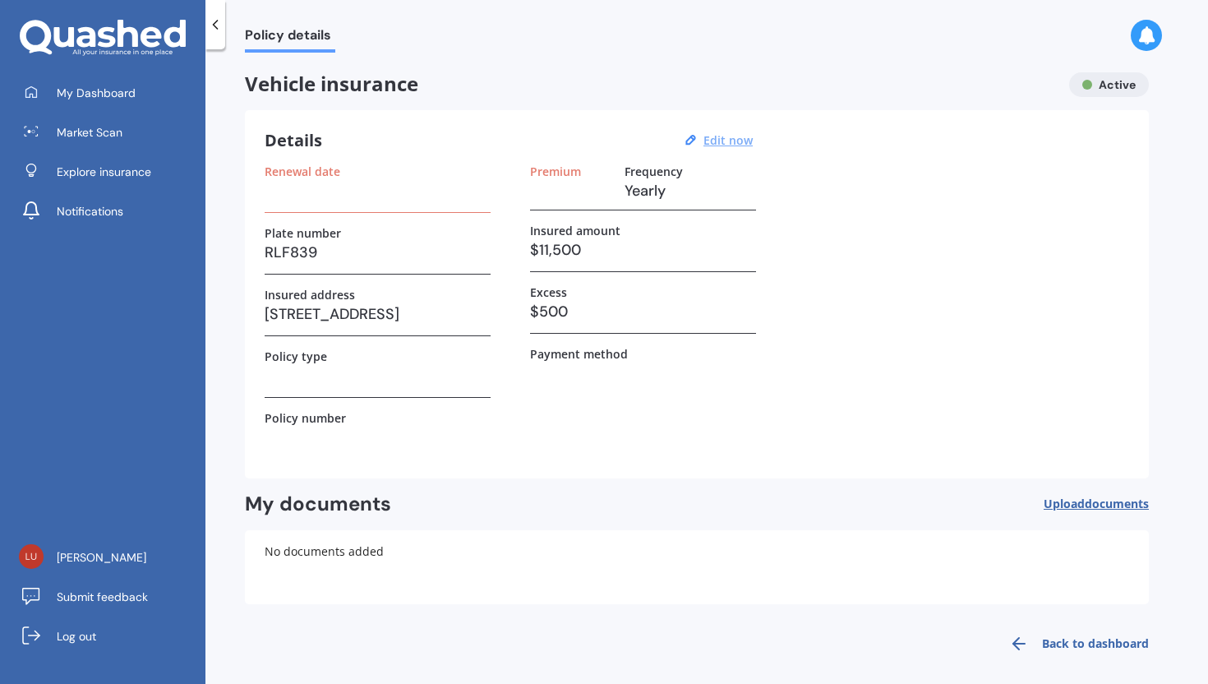
click at [721, 140] on u "Edit now" at bounding box center [728, 140] width 49 height 16
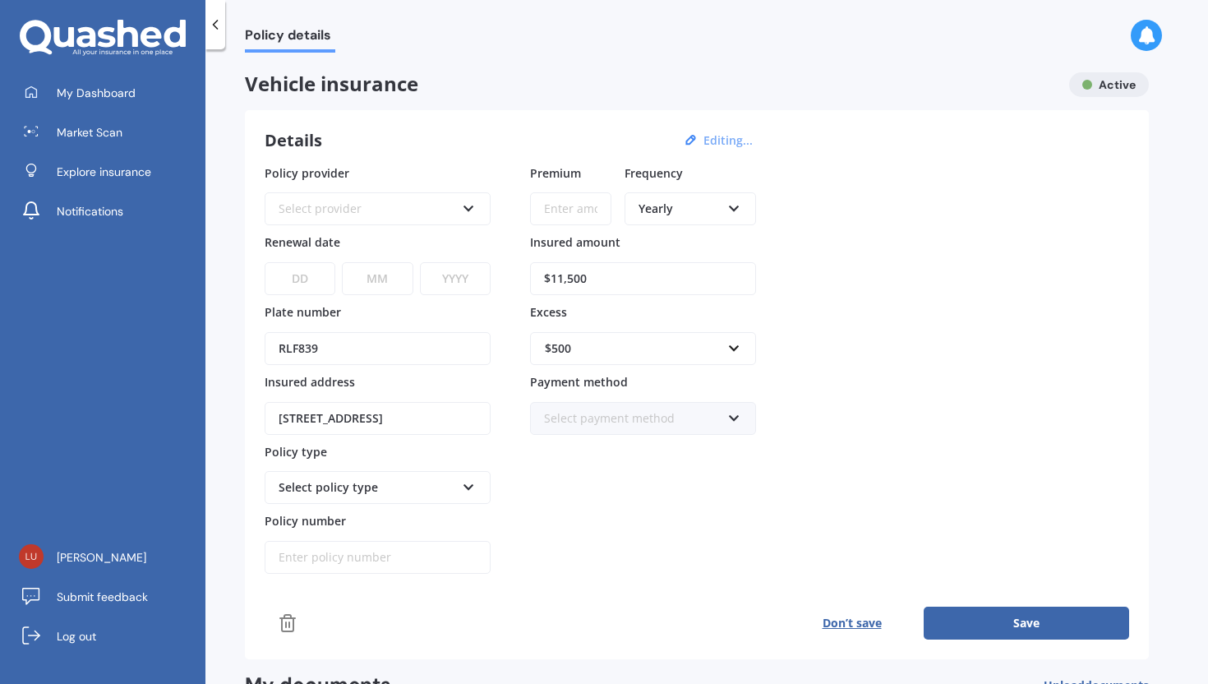
click at [662, 208] on div "Yearly" at bounding box center [680, 209] width 82 height 18
click at [219, 27] on icon at bounding box center [215, 24] width 16 height 16
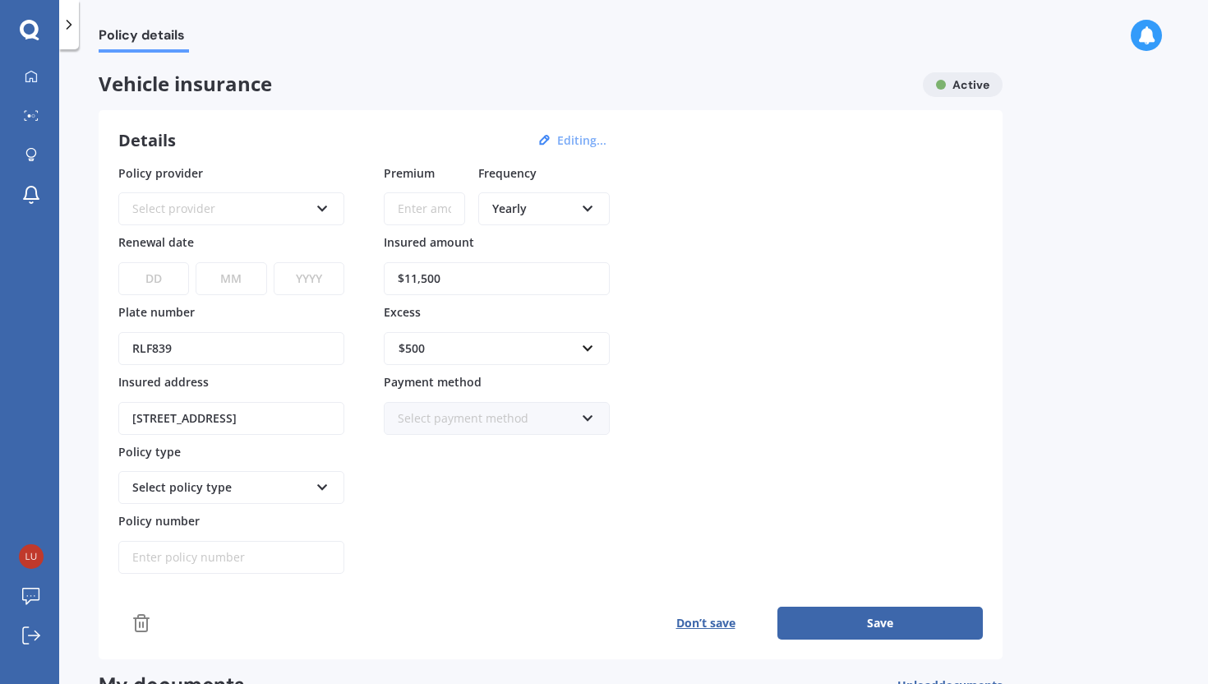
click at [67, 33] on div at bounding box center [69, 24] width 20 height 49
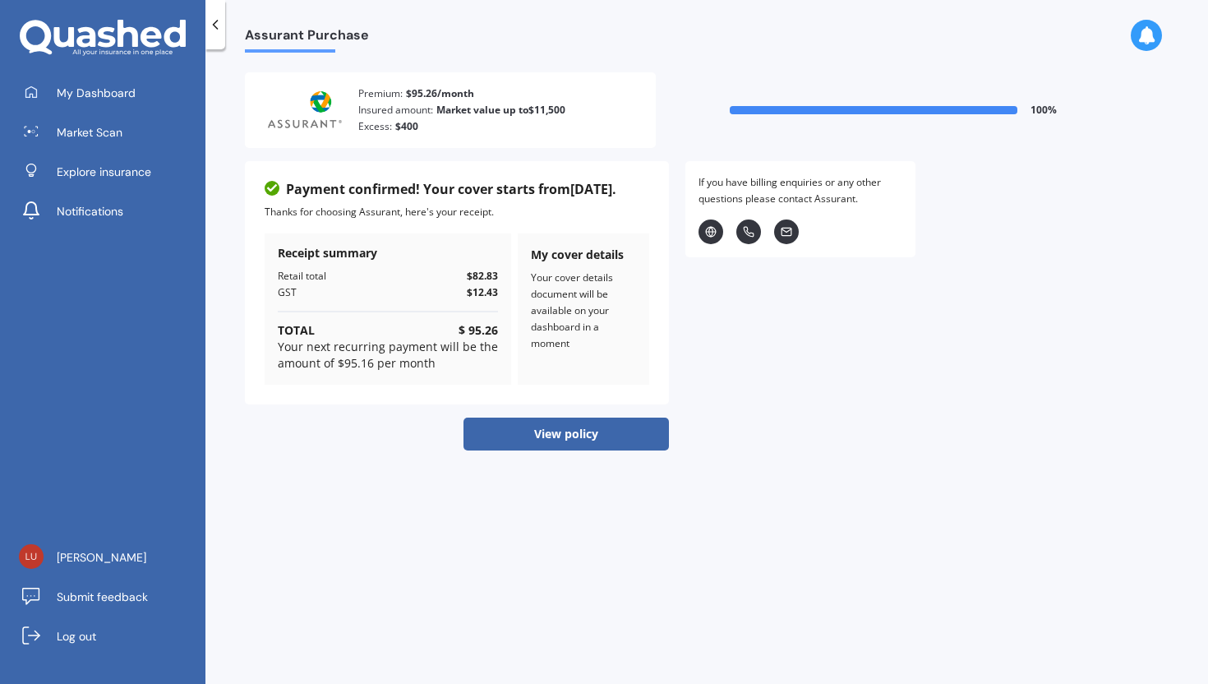
click at [568, 441] on button "View policy" at bounding box center [566, 434] width 205 height 33
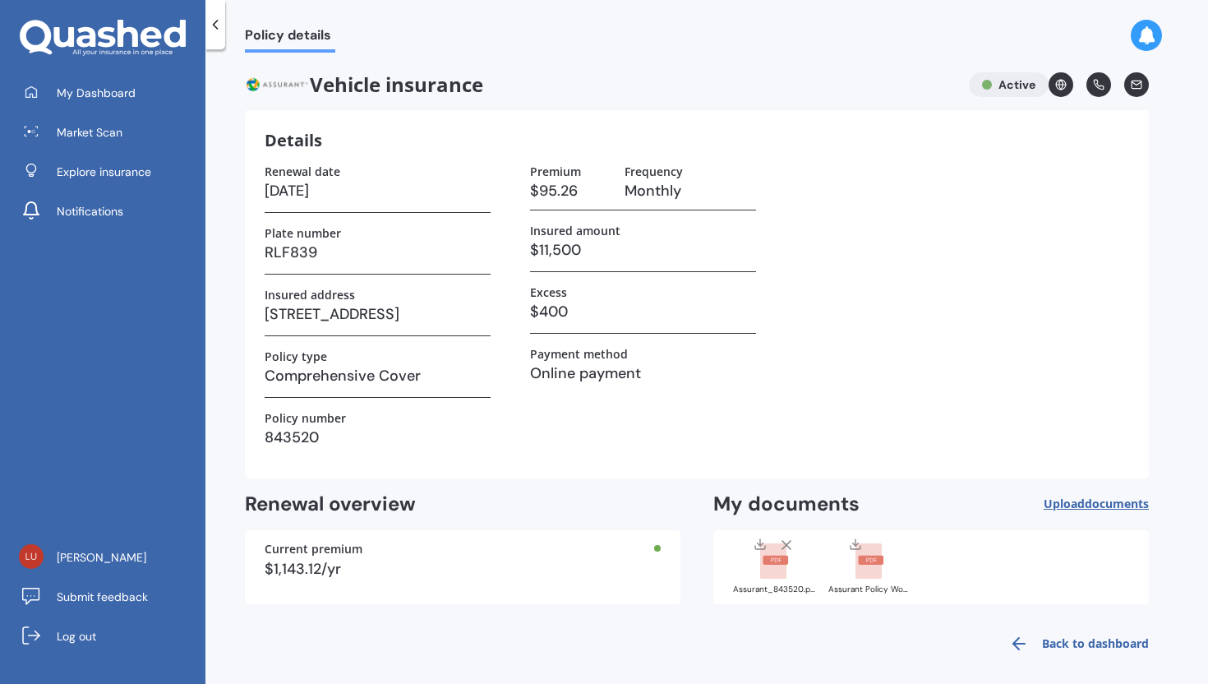
scroll to position [8, 0]
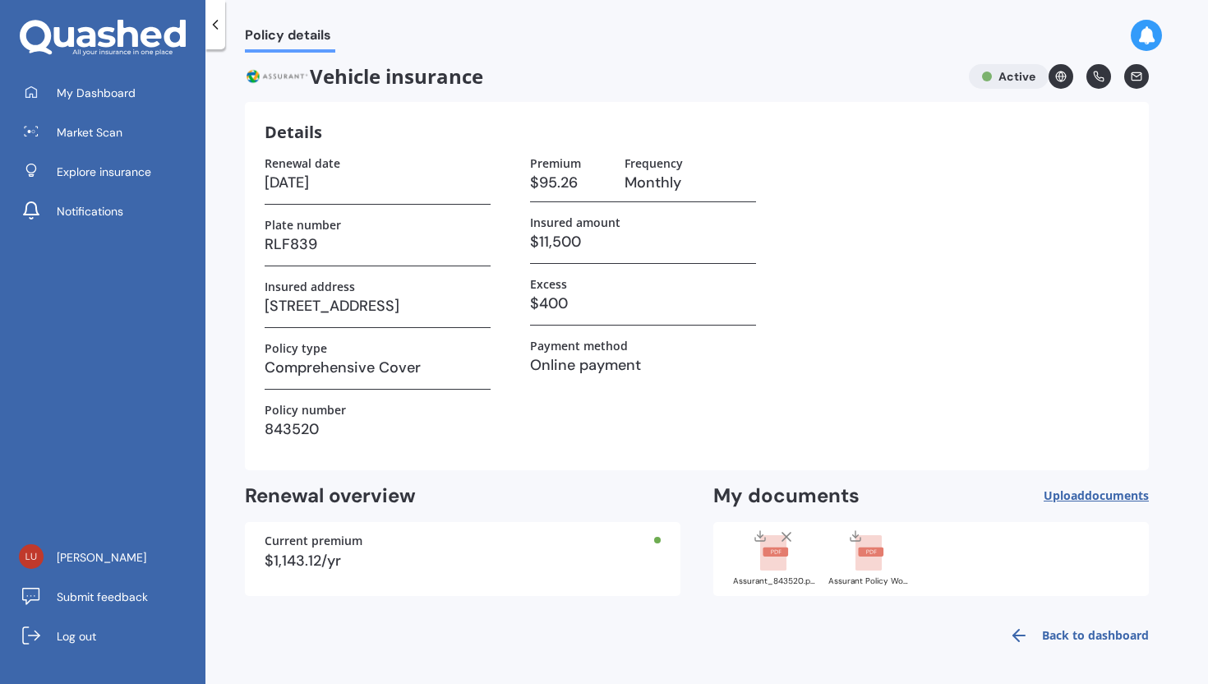
click at [772, 561] on rect at bounding box center [773, 553] width 26 height 36
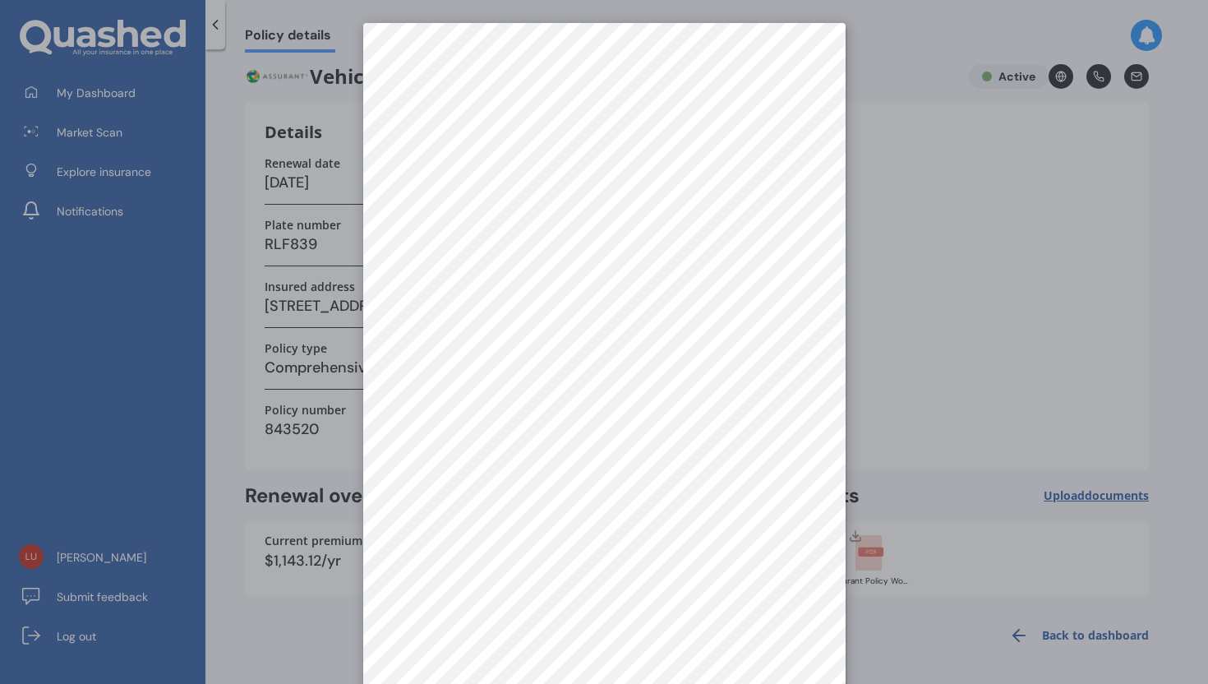
scroll to position [0, 0]
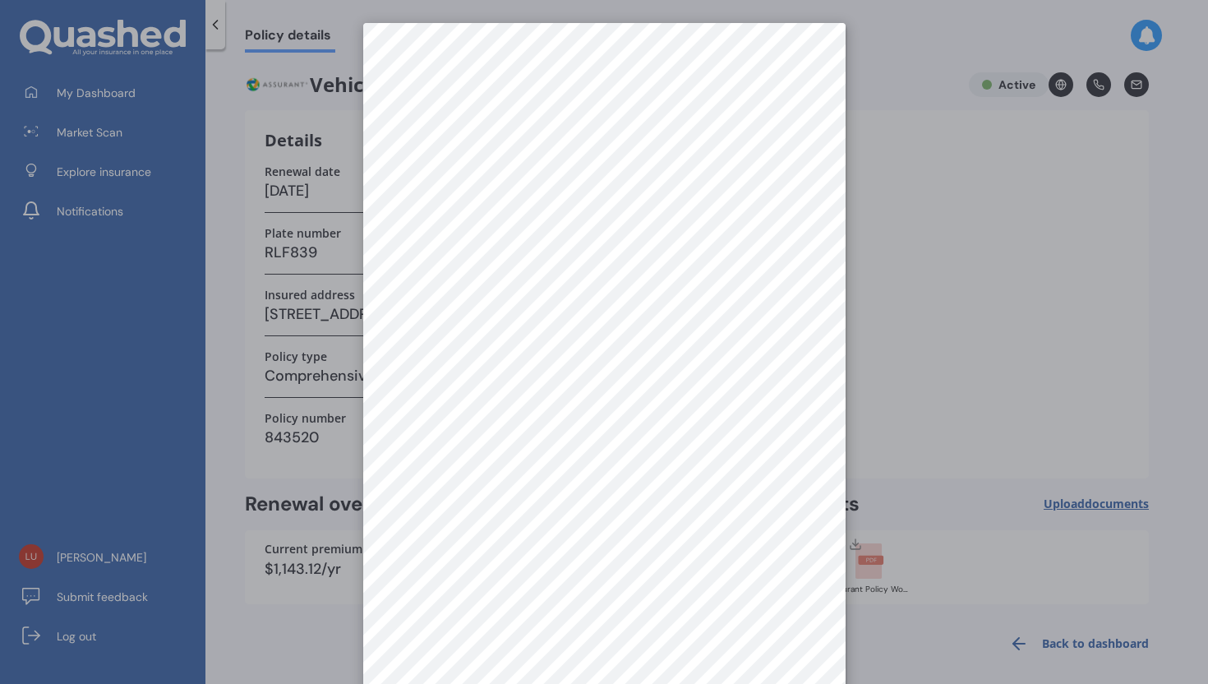
click at [358, 95] on div at bounding box center [604, 342] width 1208 height 684
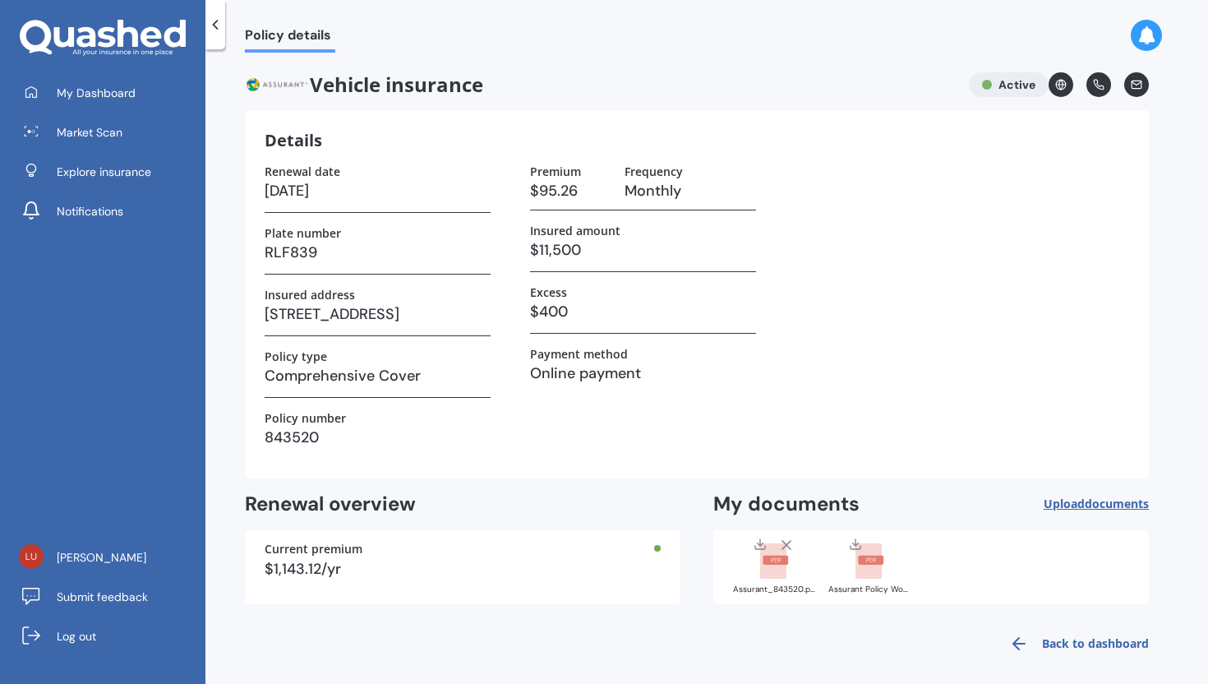
scroll to position [8, 0]
